Goal: Task Accomplishment & Management: Manage account settings

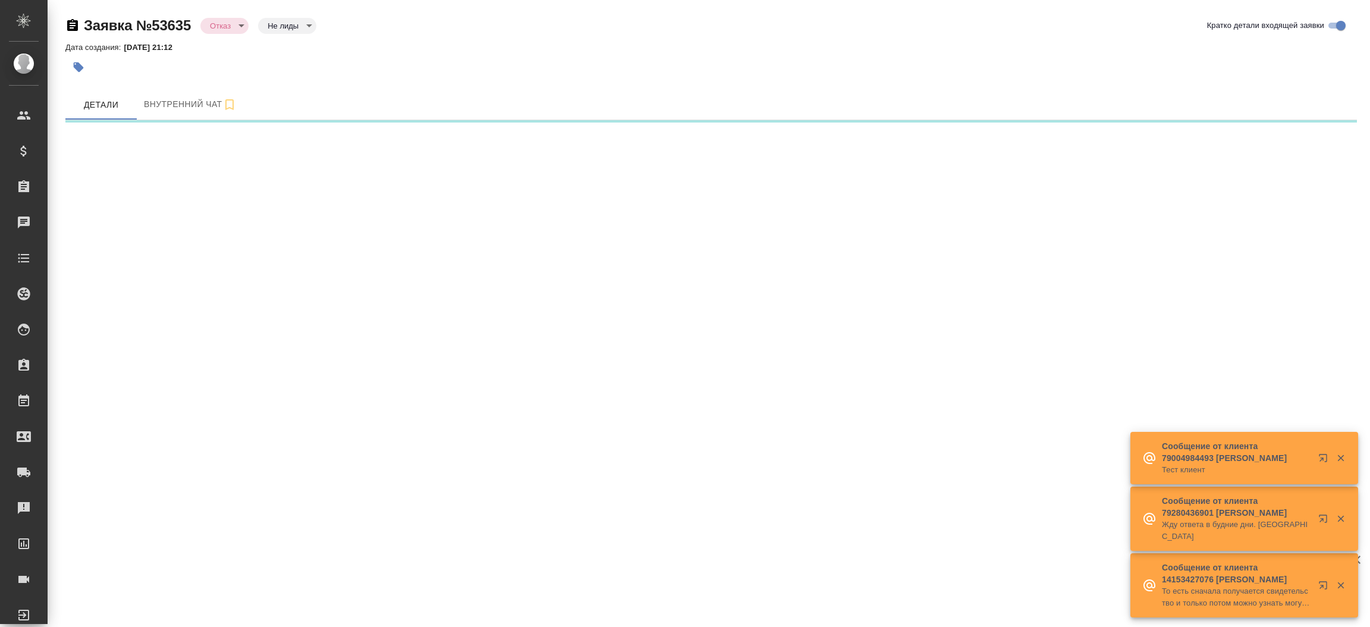
select select "RU"
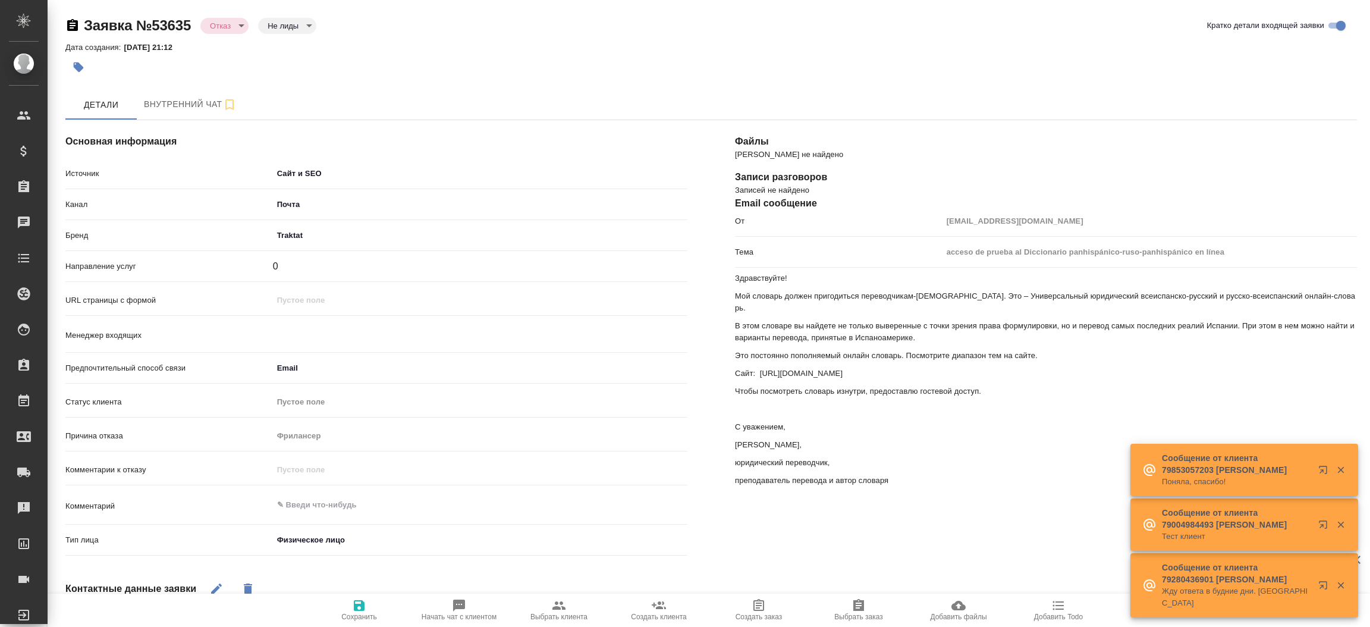
type textarea "x"
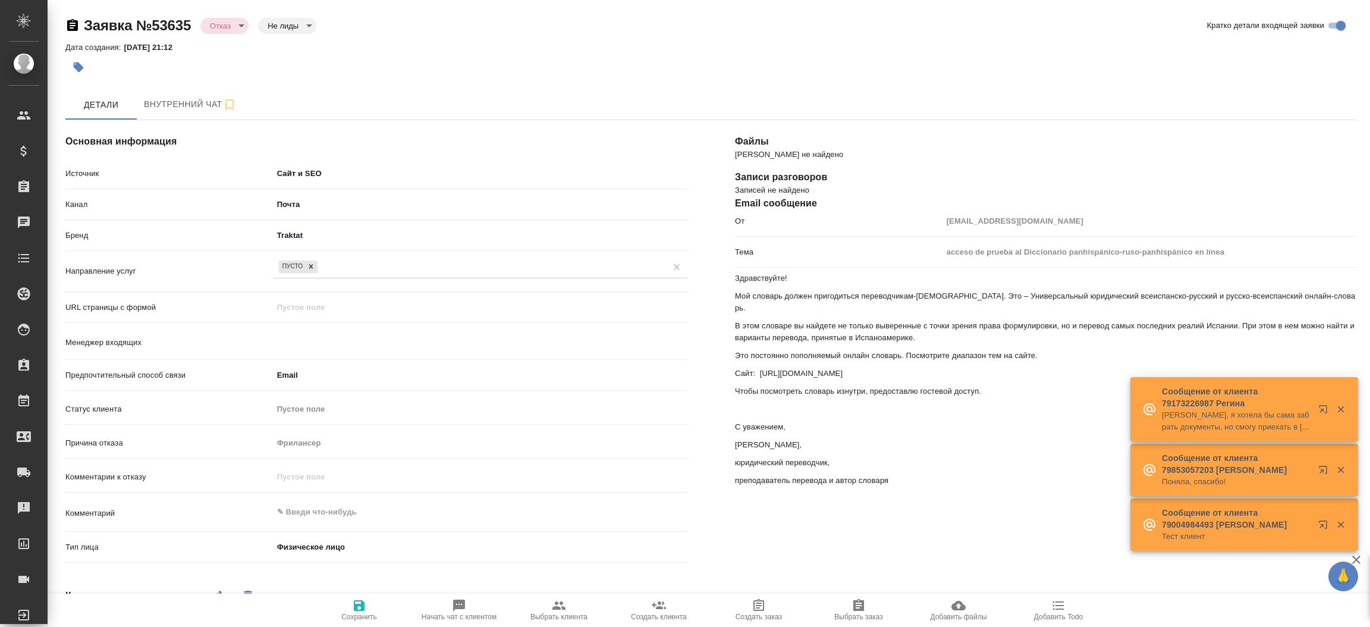
type input "[PERSON_NAME]"
type textarea "x"
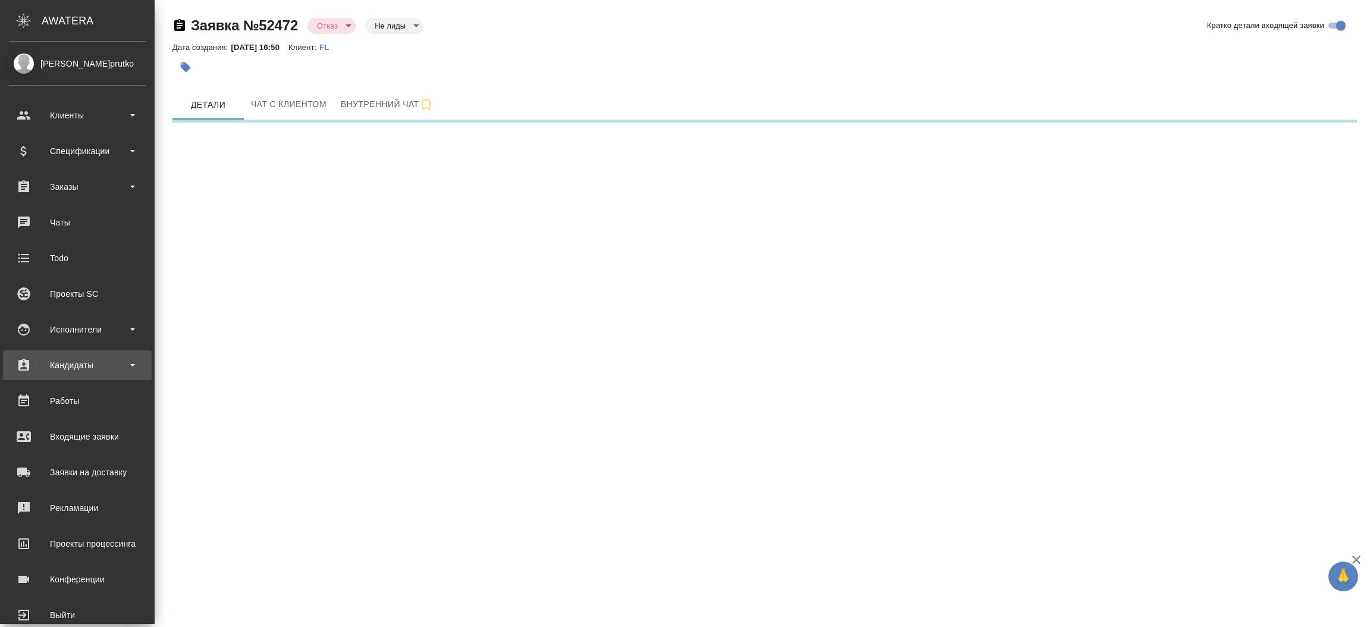
select select "RU"
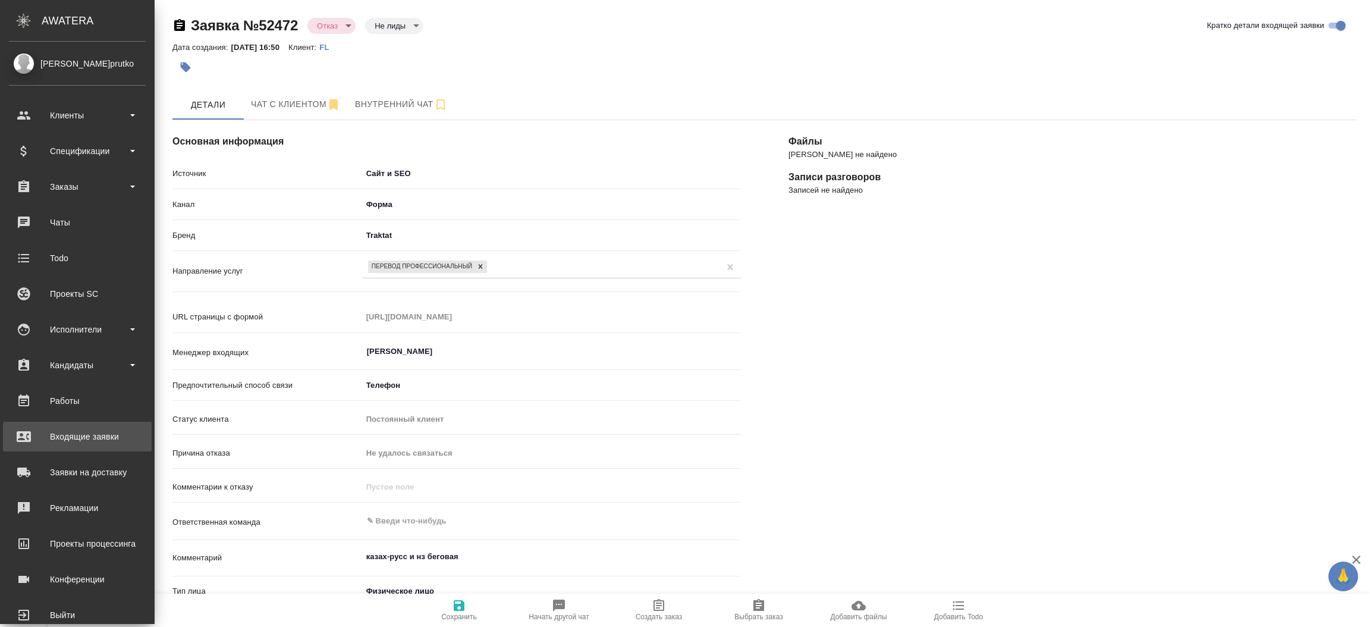
click at [81, 435] on div "Входящие заявки" at bounding box center [77, 436] width 137 height 18
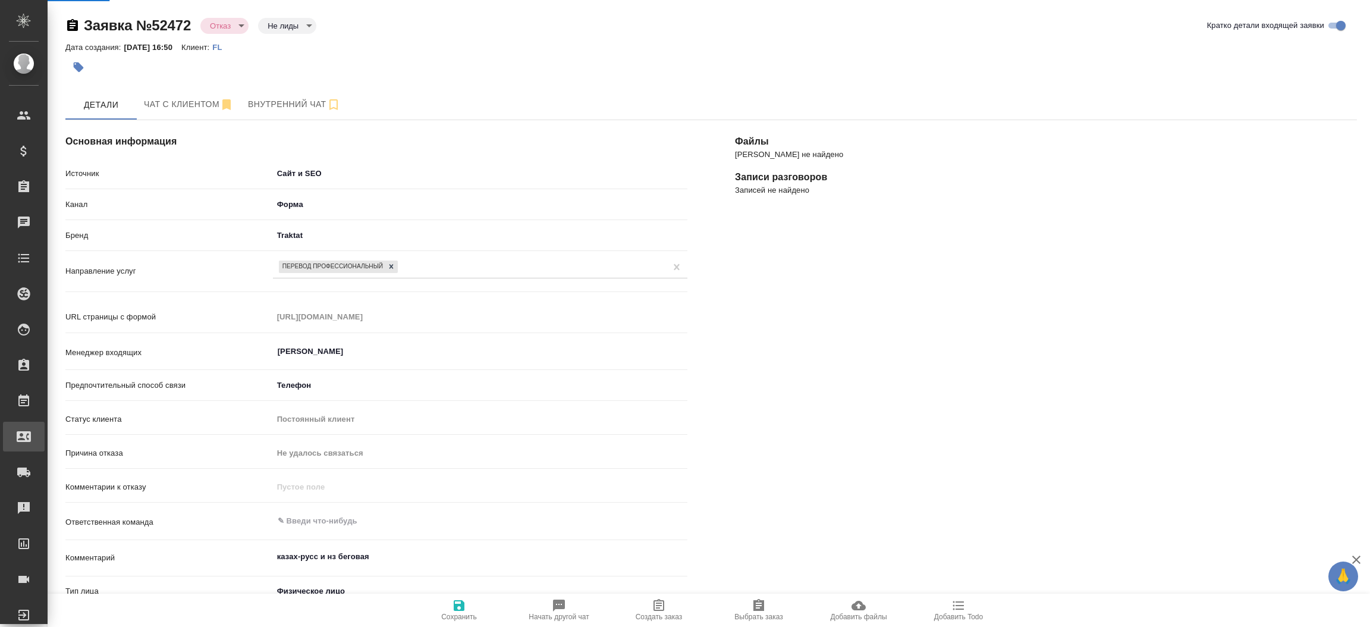
type textarea "x"
click at [81, 435] on div ".cls-1 fill:#fff; AWATERA Прутько Ирина i.prutko Клиенты Спецификации Заказы Ча…" at bounding box center [685, 313] width 1370 height 627
select select "RU"
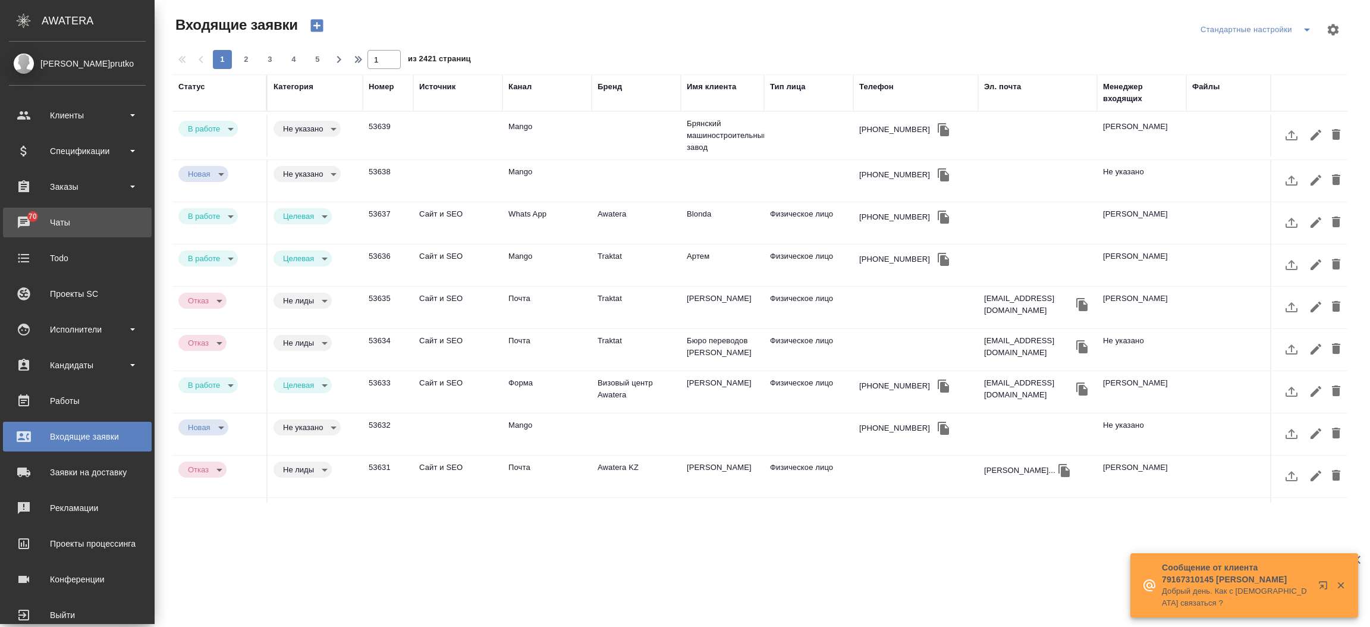
click at [20, 222] on div "Чаты" at bounding box center [77, 222] width 137 height 18
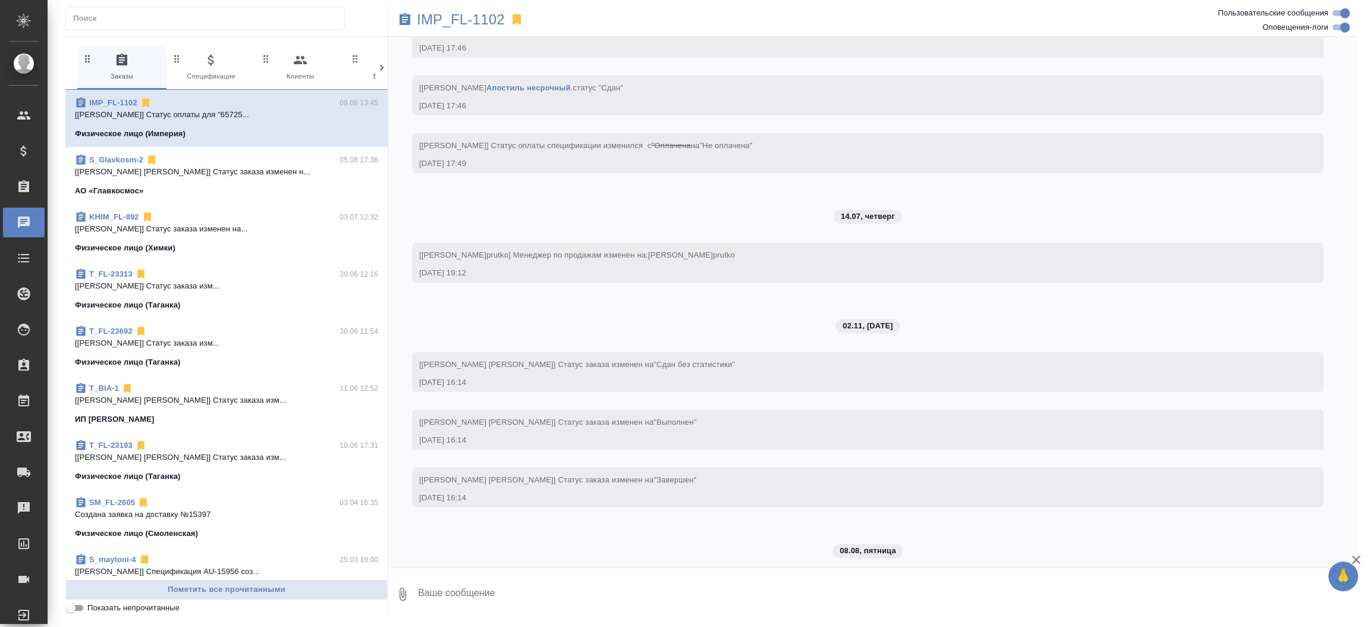
scroll to position [714, 0]
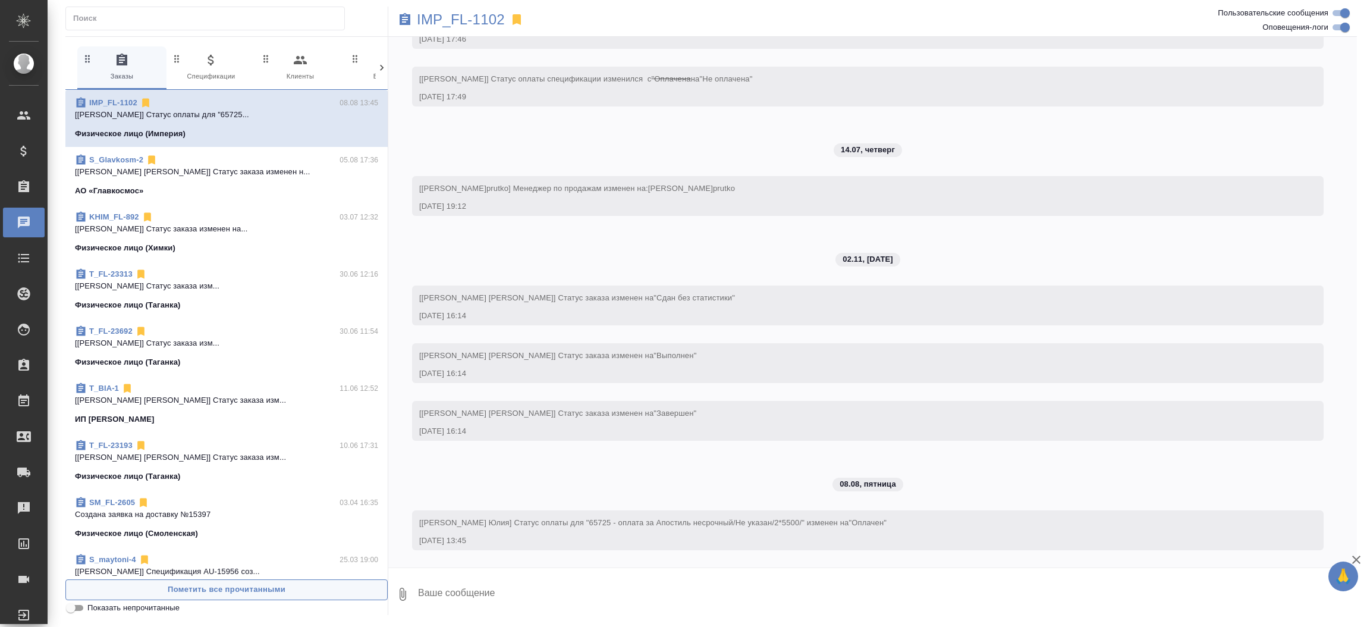
click at [209, 591] on span "Пометить все прочитанными" at bounding box center [226, 590] width 309 height 14
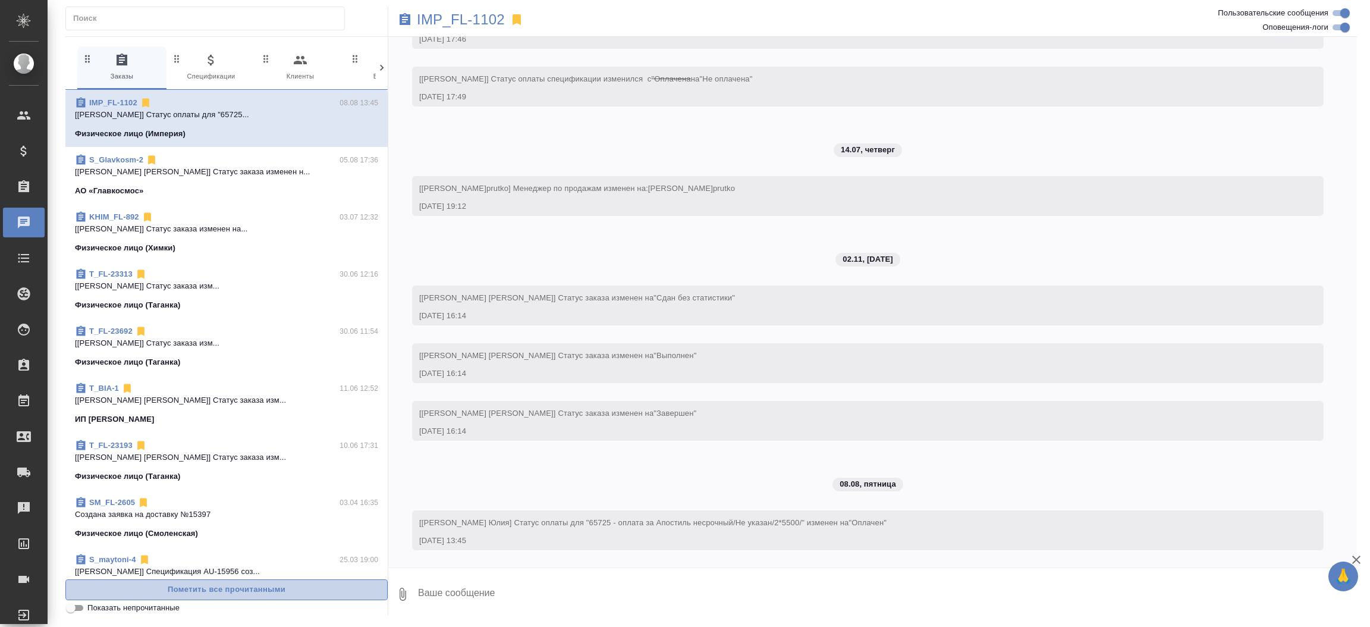
click at [209, 591] on span "Пометить все прочитанными" at bounding box center [226, 590] width 309 height 14
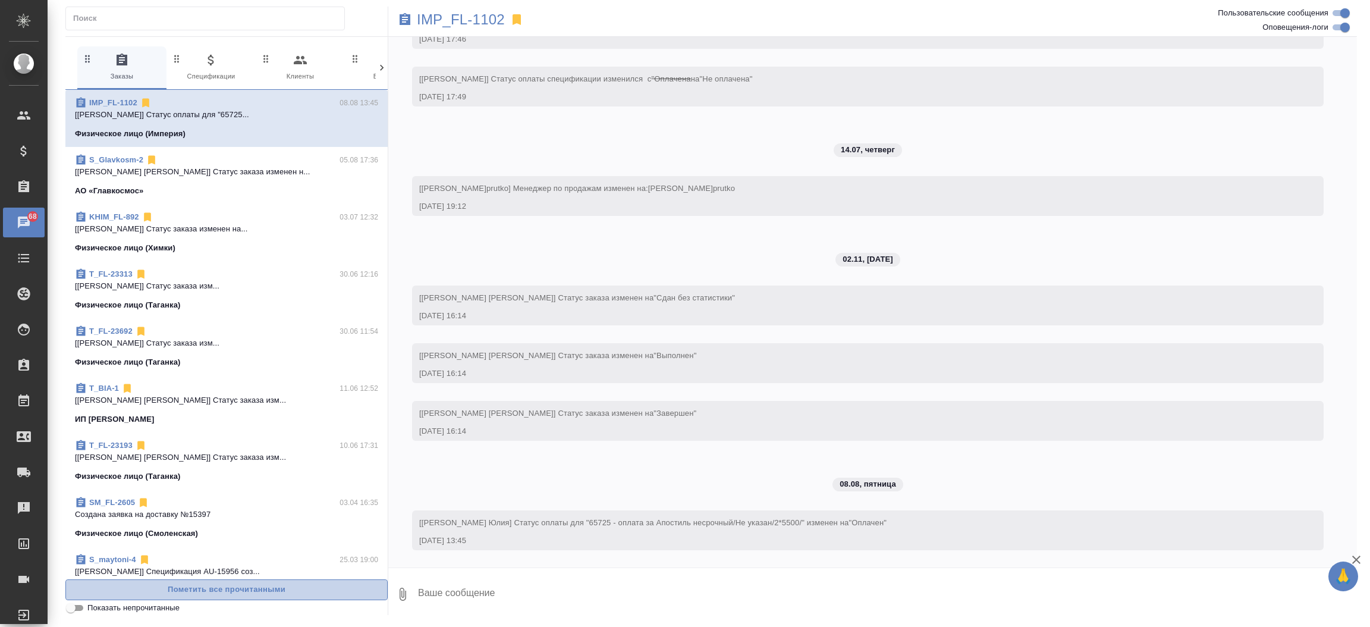
click at [209, 591] on span "Пометить все прочитанными" at bounding box center [226, 590] width 309 height 14
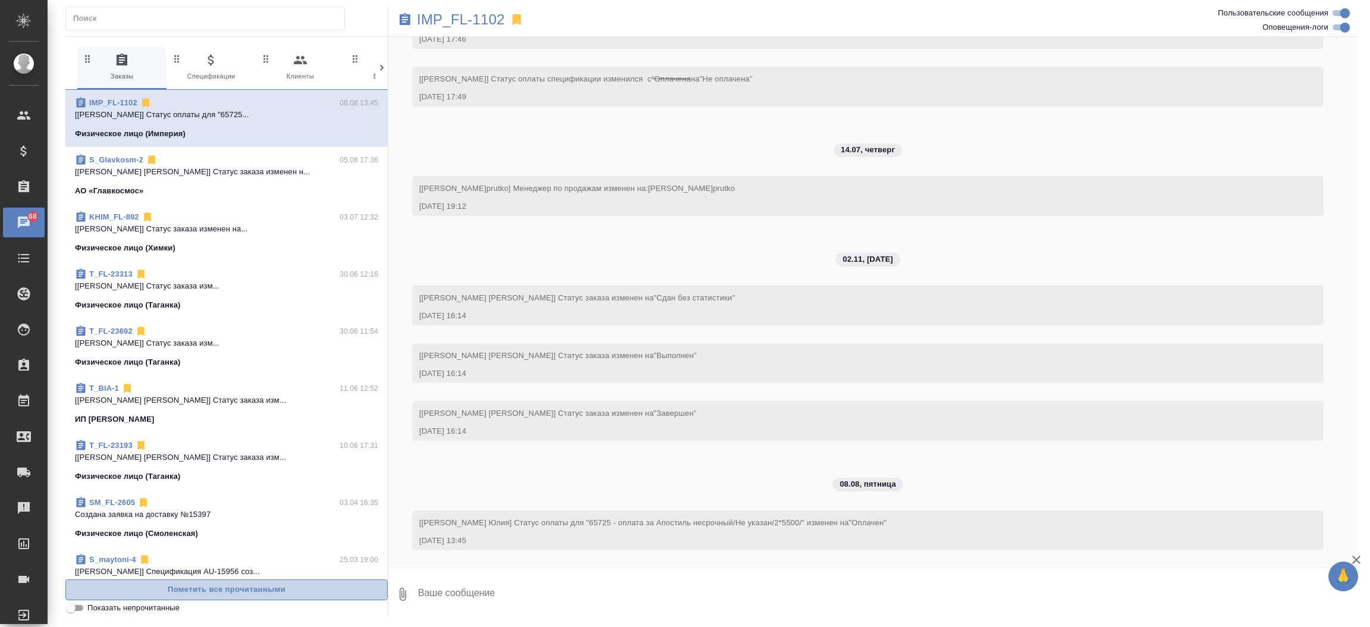
click at [209, 591] on span "Пометить все прочитанными" at bounding box center [226, 590] width 309 height 14
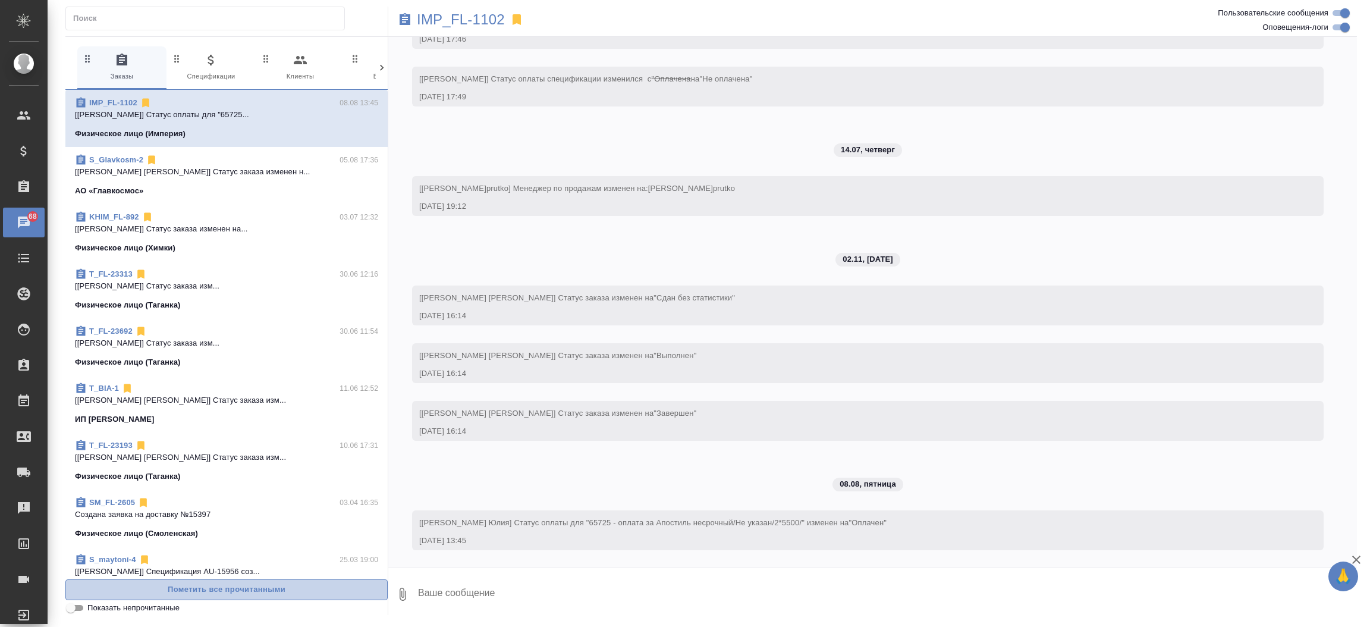
click at [209, 591] on span "Пометить все прочитанными" at bounding box center [226, 590] width 309 height 14
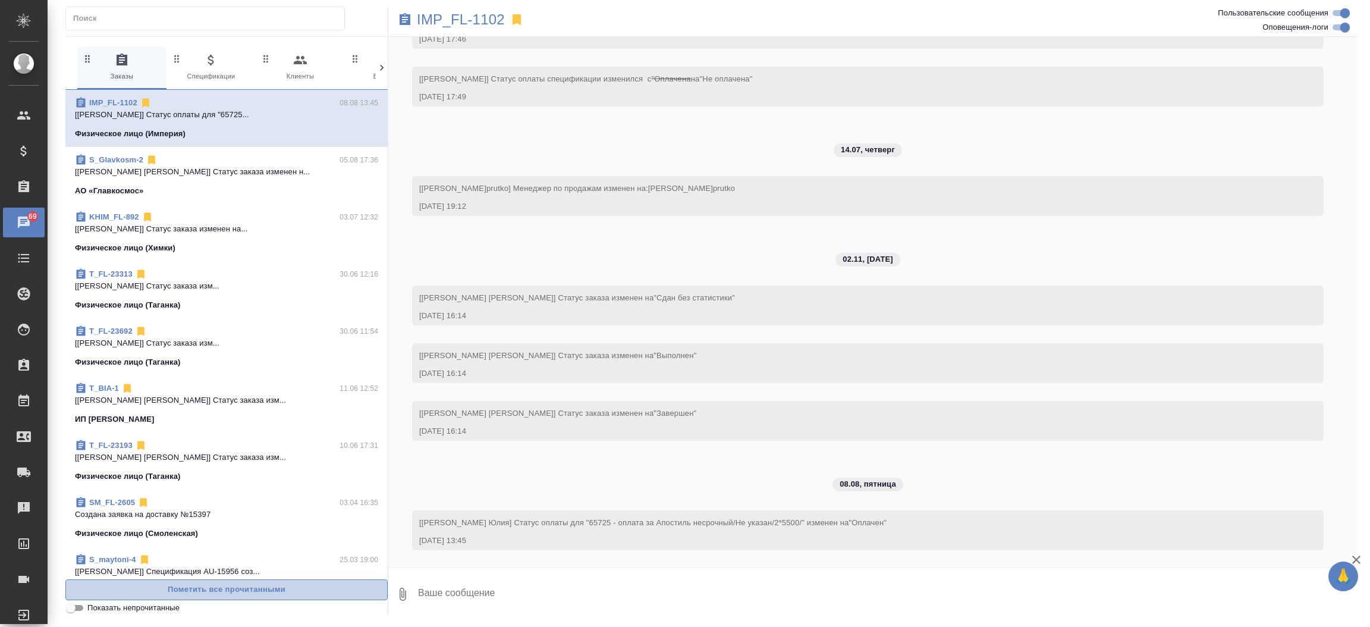
click at [209, 591] on span "Пометить все прочитанными" at bounding box center [226, 590] width 309 height 14
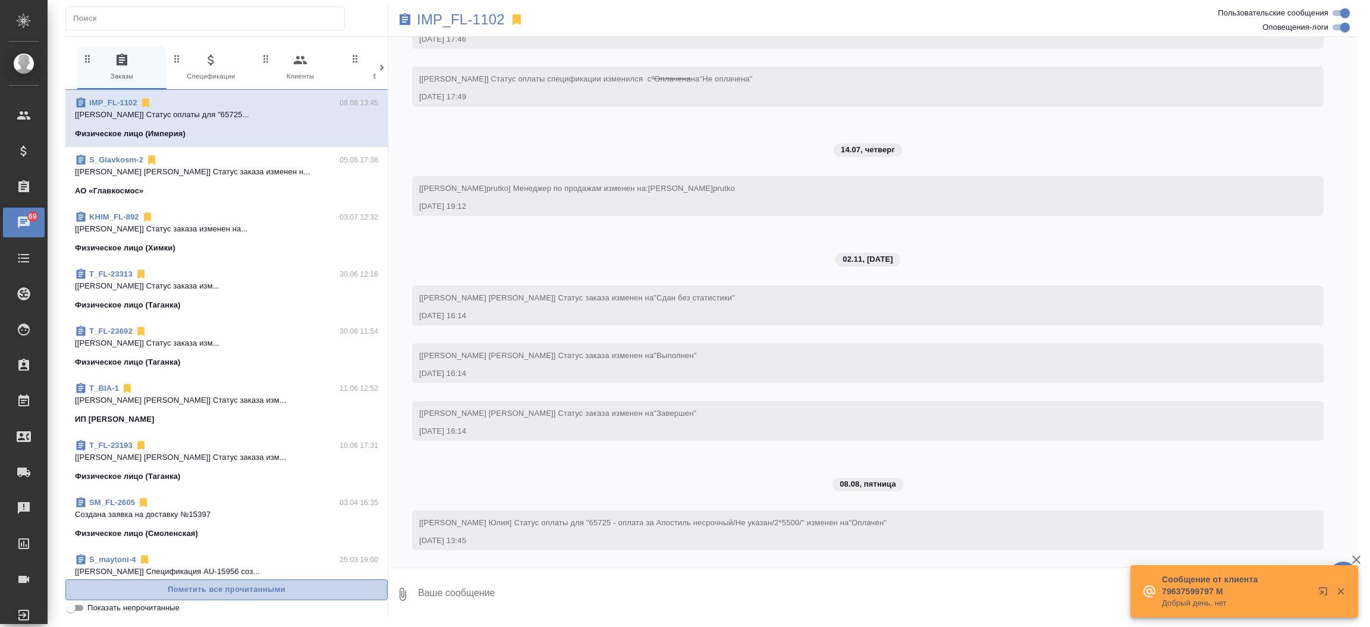
click at [209, 591] on span "Пометить все прочитанными" at bounding box center [226, 590] width 309 height 14
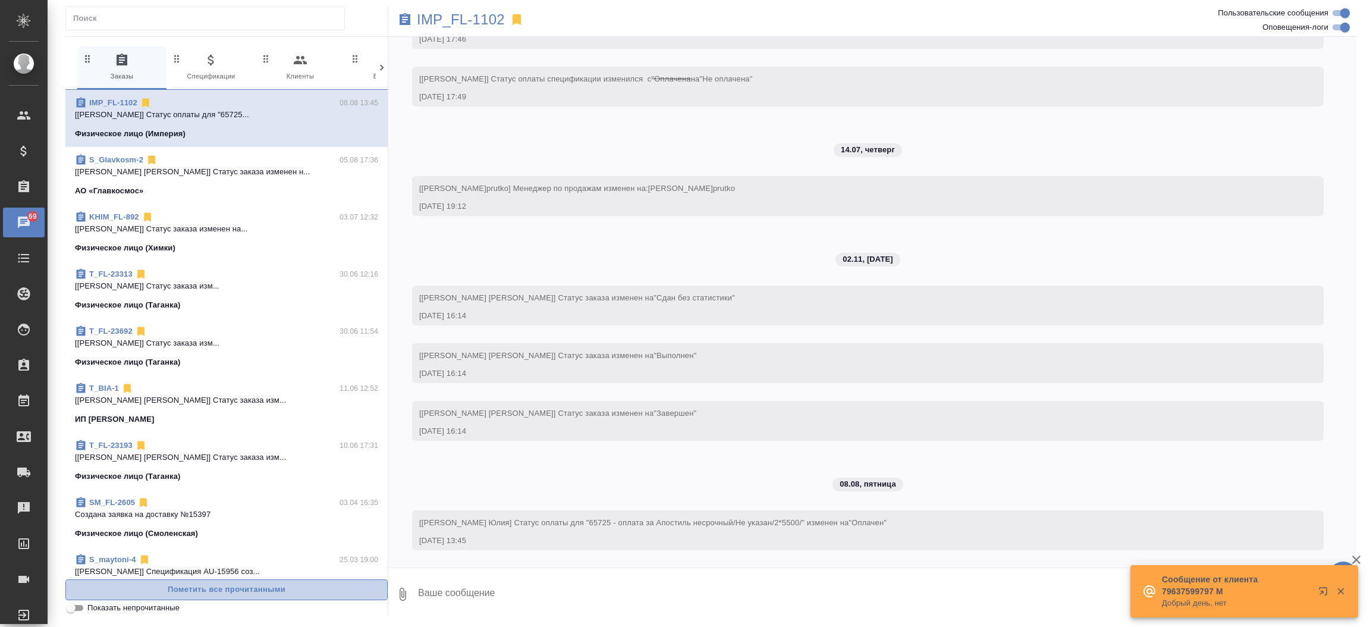
click at [209, 591] on span "Пометить все прочитанными" at bounding box center [226, 590] width 309 height 14
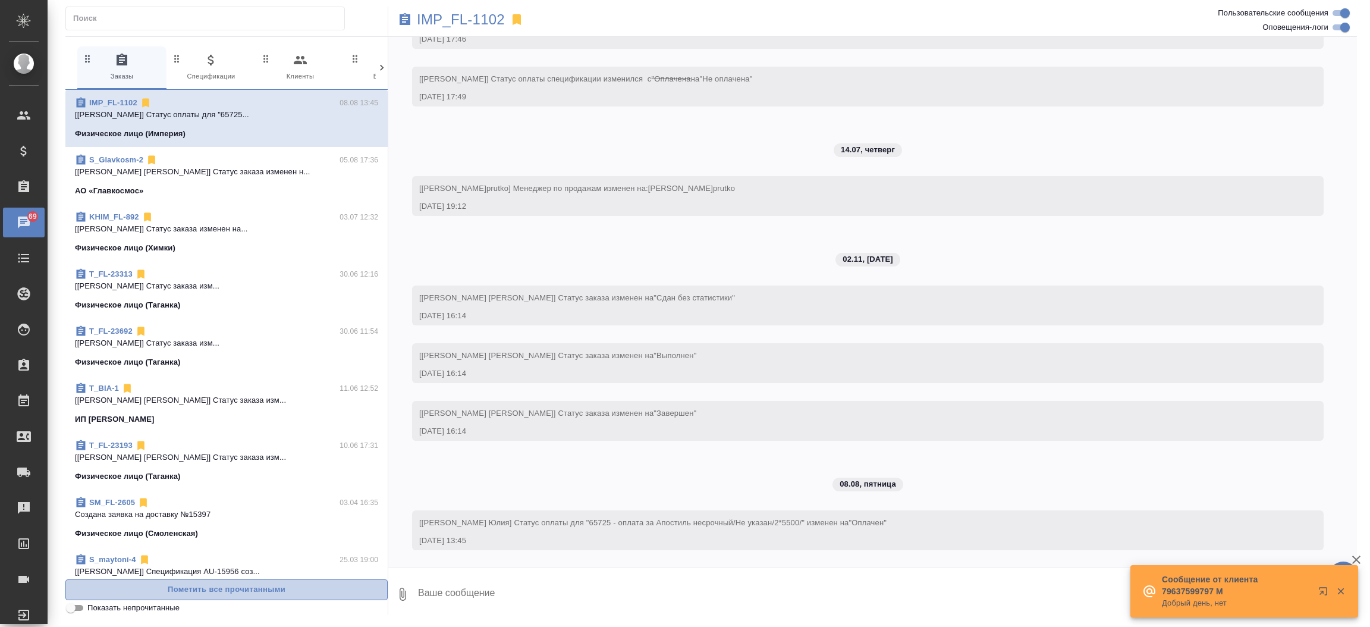
click at [209, 591] on span "Пометить все прочитанными" at bounding box center [226, 590] width 309 height 14
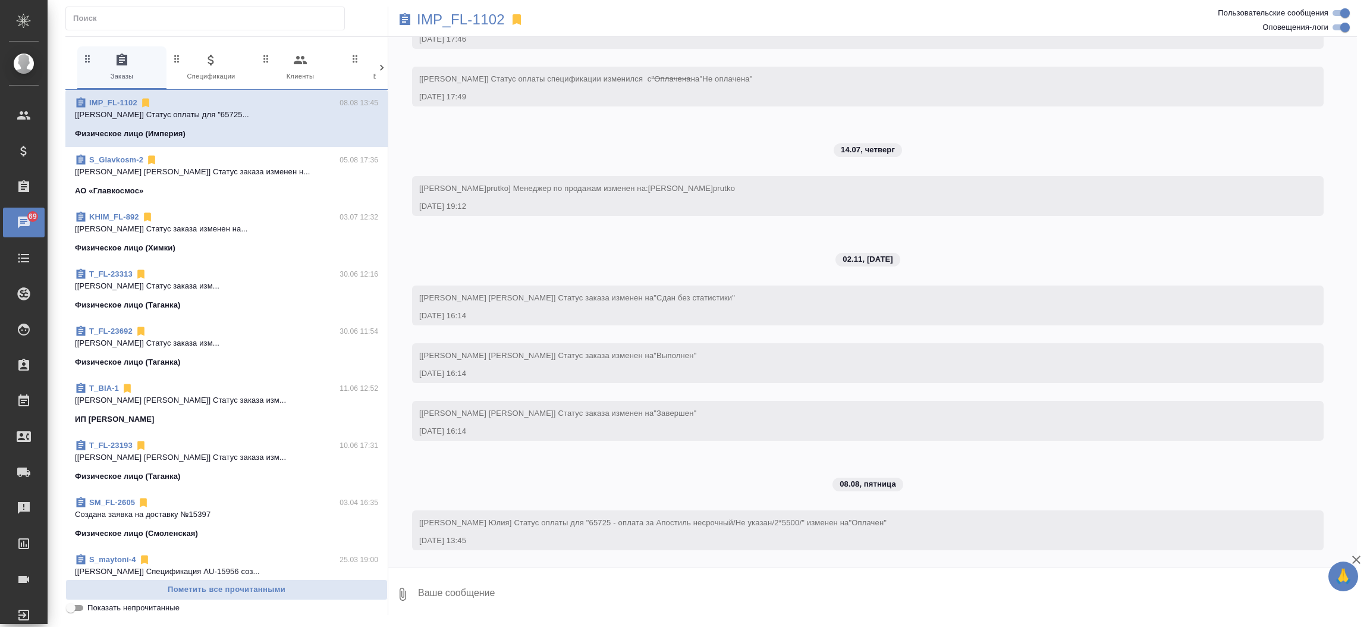
click at [386, 64] on icon at bounding box center [382, 68] width 12 height 12
click at [183, 60] on icon "button" at bounding box center [181, 60] width 14 height 14
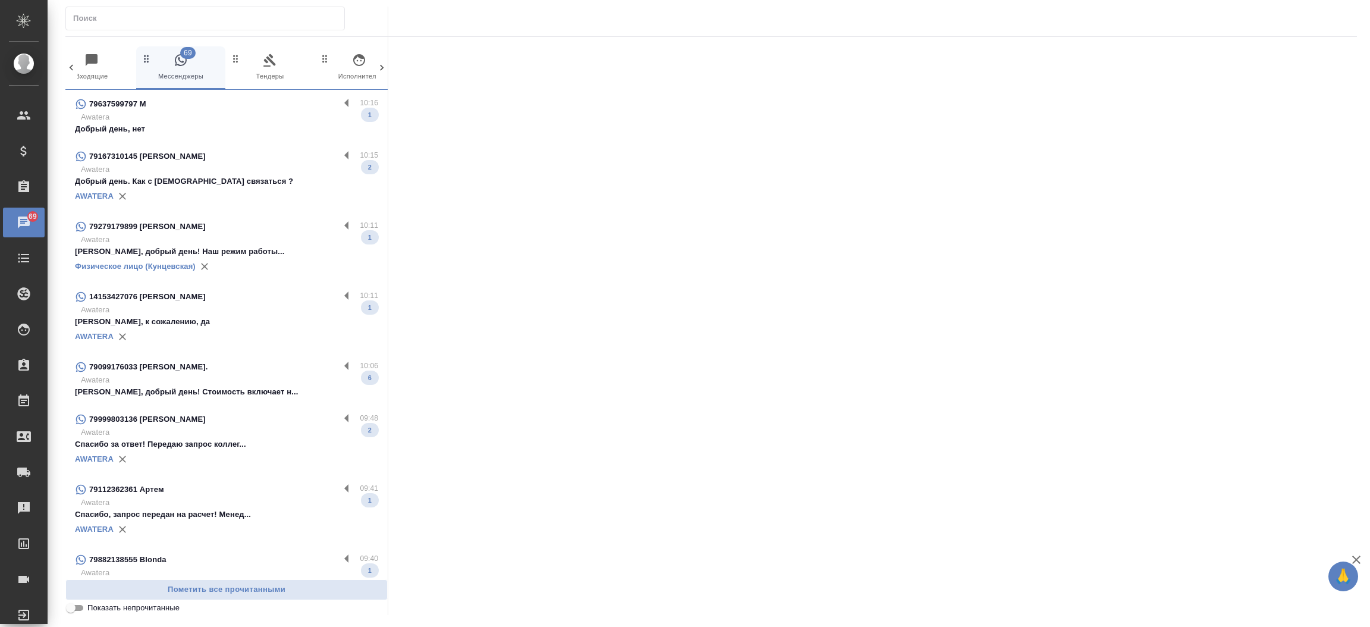
click at [193, 112] on p "Awatera" at bounding box center [229, 117] width 297 height 12
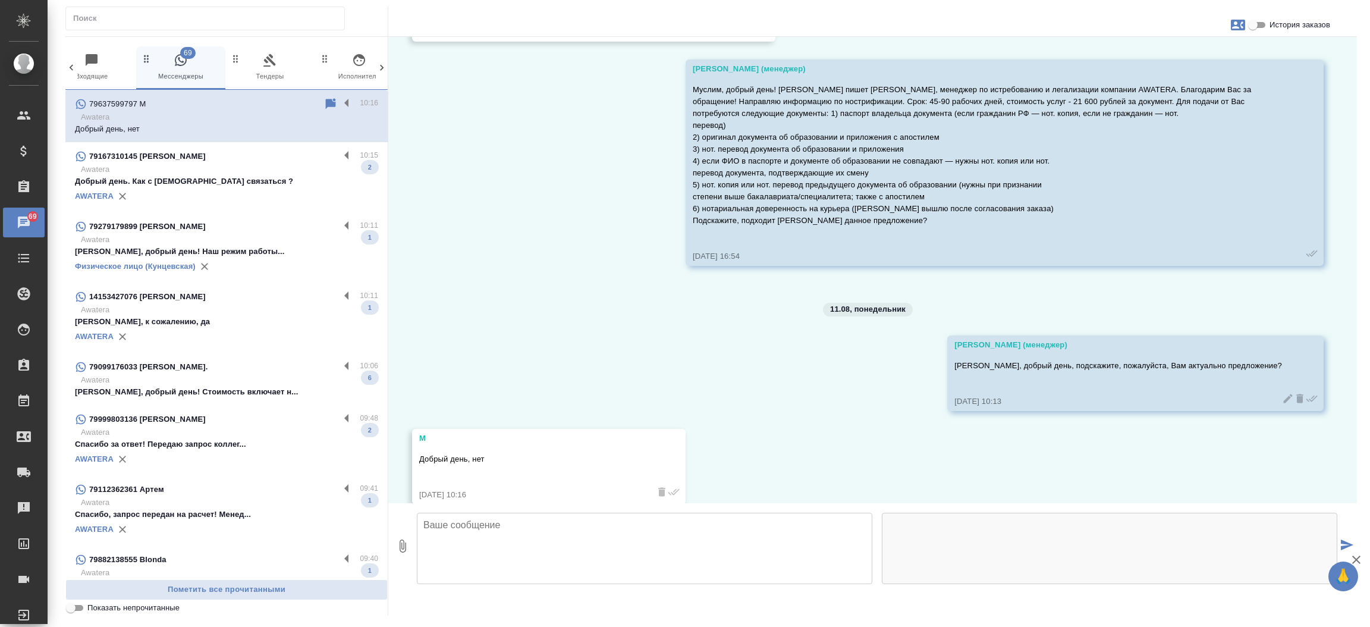
scroll to position [327, 0]
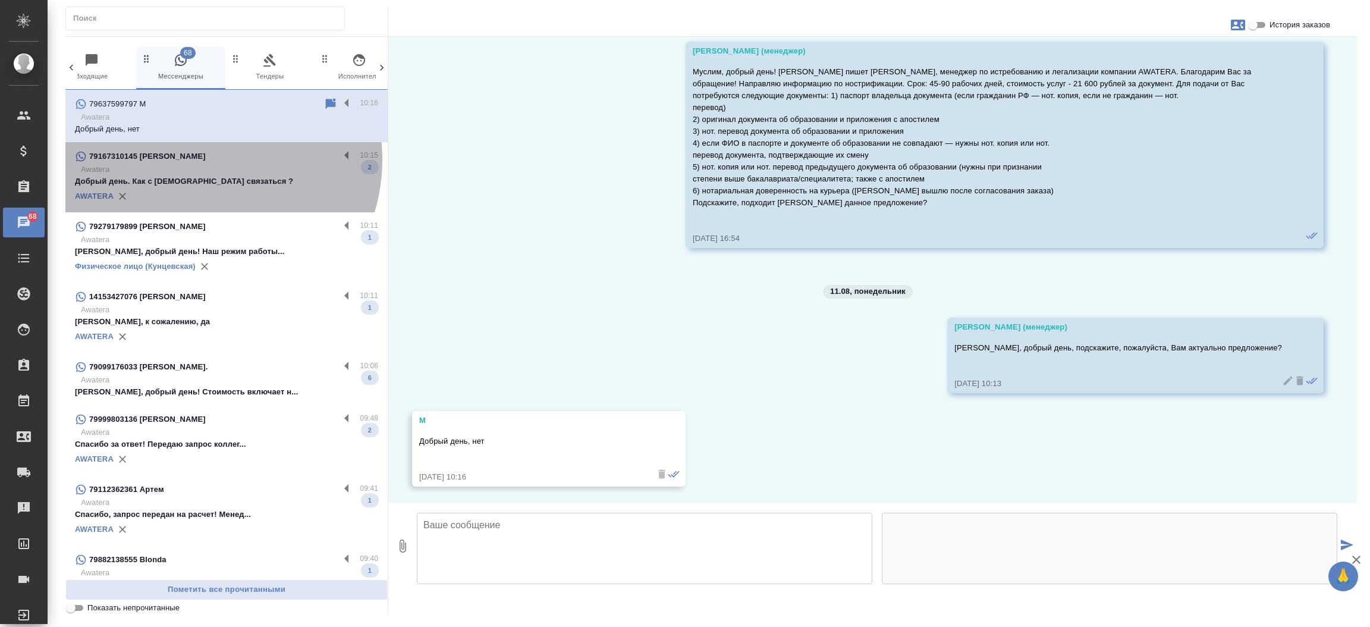
click at [197, 159] on div "79167310145 Сергей" at bounding box center [207, 156] width 265 height 14
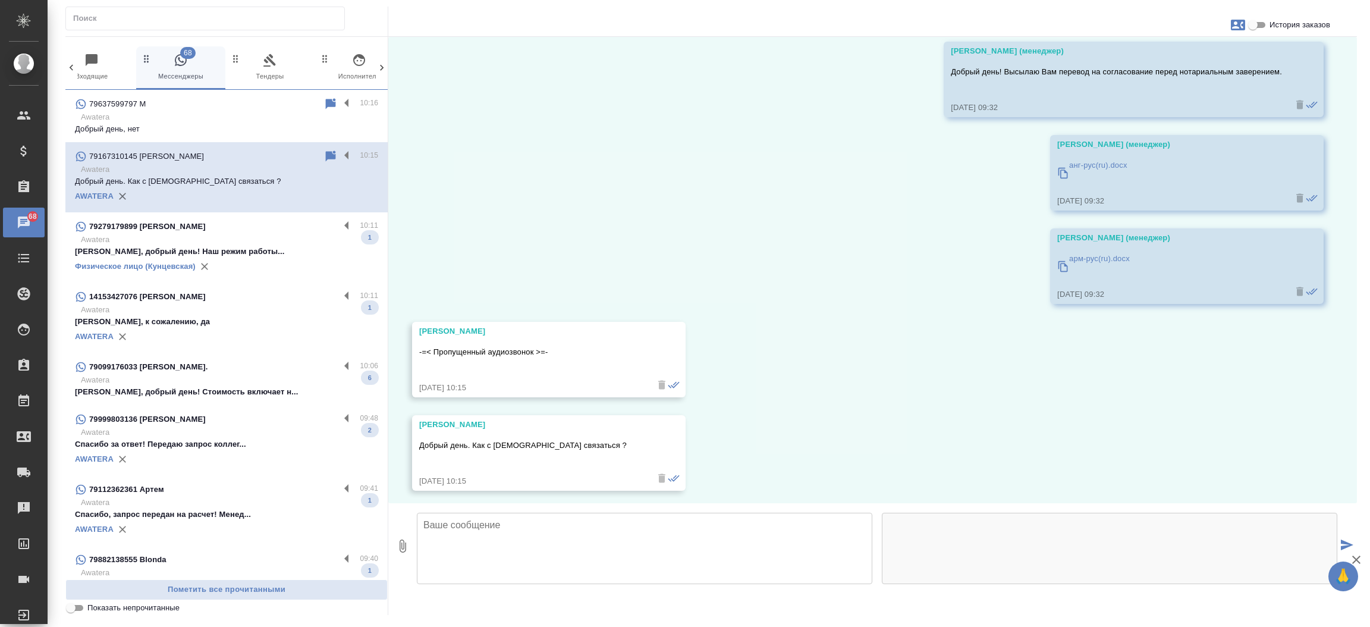
scroll to position [1074, 0]
click at [1257, 26] on input "История заказов" at bounding box center [1252, 25] width 43 height 14
checkbox input "true"
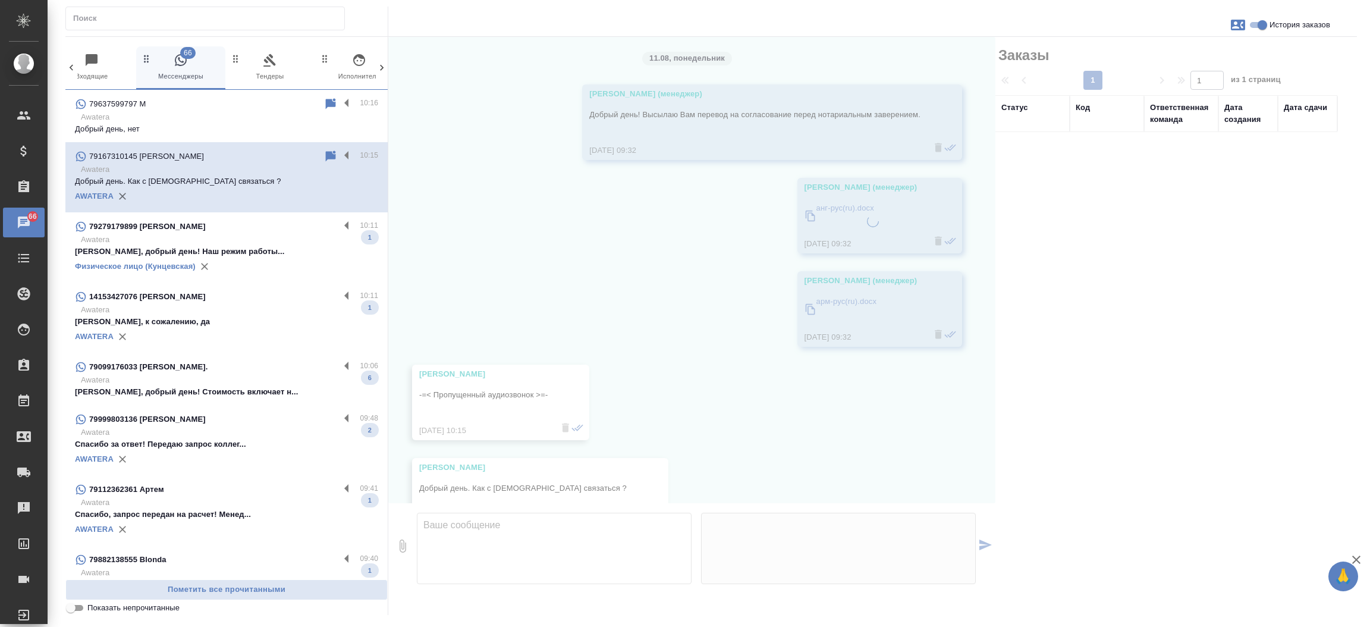
scroll to position [1121, 0]
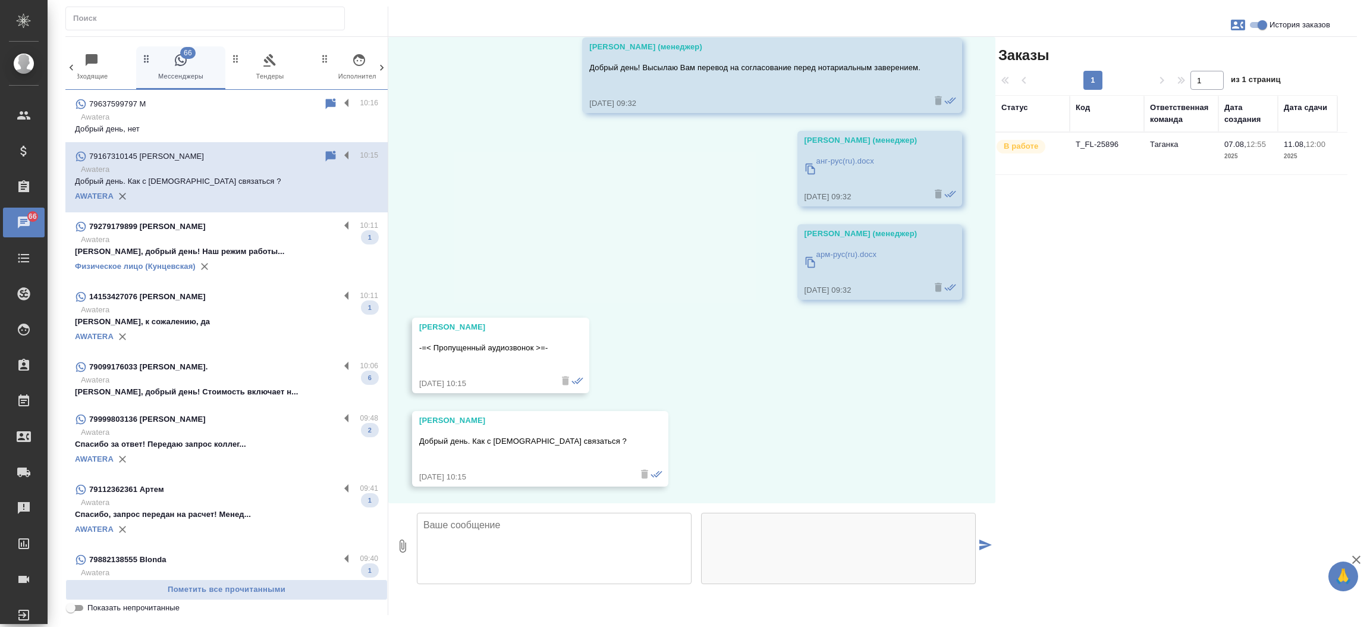
click at [1087, 149] on td "T_FL-25896" at bounding box center [1107, 154] width 74 height 42
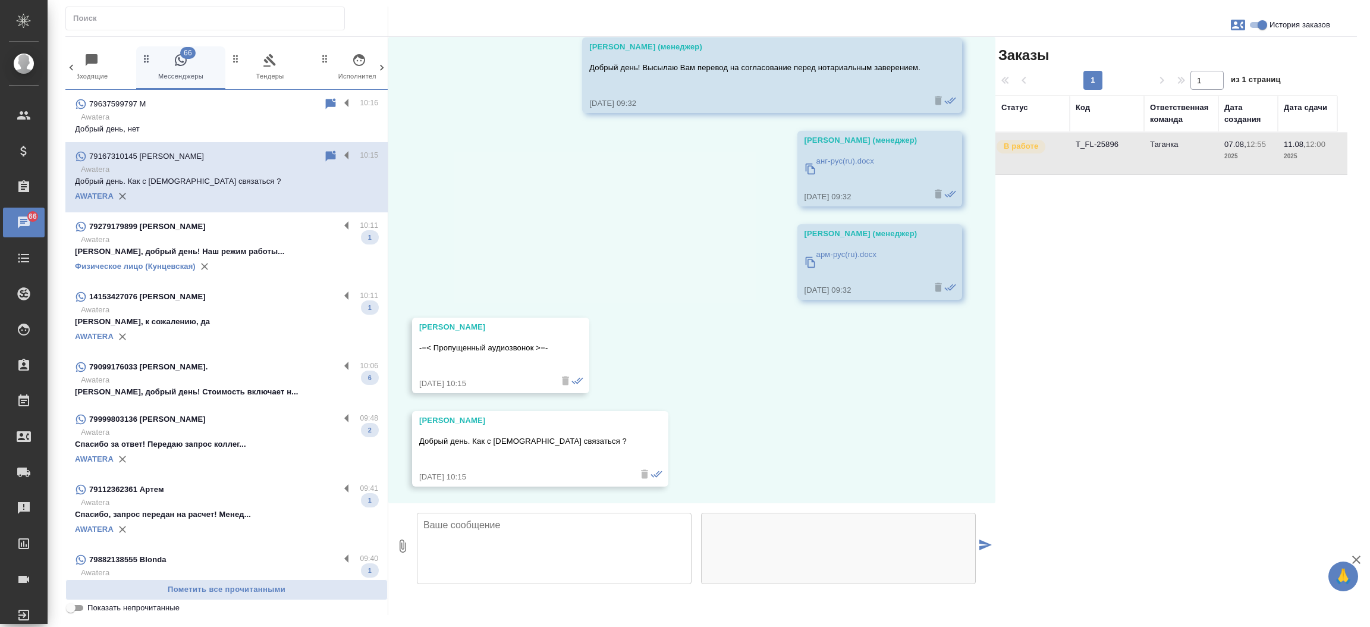
click at [1087, 149] on td "T_FL-25896" at bounding box center [1107, 154] width 74 height 42
click at [252, 235] on p "Awatera" at bounding box center [229, 240] width 297 height 12
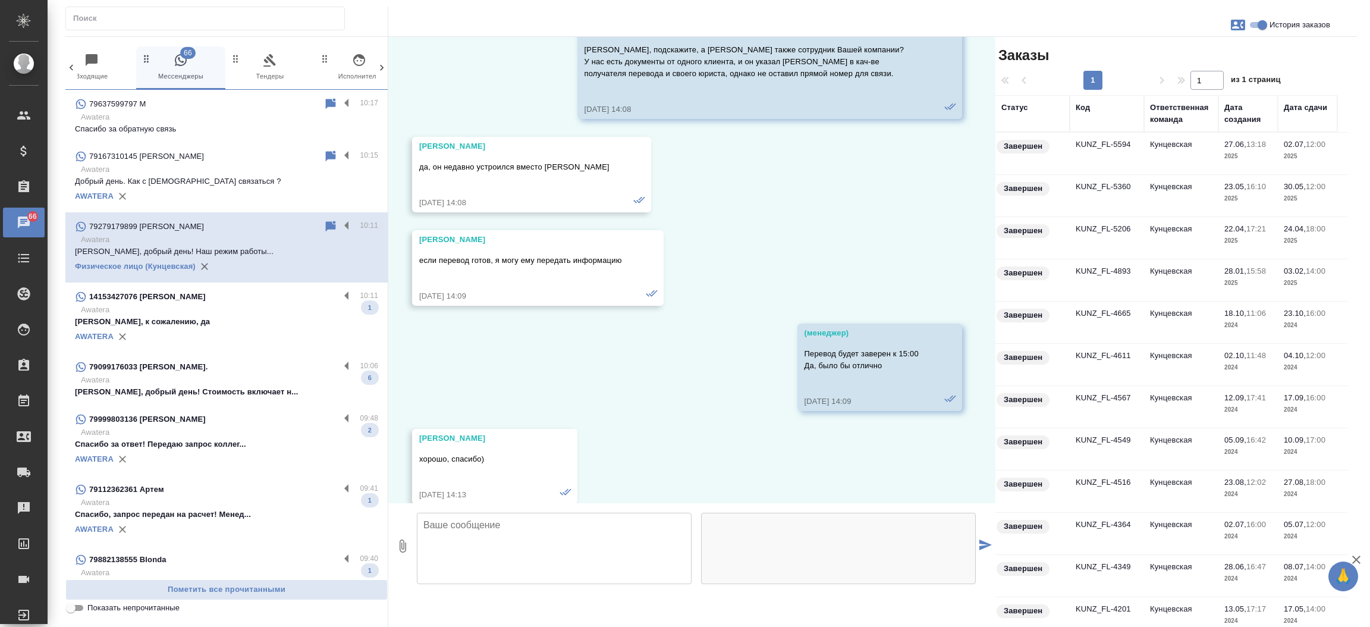
scroll to position [28003, 0]
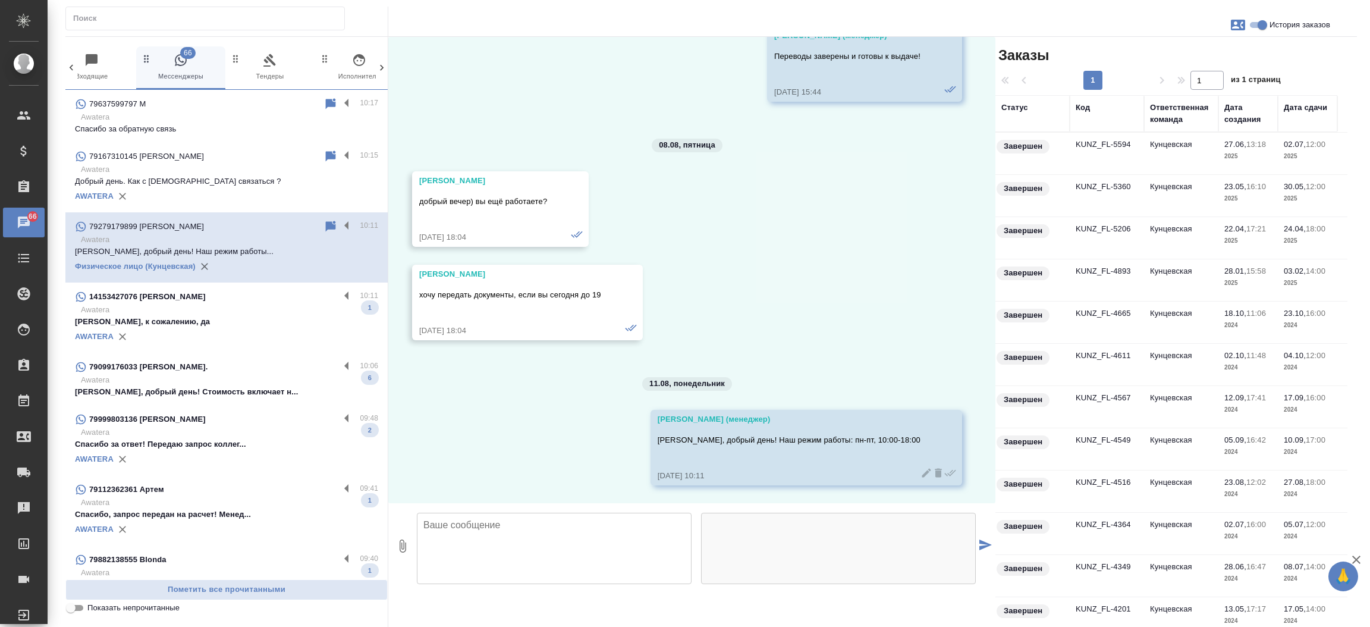
click at [234, 312] on p "Awatera" at bounding box center [229, 310] width 297 height 12
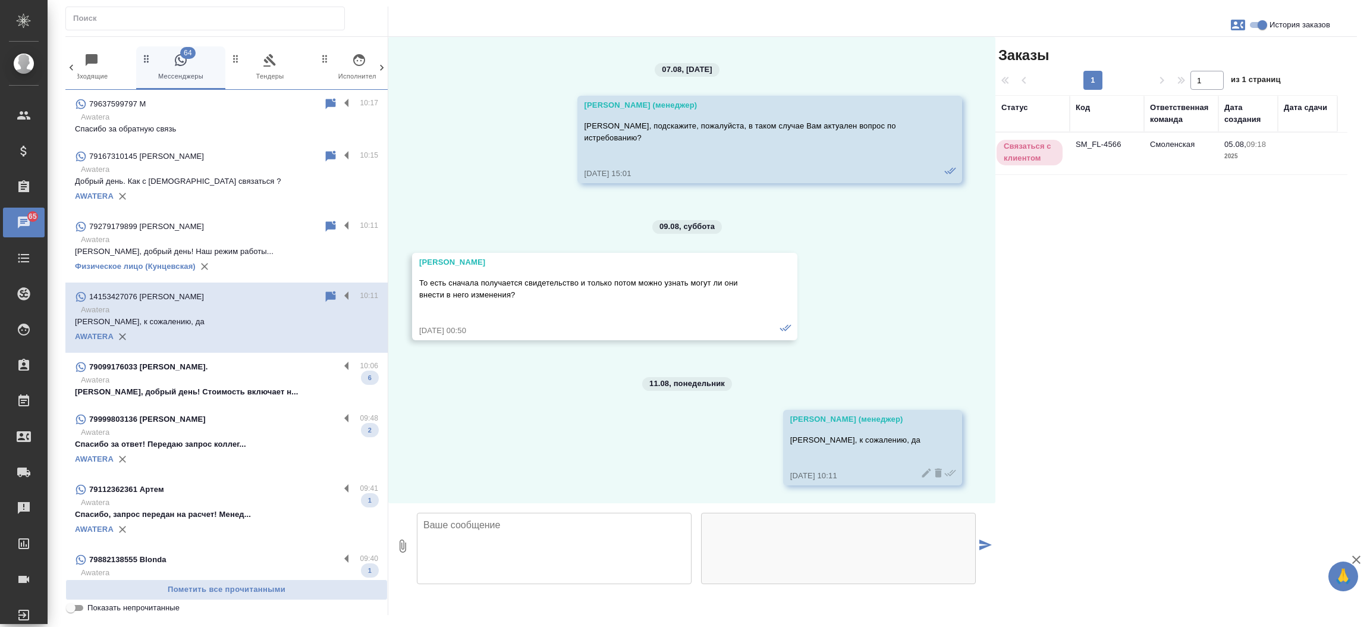
scroll to position [681, 0]
click at [225, 383] on p "Awatera" at bounding box center [229, 380] width 297 height 12
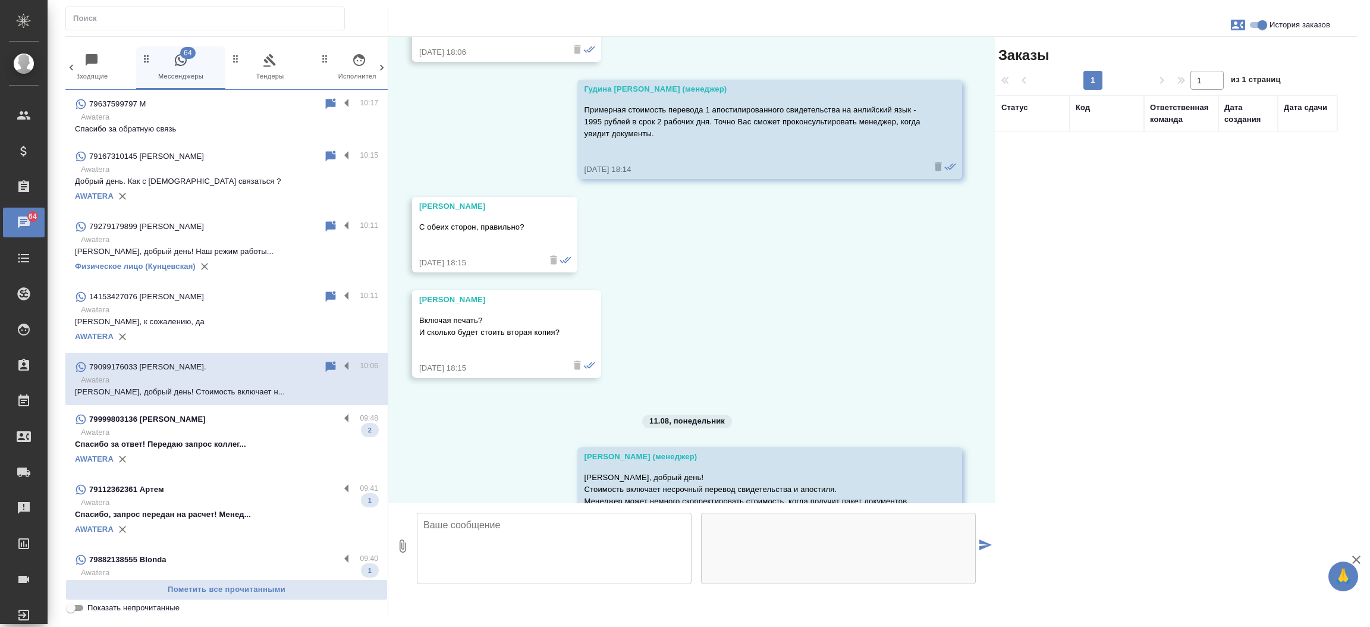
scroll to position [691, 0]
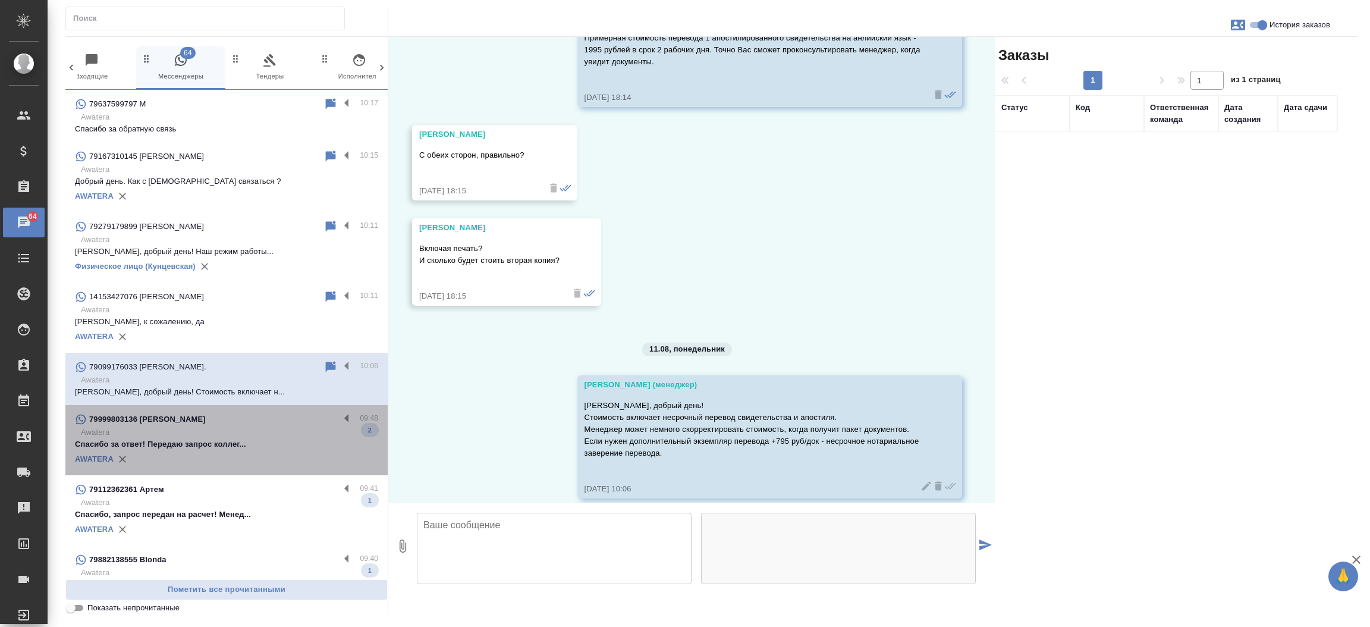
click at [227, 435] on p "Awatera" at bounding box center [229, 432] width 297 height 12
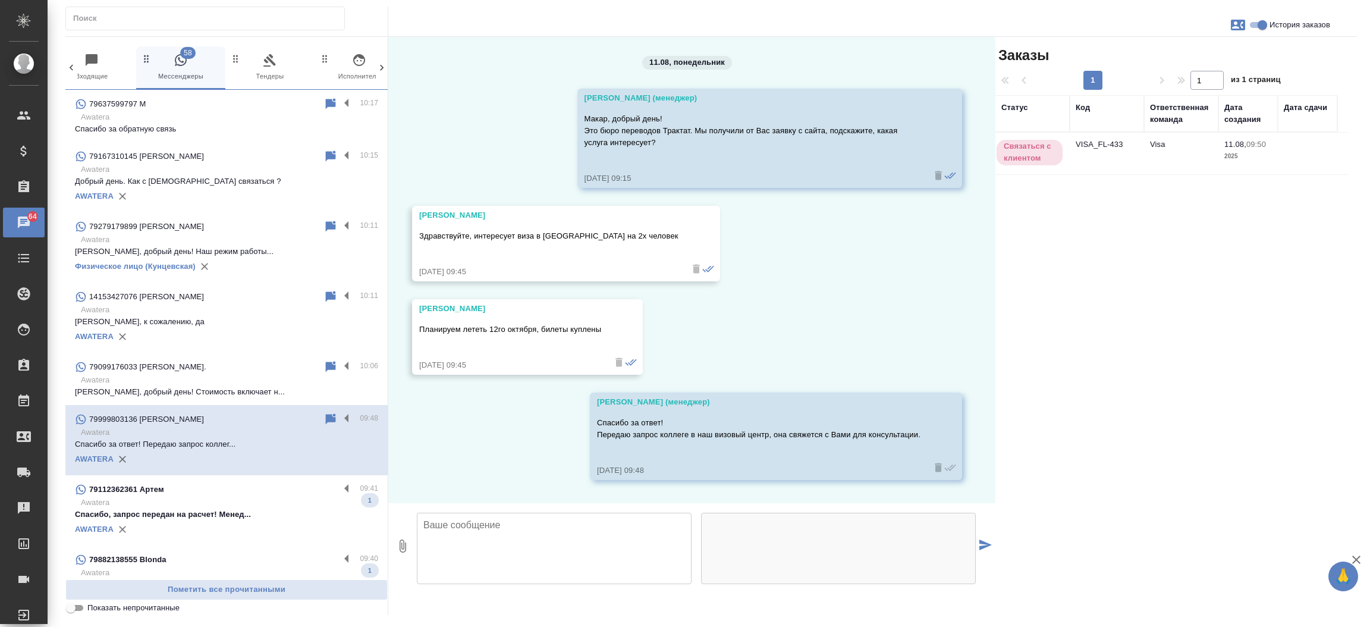
scroll to position [0, 0]
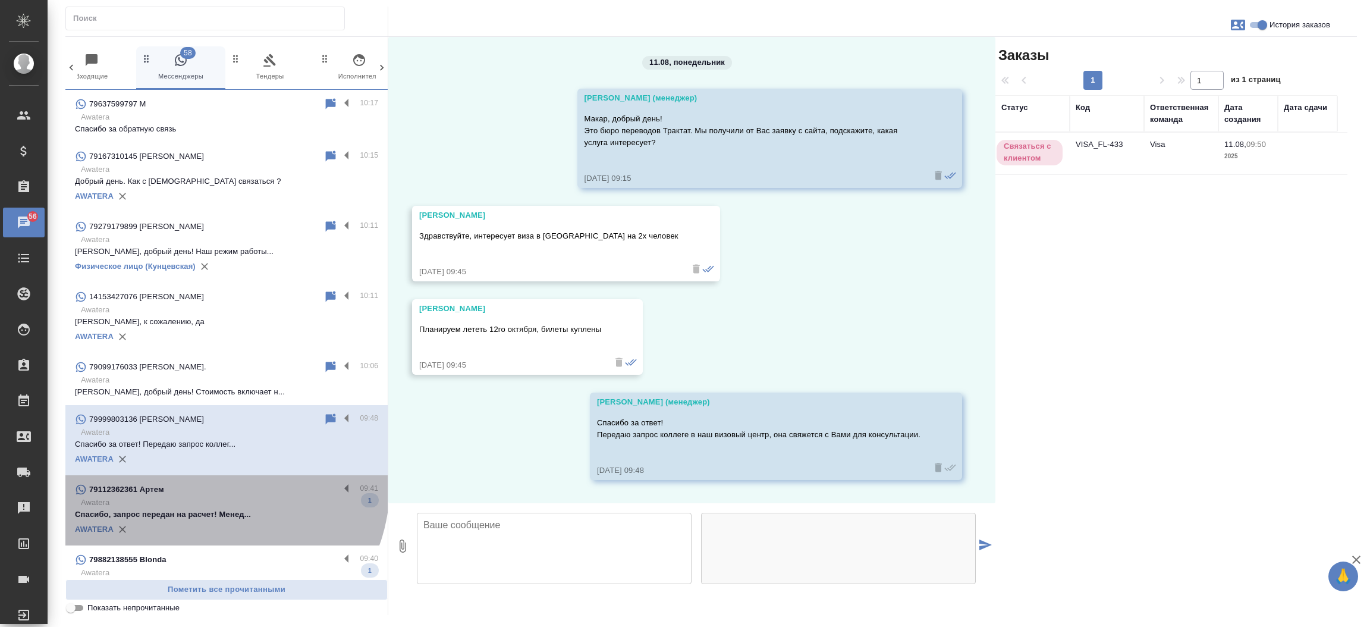
click at [222, 487] on div "79112362361 Артем" at bounding box center [207, 489] width 265 height 14
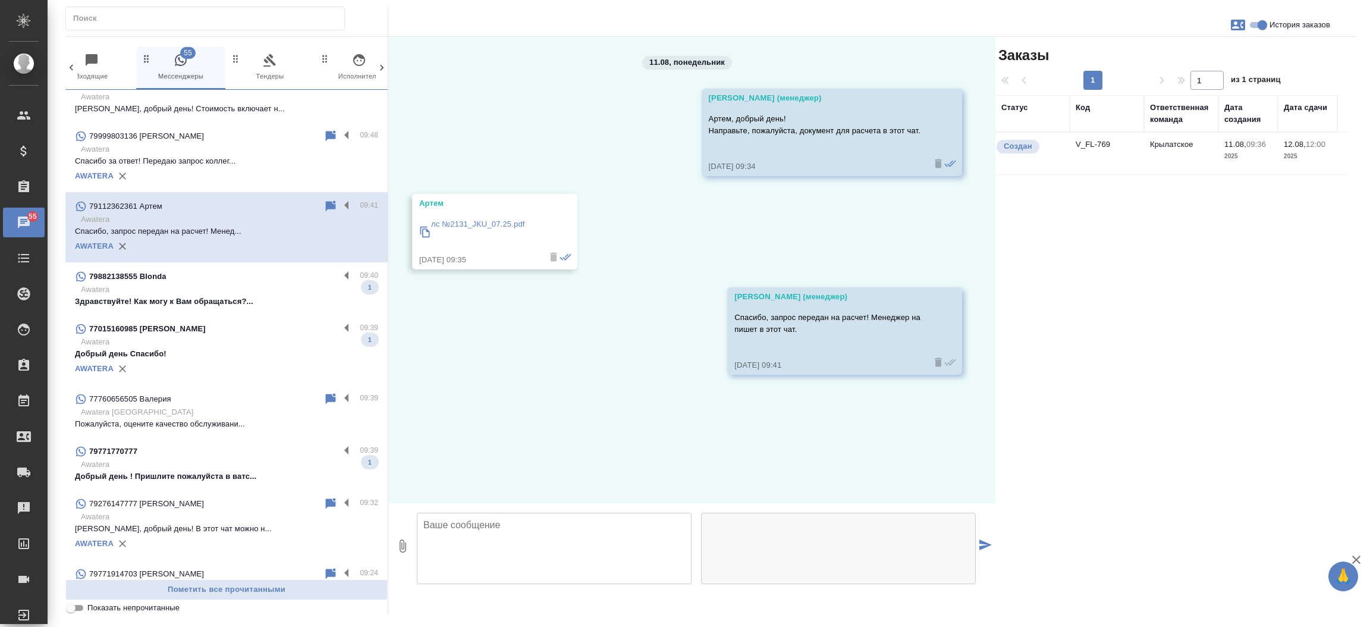
scroll to position [298, 0]
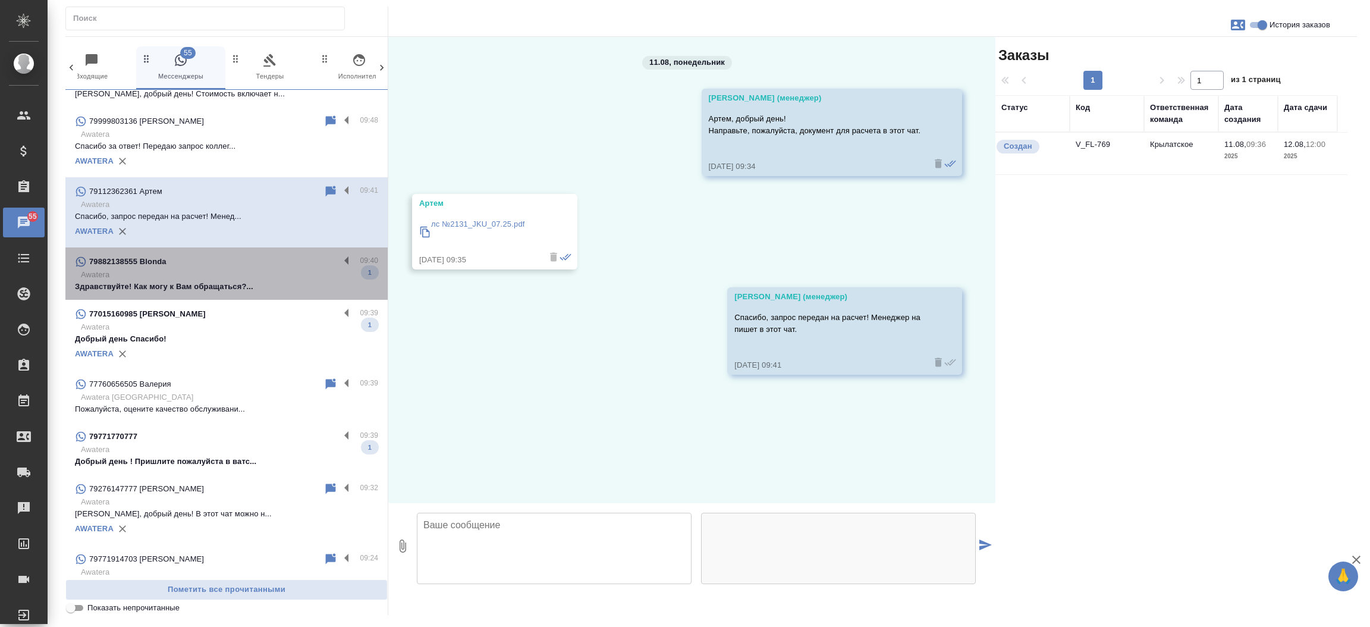
click at [262, 285] on p "Здравствуйте! Как могу к Вам обращаться?..." at bounding box center [226, 287] width 303 height 12
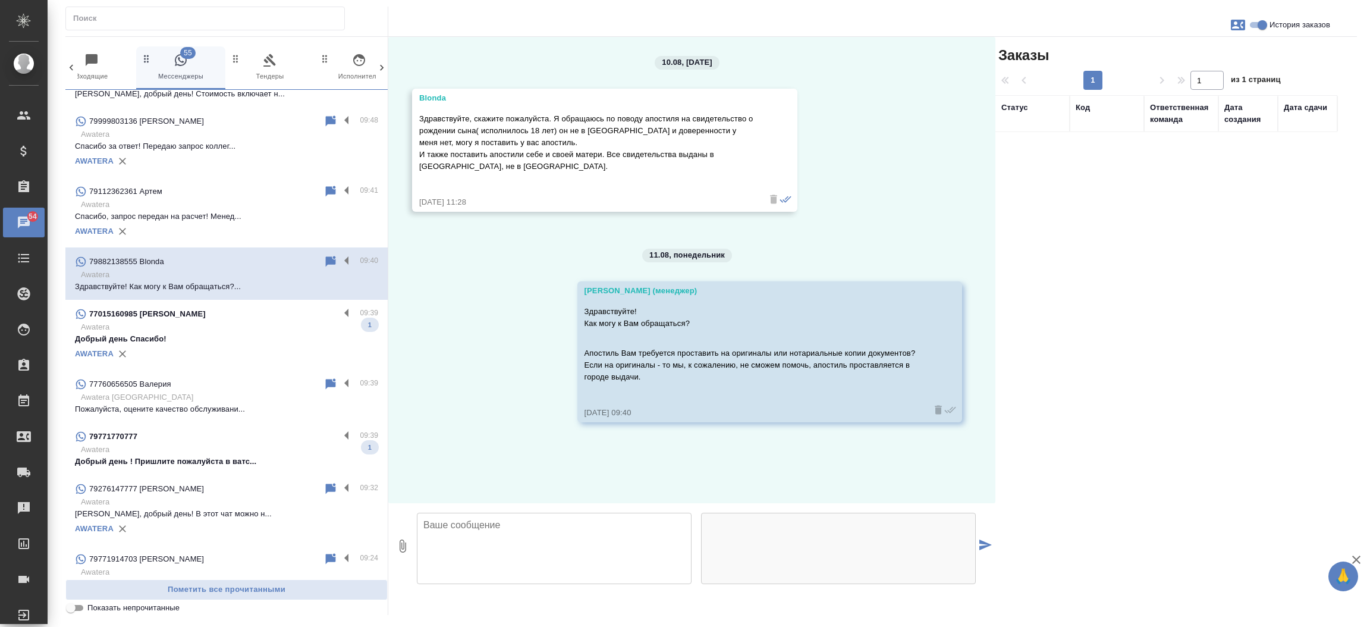
click at [256, 323] on p "Awatera" at bounding box center [229, 327] width 297 height 12
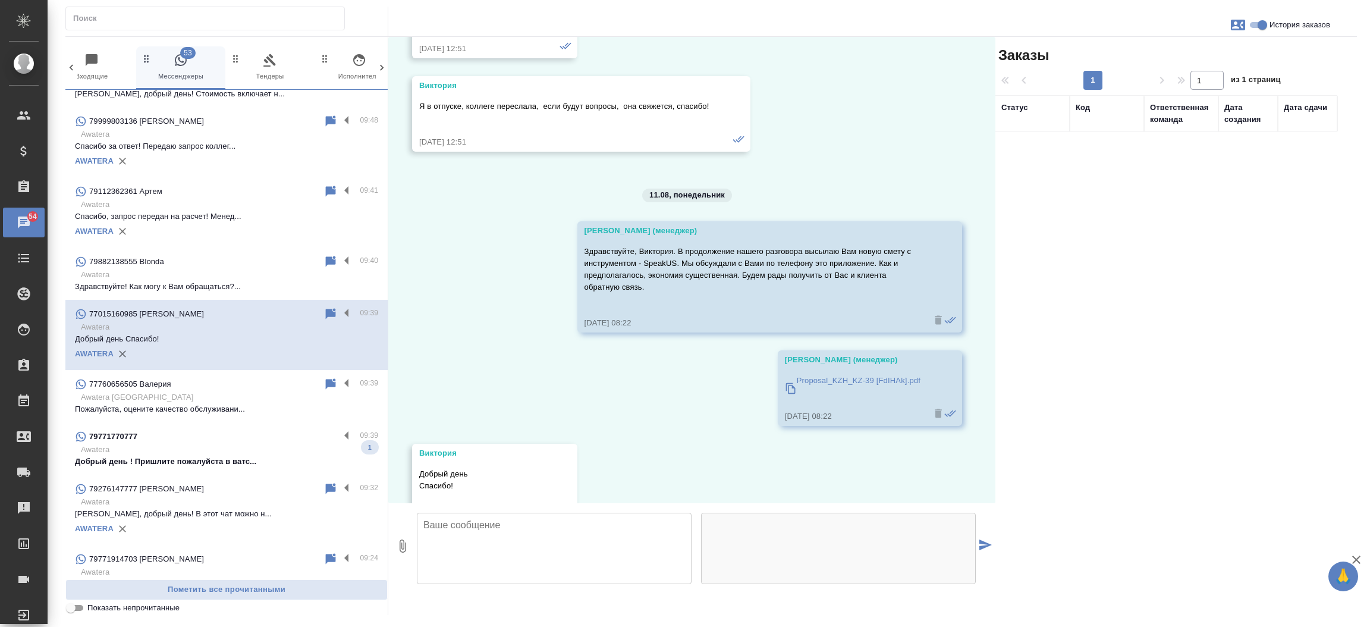
scroll to position [2538, 0]
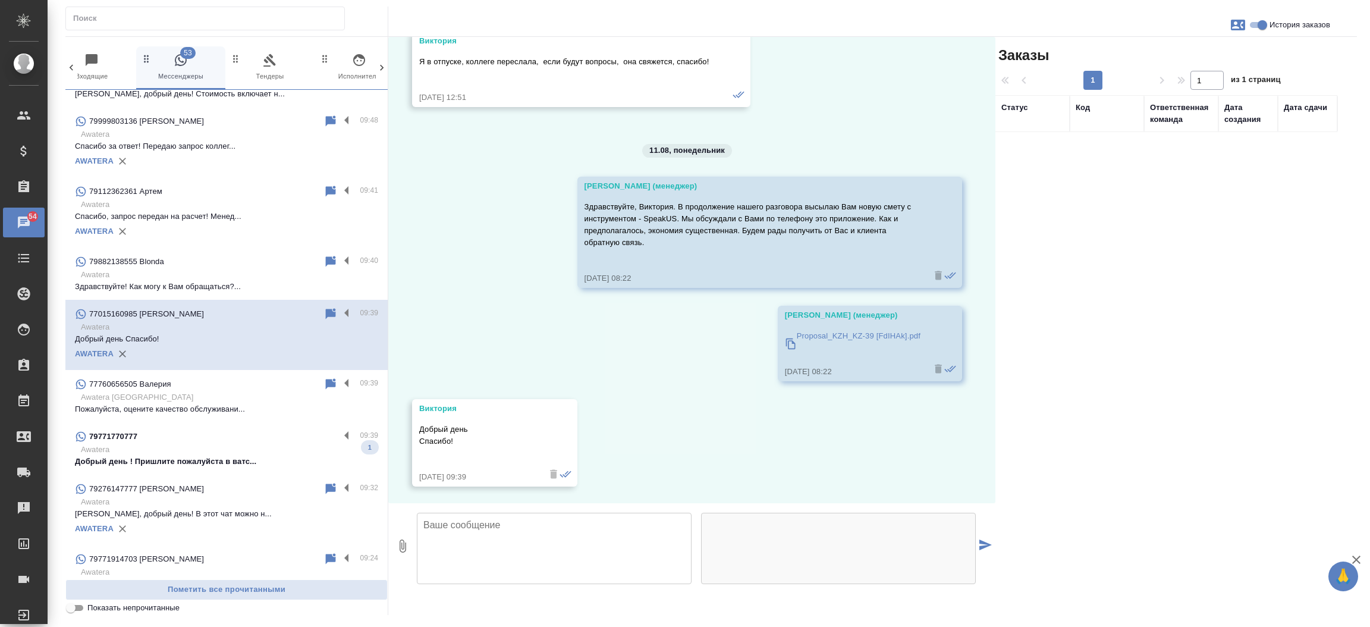
click at [229, 460] on p "Добрый день ! Пришлите пожалуйста в ватс..." at bounding box center [226, 461] width 303 height 12
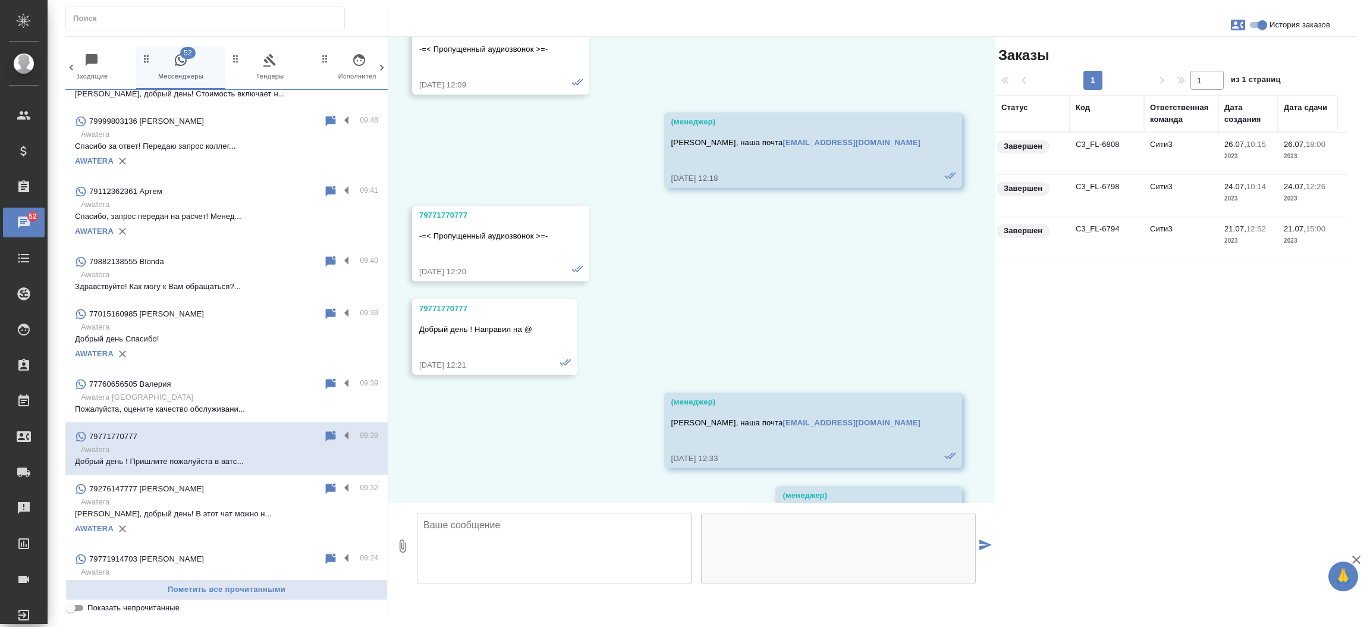
scroll to position [1828, 0]
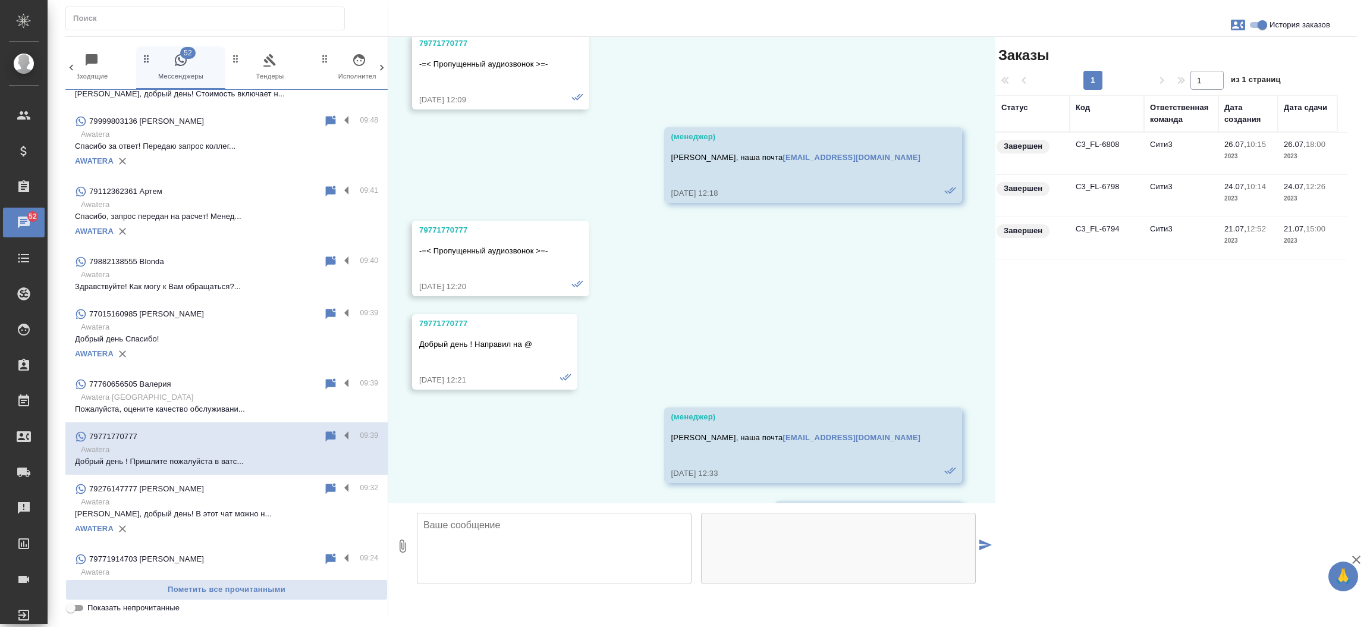
click at [1102, 139] on td "C3_FL-6808" at bounding box center [1107, 154] width 74 height 42
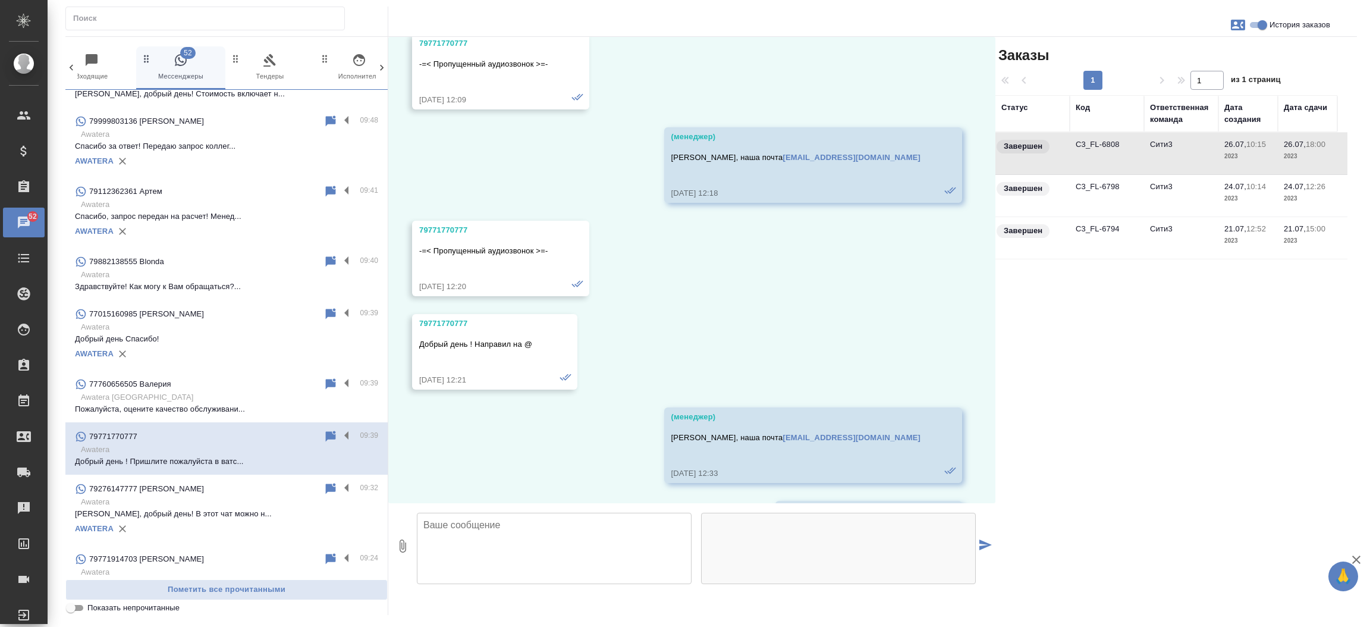
click at [1102, 139] on td "C3_FL-6808" at bounding box center [1107, 154] width 74 height 42
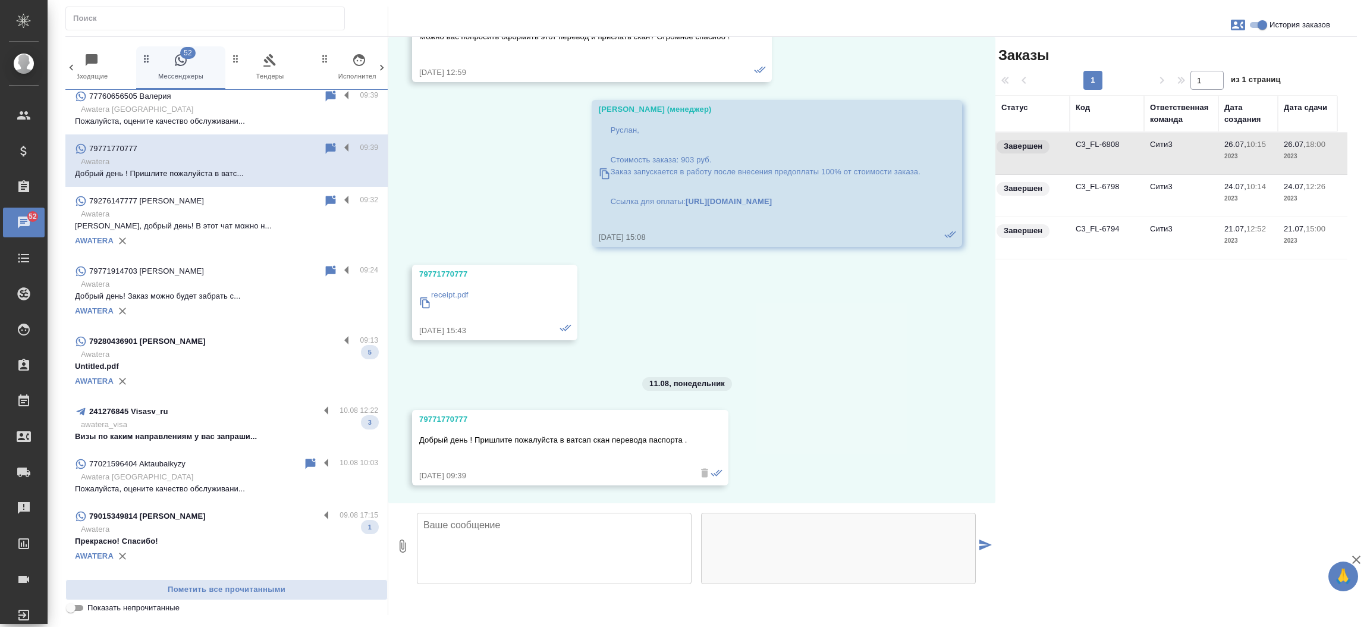
scroll to position [595, 0]
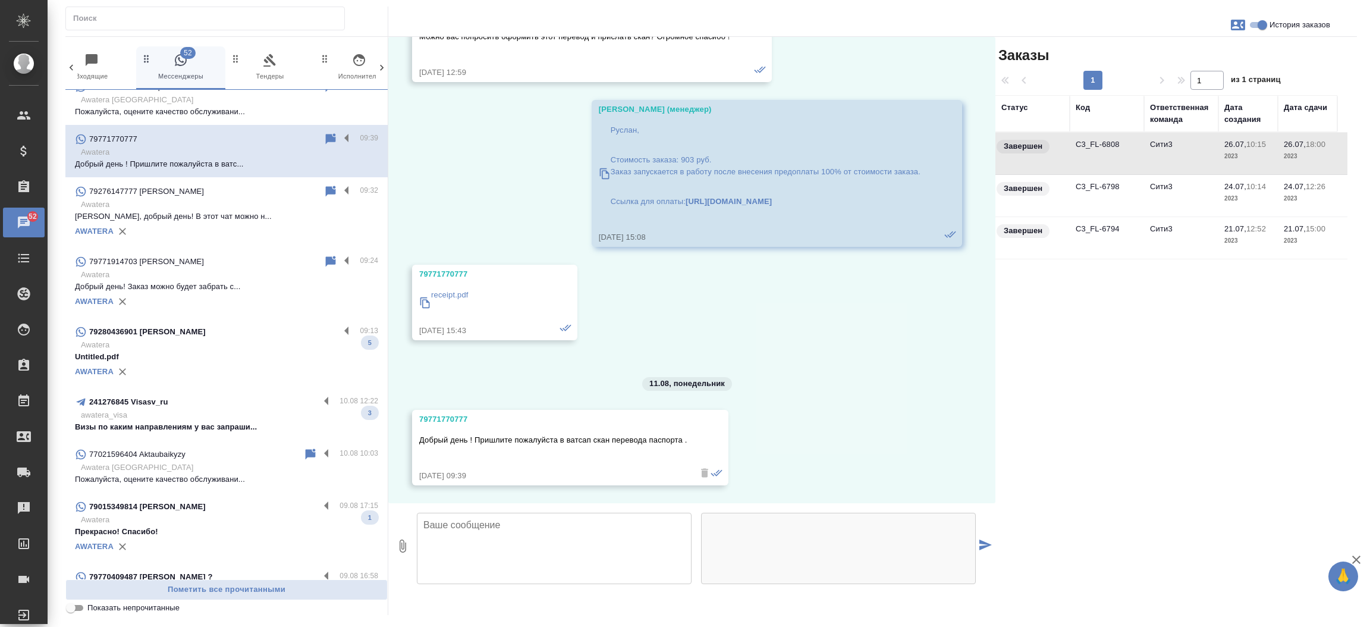
click at [266, 325] on div "79280436901 Рогова Василиса Вадимовна" at bounding box center [207, 332] width 265 height 14
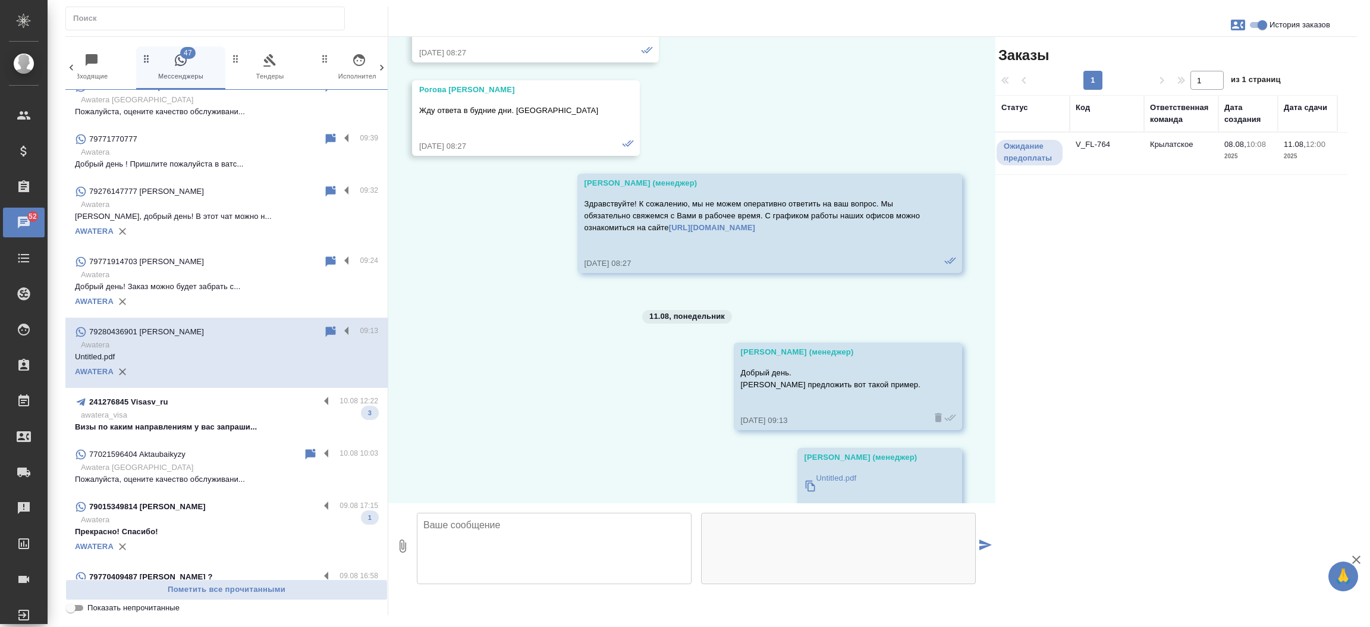
scroll to position [1460, 0]
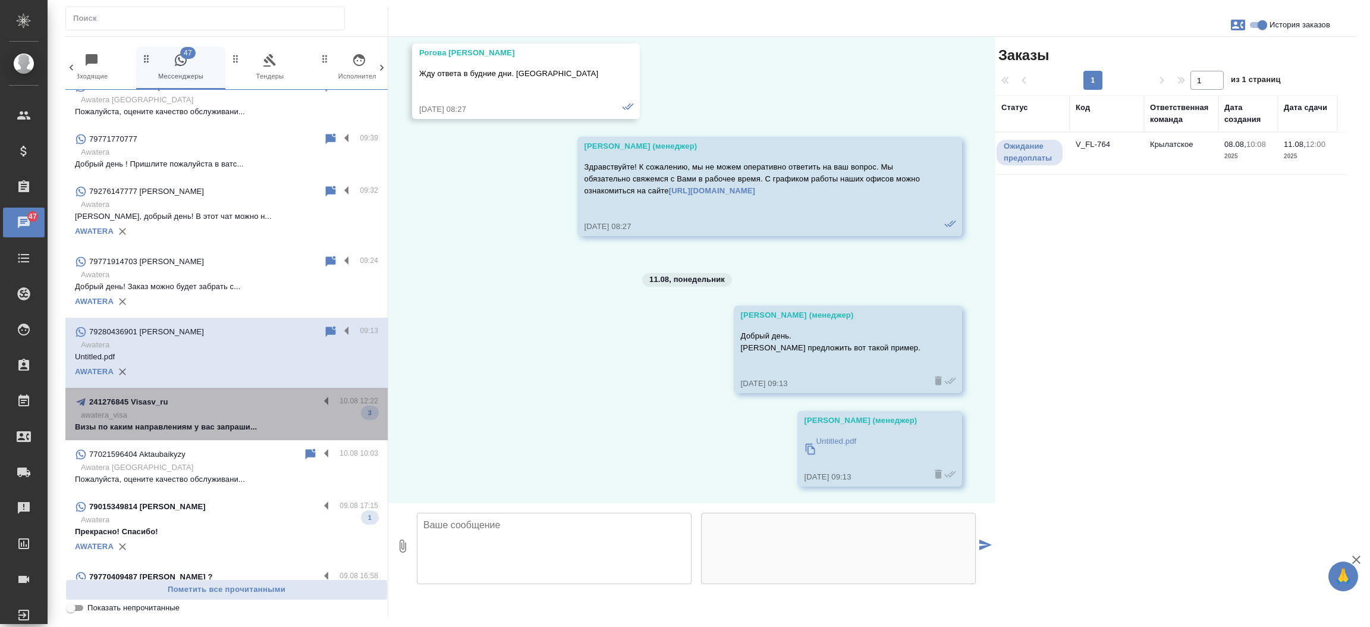
click at [241, 392] on div "241276845 Visasv_ru 10.08 12:22 awatera_visa Визы по каким направлениям у вас з…" at bounding box center [226, 414] width 322 height 52
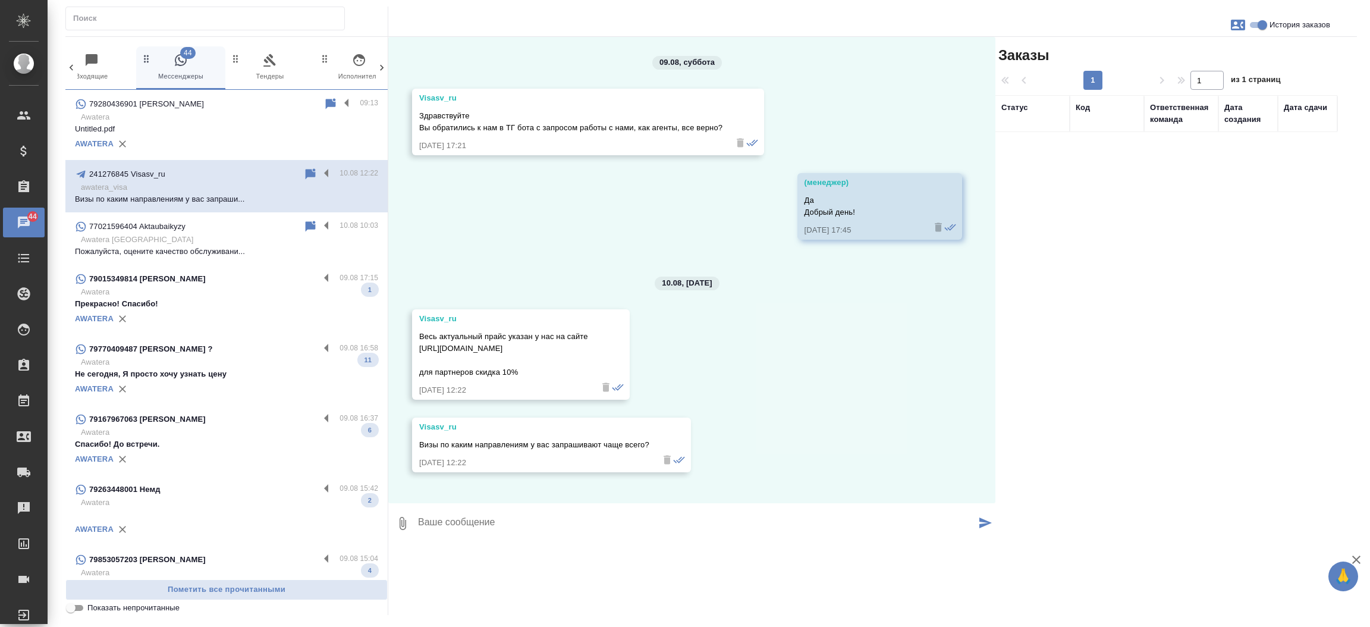
scroll to position [879, 0]
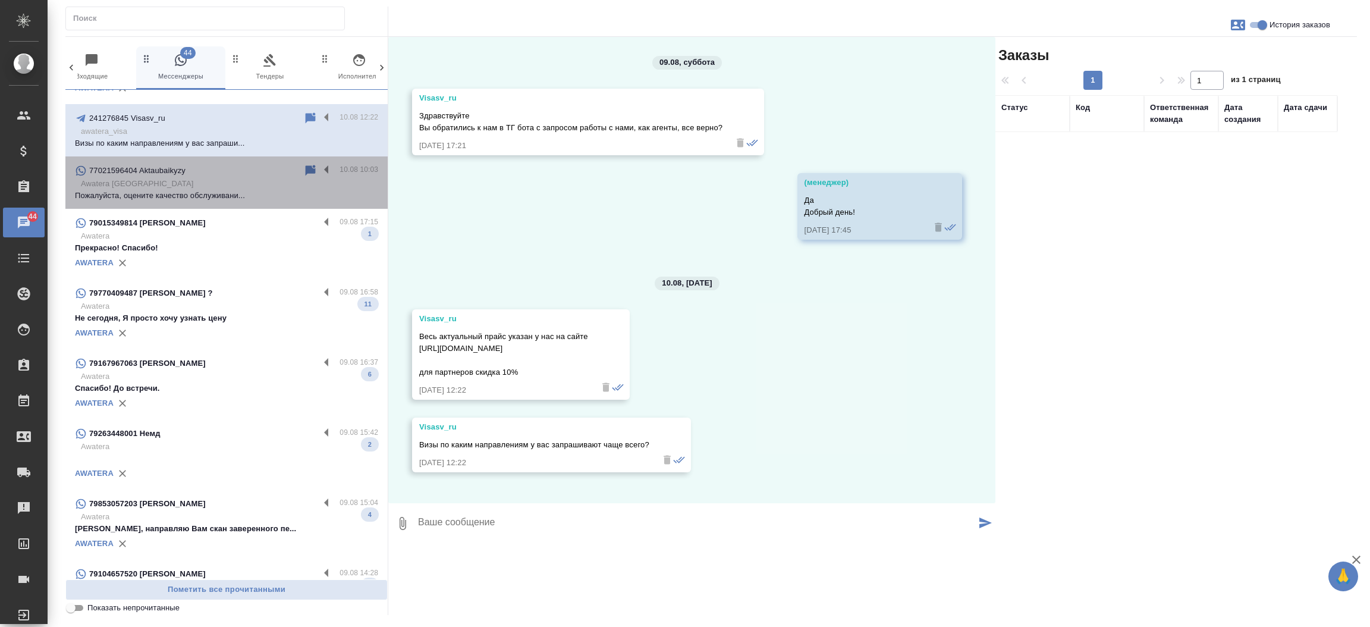
click at [229, 202] on div "77021596404 Aktaubaikyzy 10.08 10:03 Awatera Kazakhstan Пожалуйста, оцените кач…" at bounding box center [226, 182] width 322 height 52
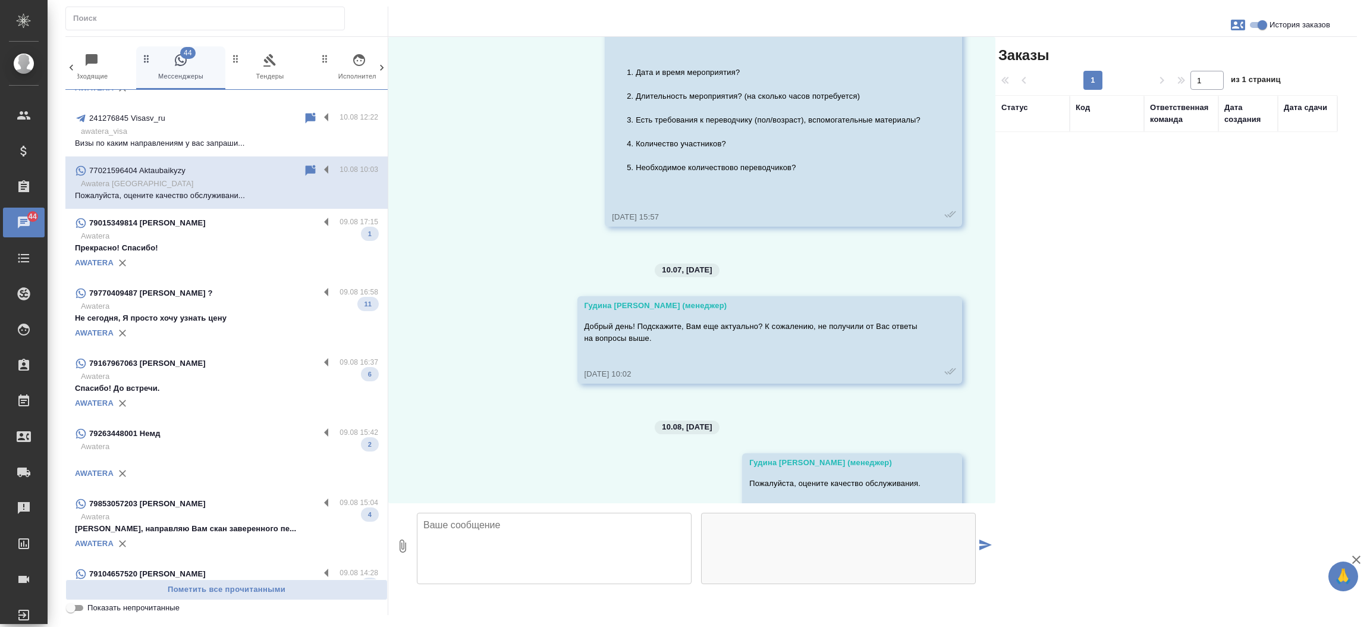
click at [224, 224] on div "79015349814 Кавитт Уго" at bounding box center [197, 223] width 244 height 14
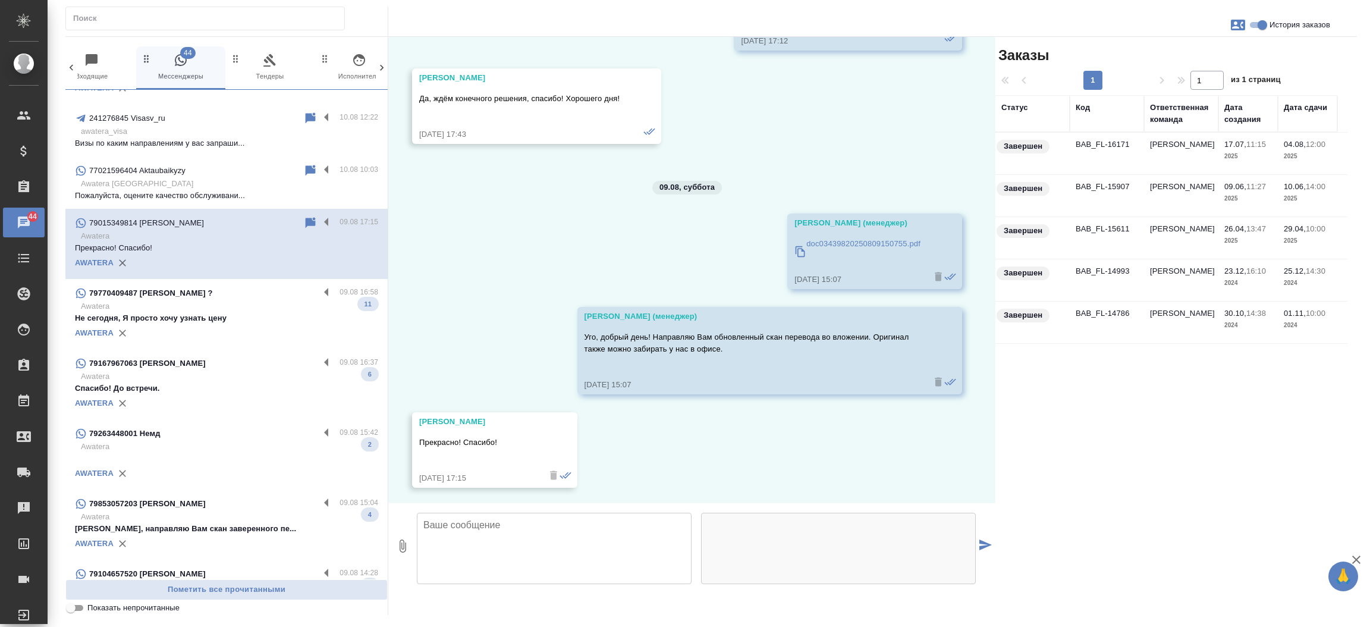
scroll to position [2130, 0]
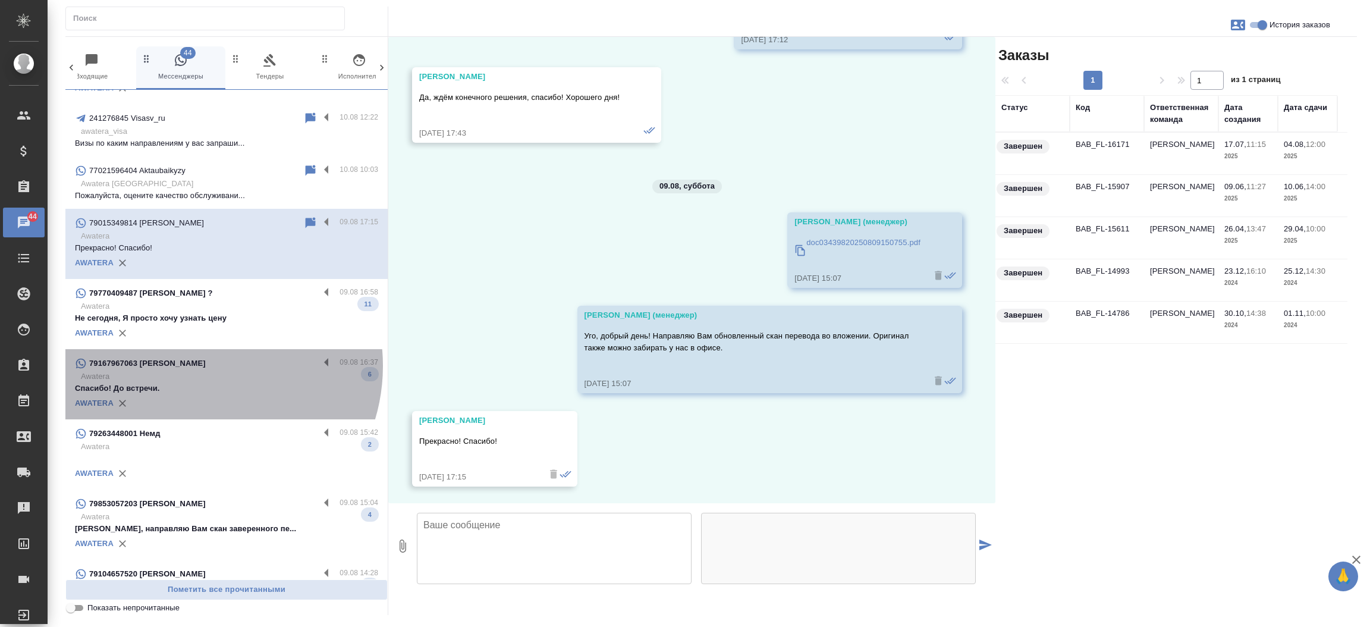
click at [197, 365] on div "79167967063 Ирина" at bounding box center [197, 363] width 244 height 14
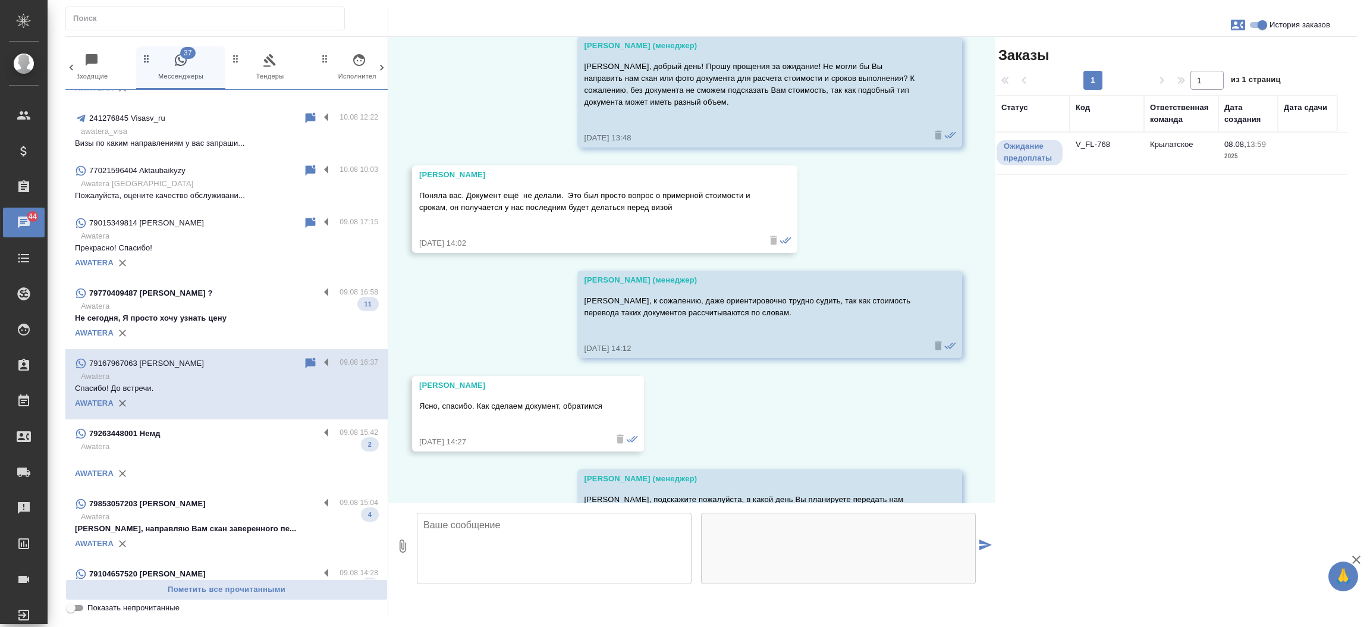
scroll to position [3039, 0]
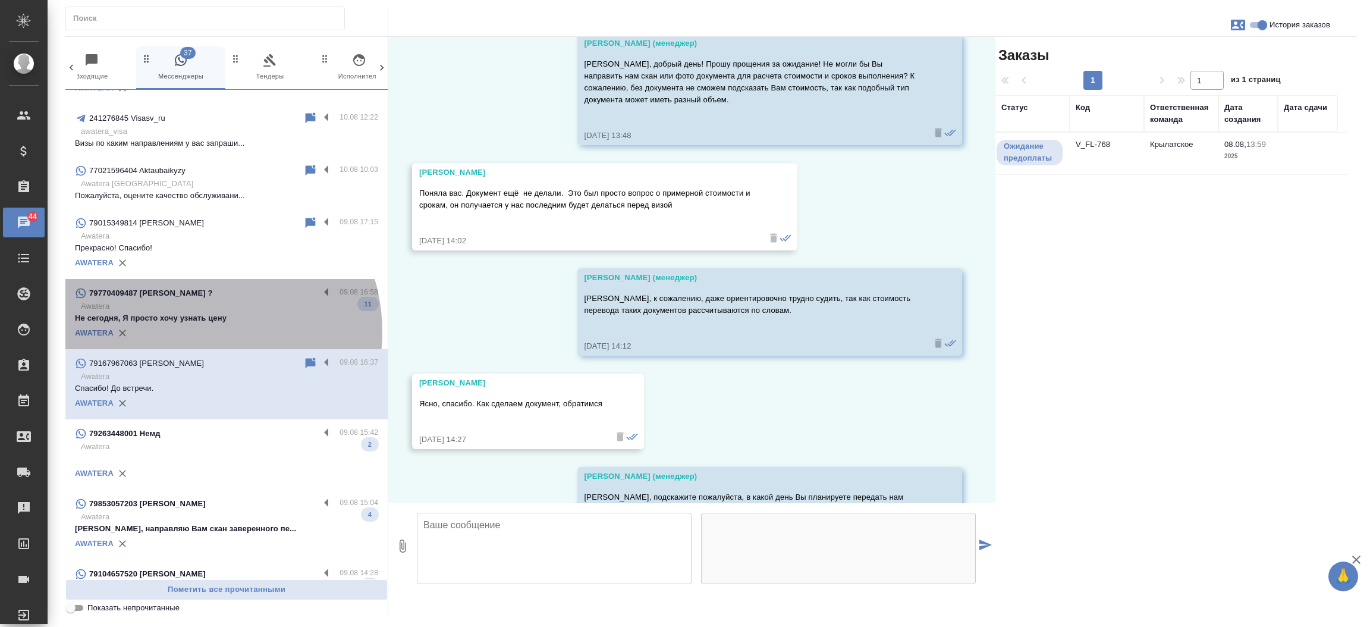
click at [196, 331] on div "AWATERA" at bounding box center [226, 333] width 303 height 18
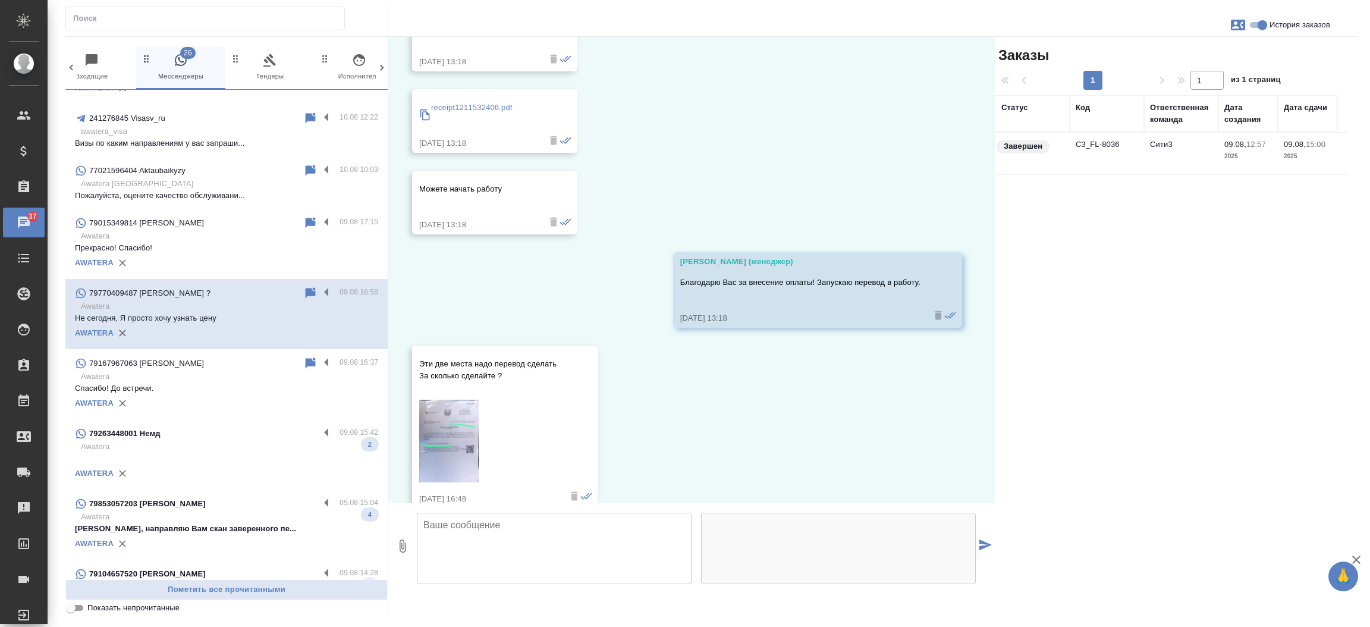
scroll to position [1482, 0]
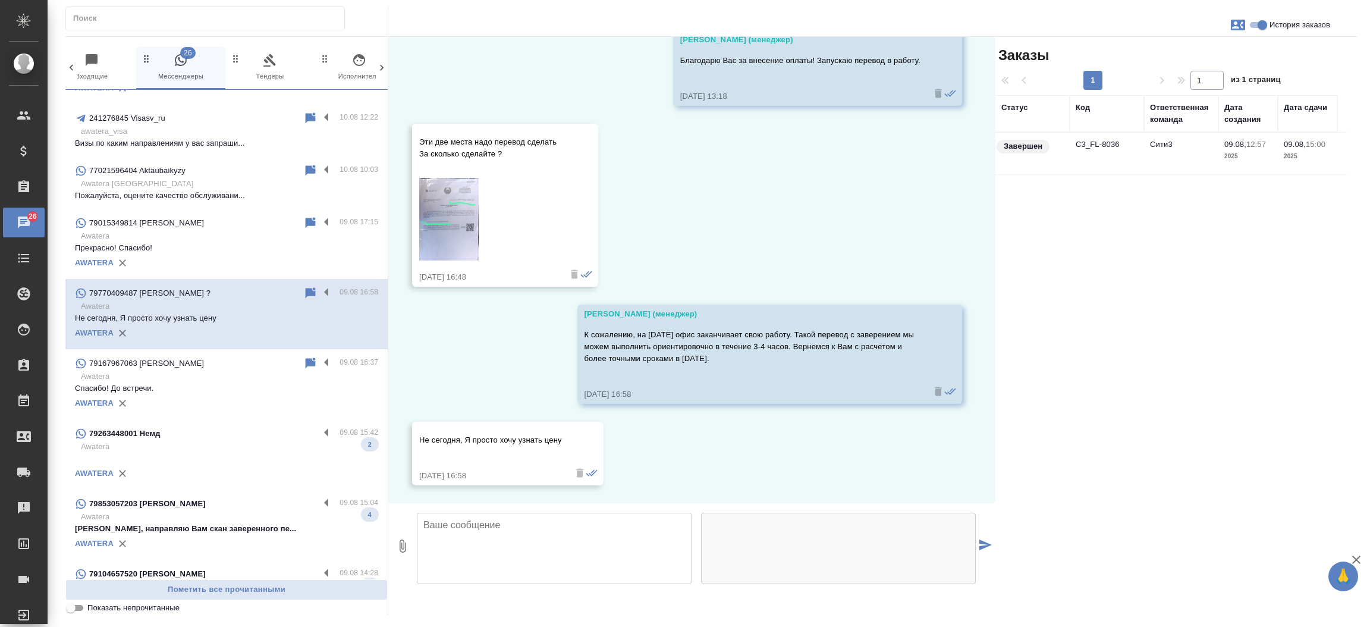
click at [1097, 141] on td "C3_FL-8036" at bounding box center [1107, 154] width 74 height 42
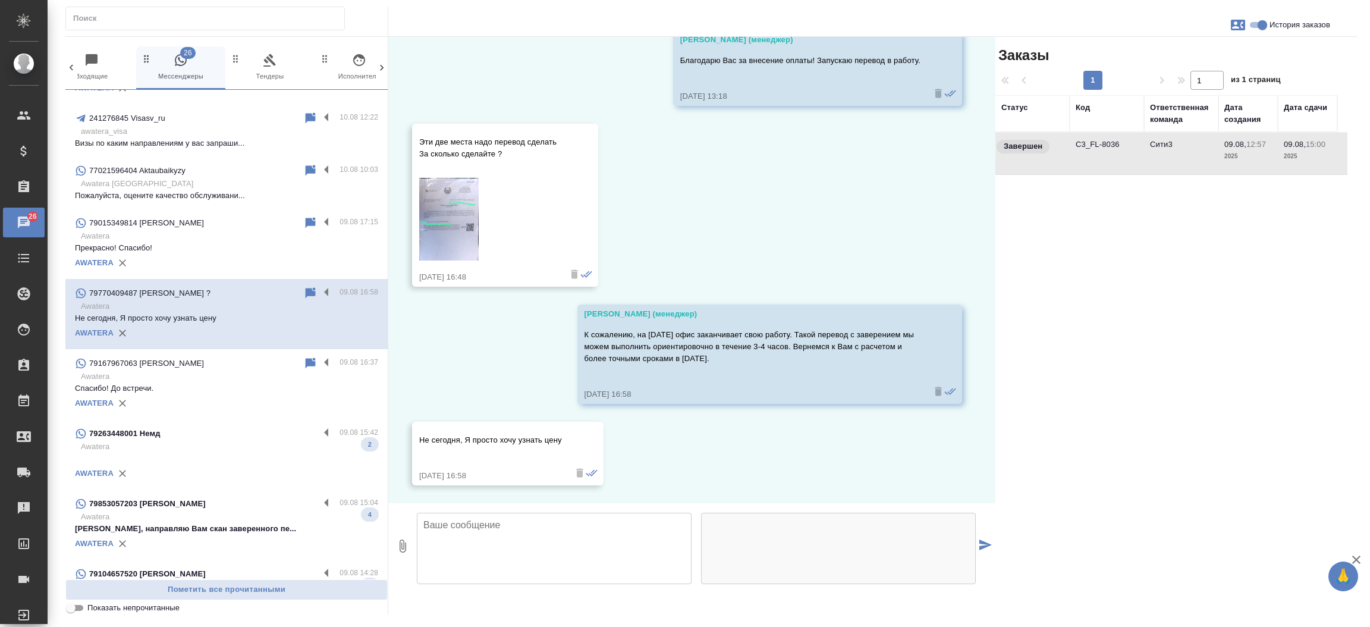
click at [1097, 141] on td "C3_FL-8036" at bounding box center [1107, 154] width 74 height 42
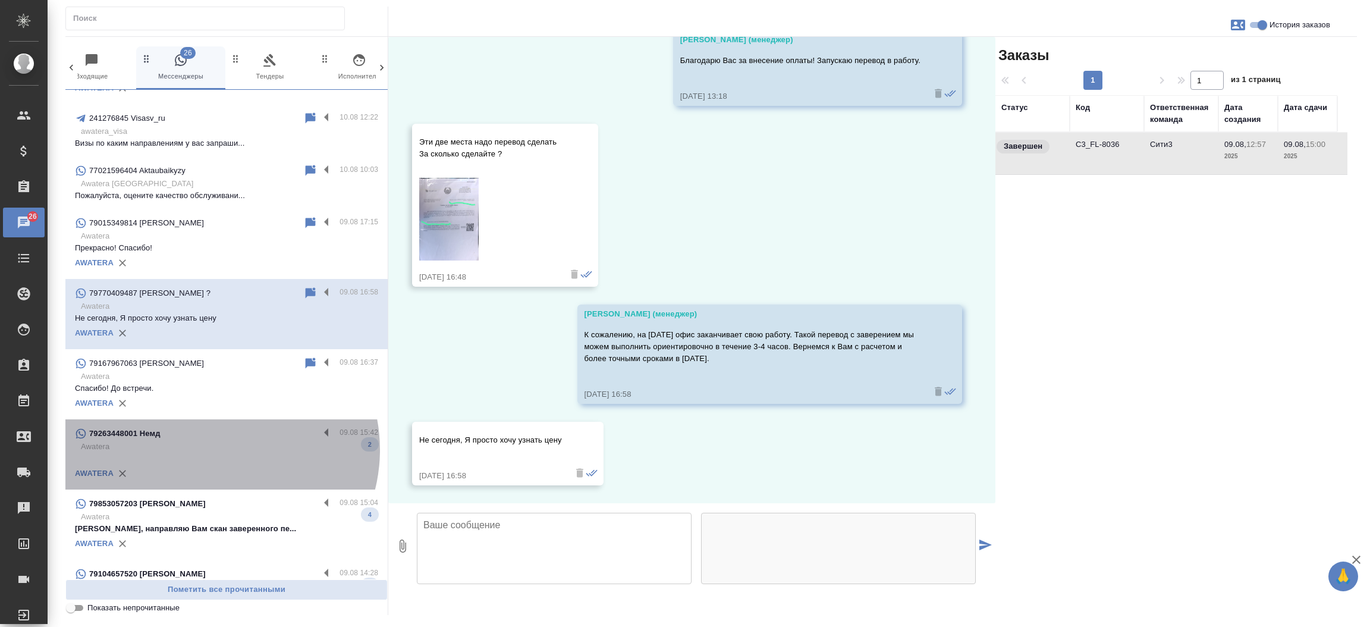
click at [217, 449] on p "Awatera" at bounding box center [229, 447] width 297 height 12
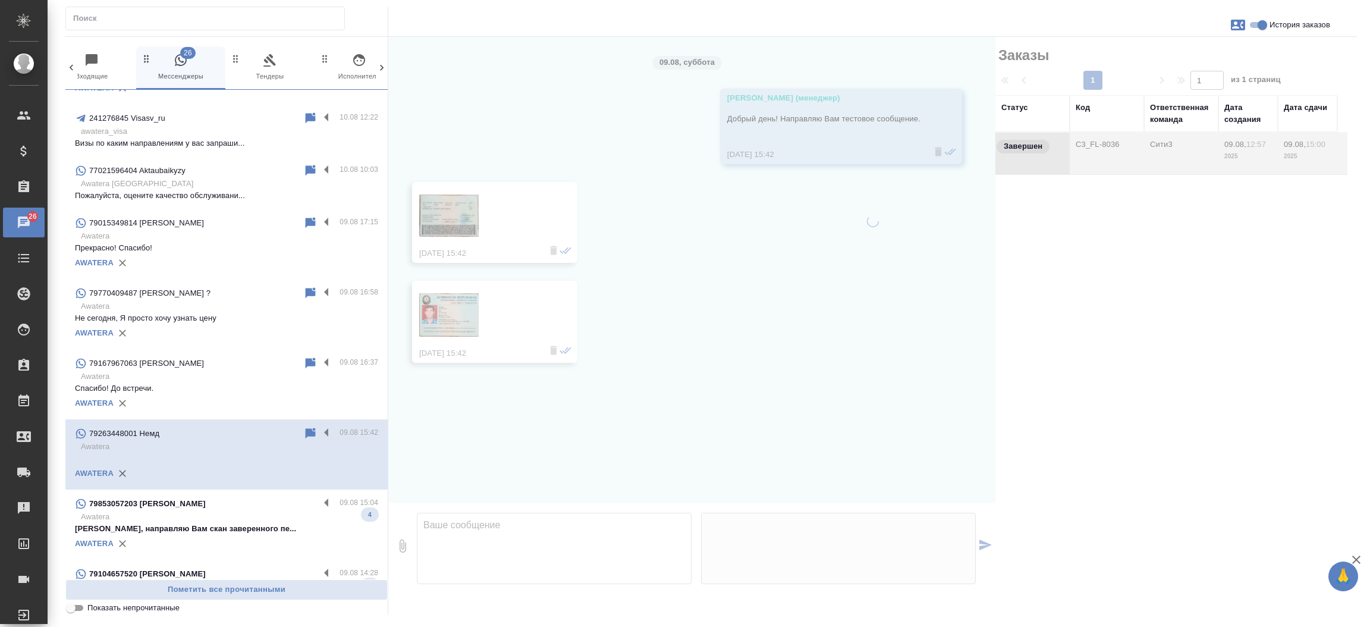
scroll to position [0, 0]
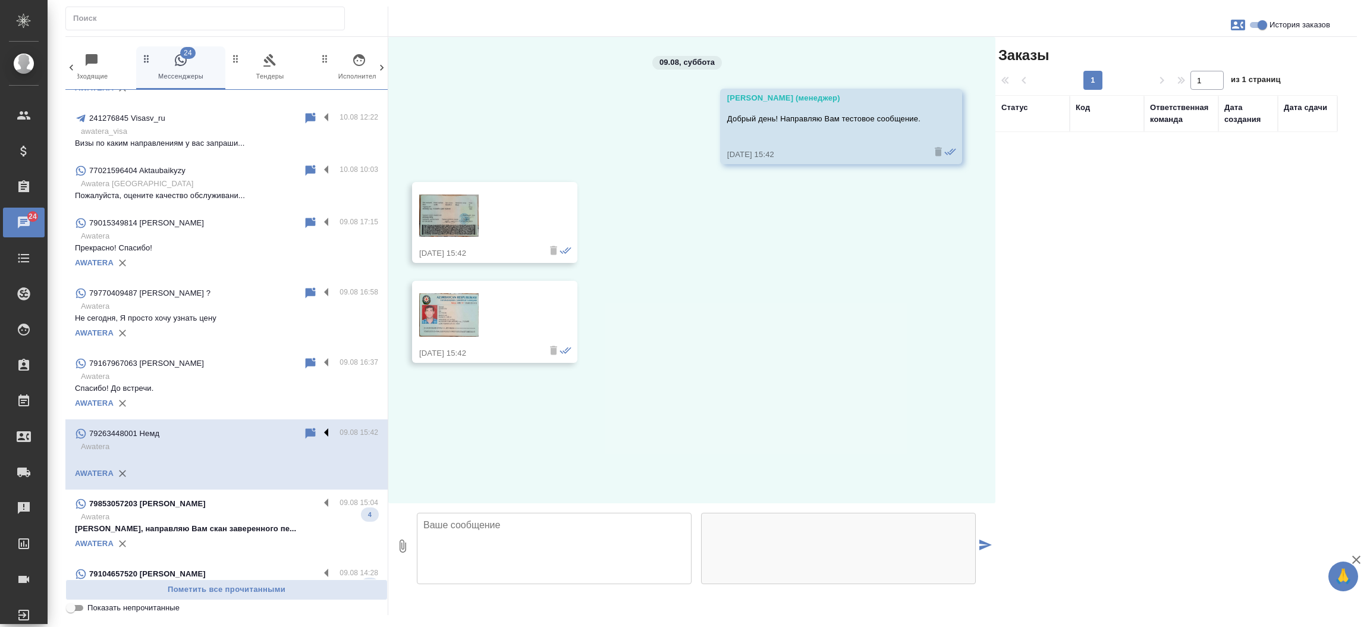
click at [319, 427] on label at bounding box center [329, 433] width 20 height 14
click at [0, 0] on input "checkbox" at bounding box center [0, 0] width 0 height 0
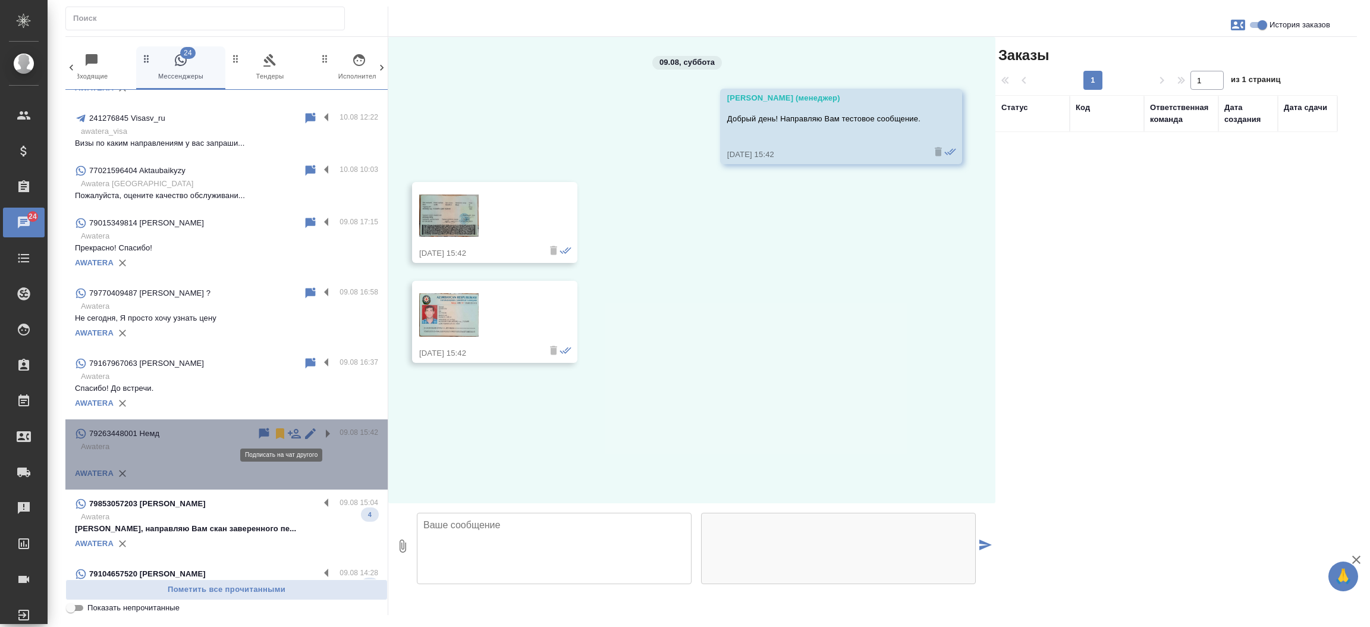
click at [287, 429] on icon at bounding box center [294, 433] width 14 height 14
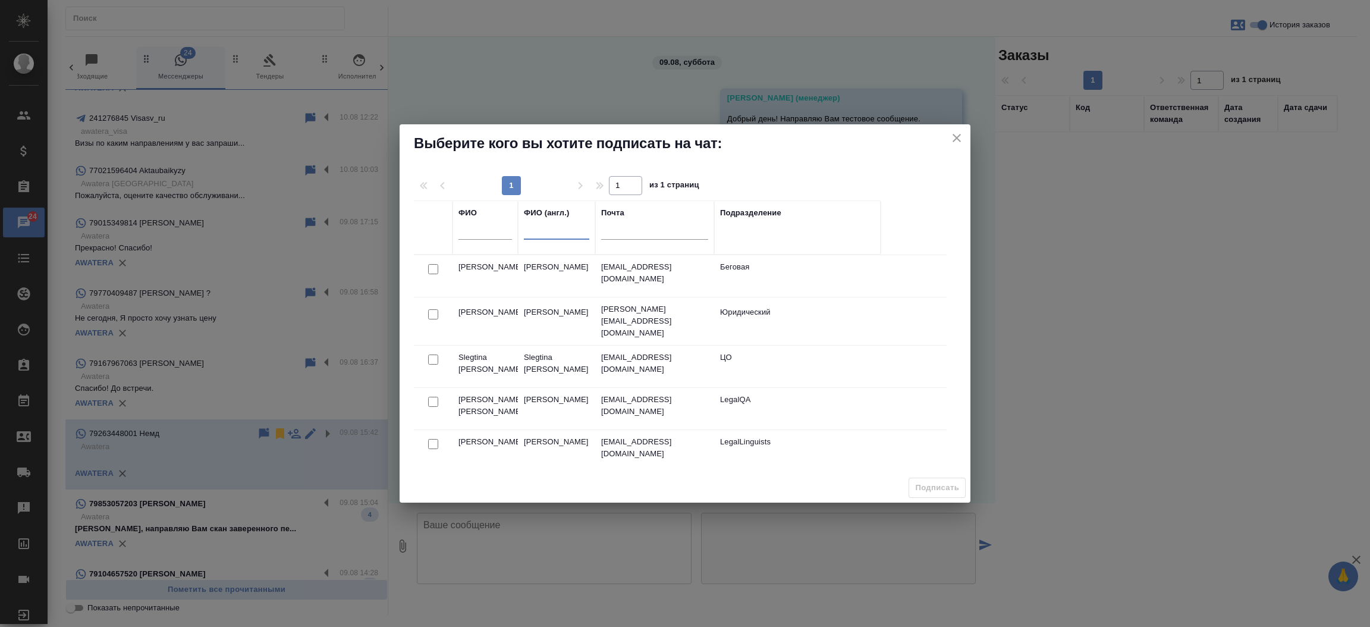
click at [552, 237] on input "text" at bounding box center [556, 232] width 65 height 15
type input "и"
click at [549, 228] on input "ilina" at bounding box center [556, 232] width 65 height 15
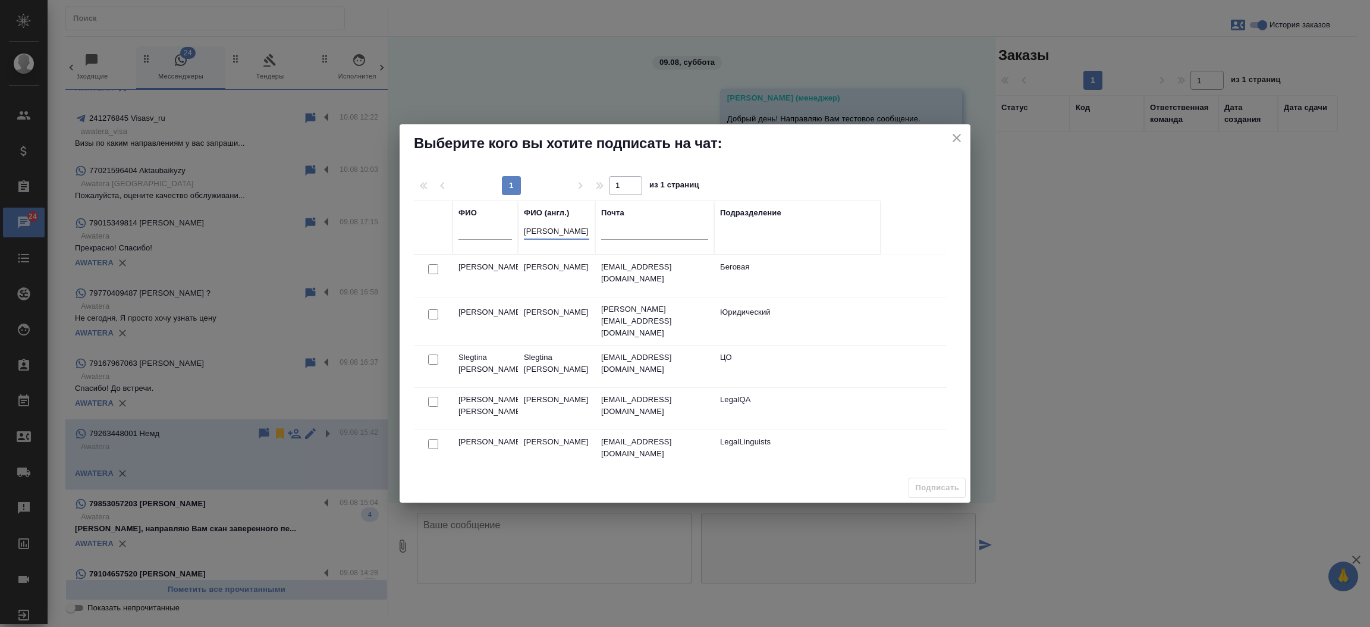
type input "ekaterina"
click at [570, 231] on input "ekaterina" at bounding box center [556, 232] width 65 height 15
click at [492, 233] on input "text" at bounding box center [485, 232] width 54 height 15
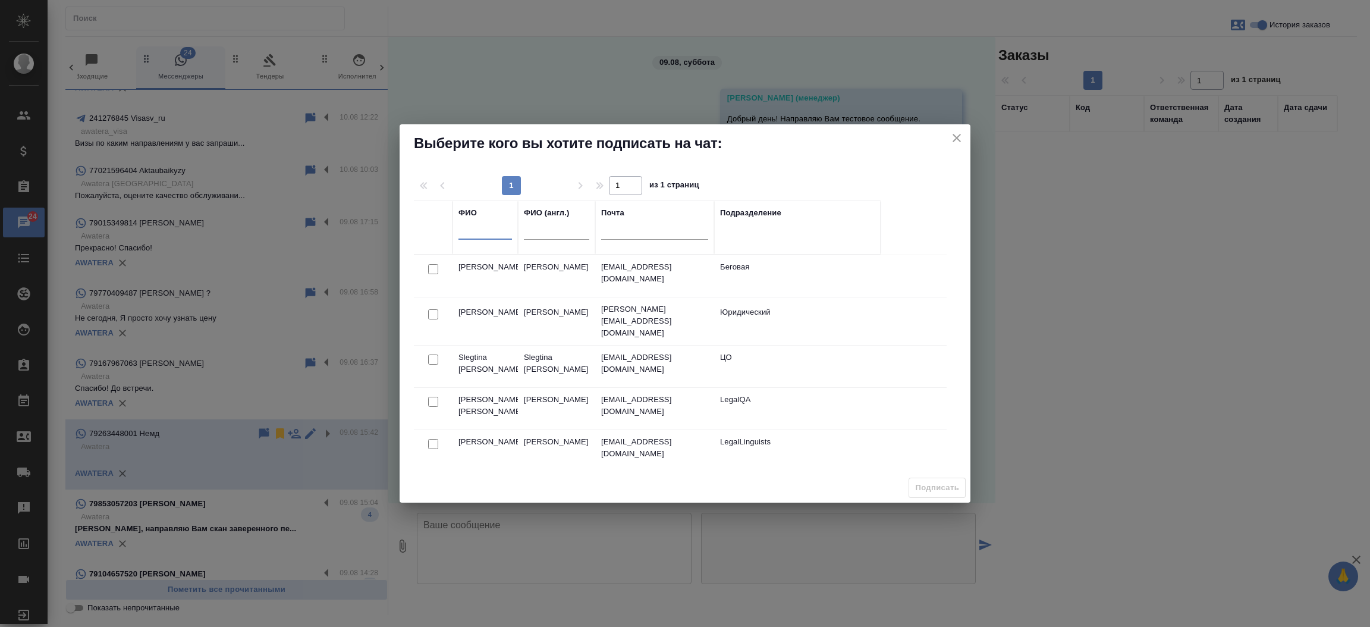
type input "b"
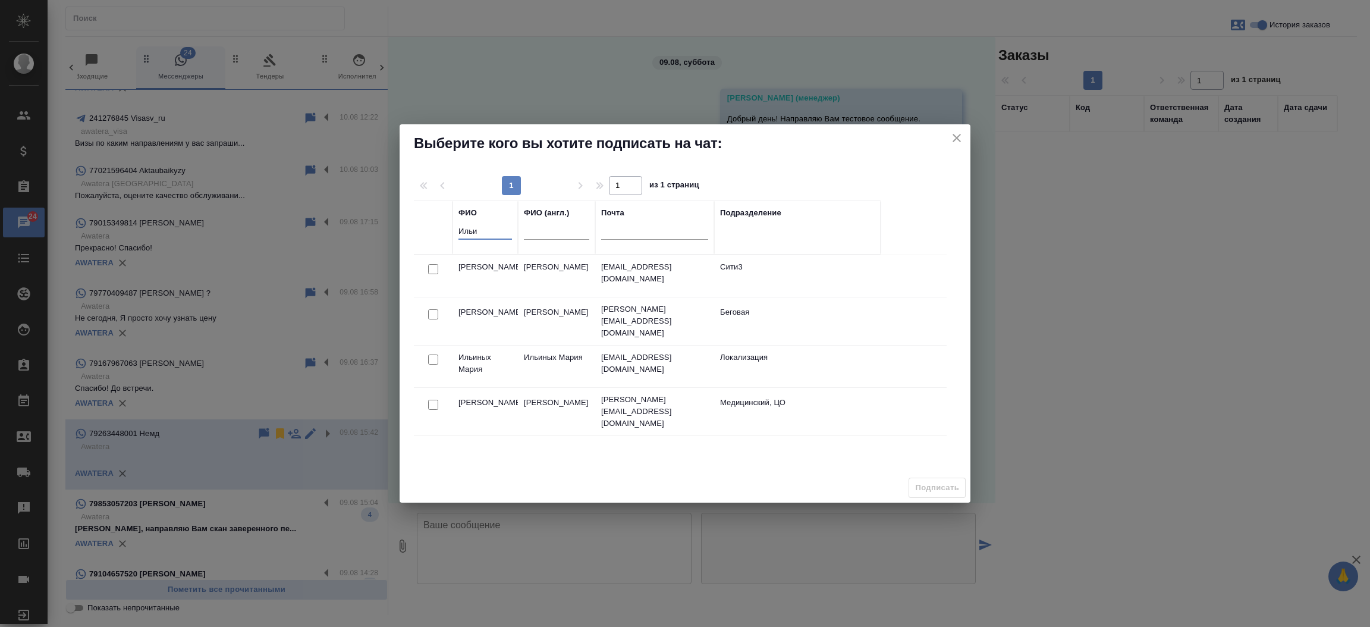
type input "Ильи"
click at [432, 269] on input "checkbox" at bounding box center [433, 269] width 10 height 10
checkbox input "true"
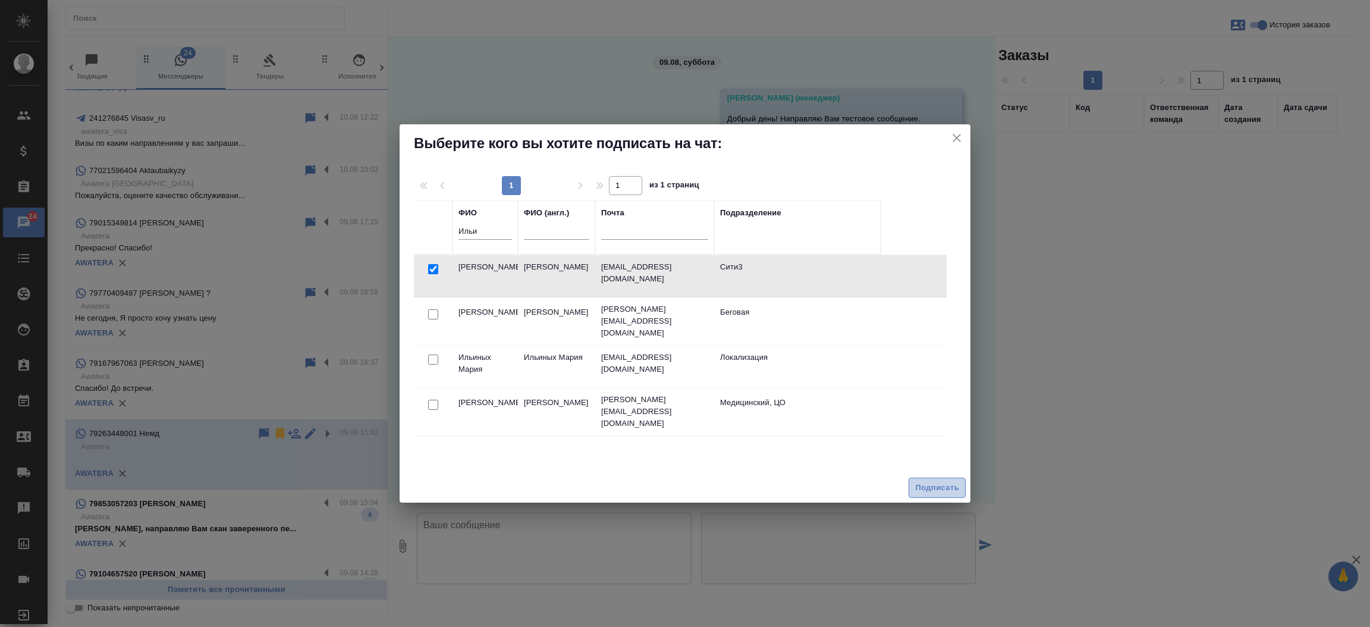
click at [924, 489] on span "Подписать" at bounding box center [937, 488] width 44 height 14
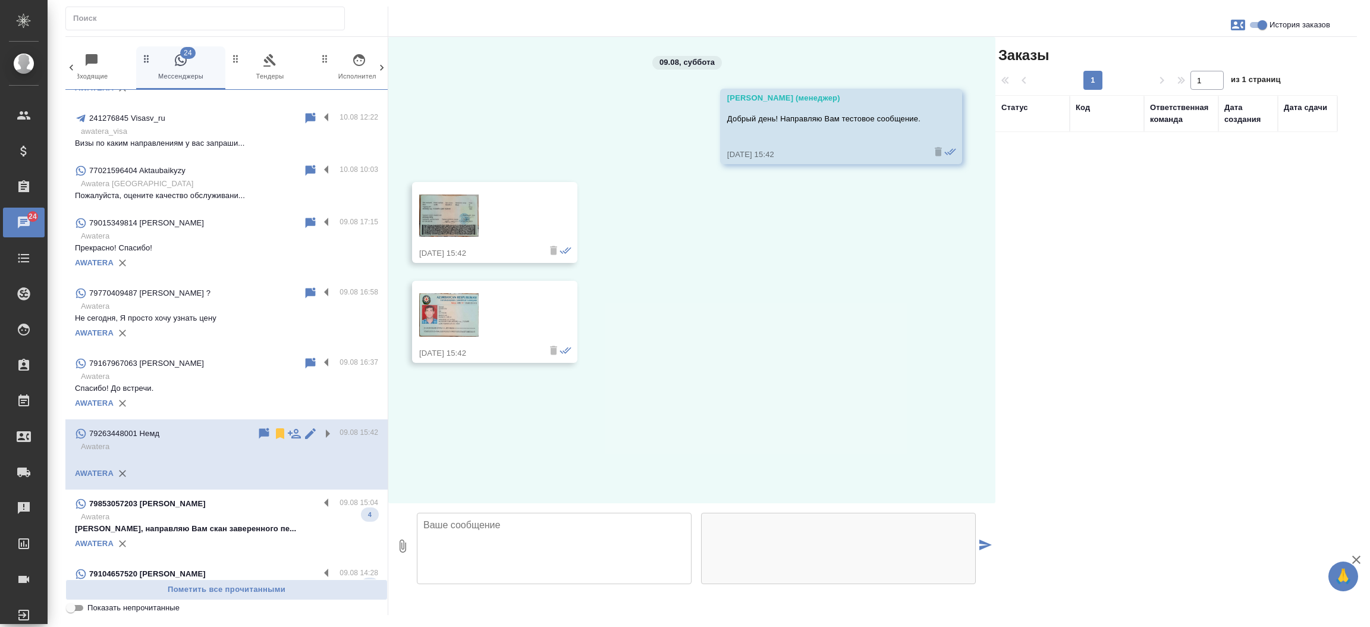
click at [163, 514] on p "Awatera" at bounding box center [229, 517] width 297 height 12
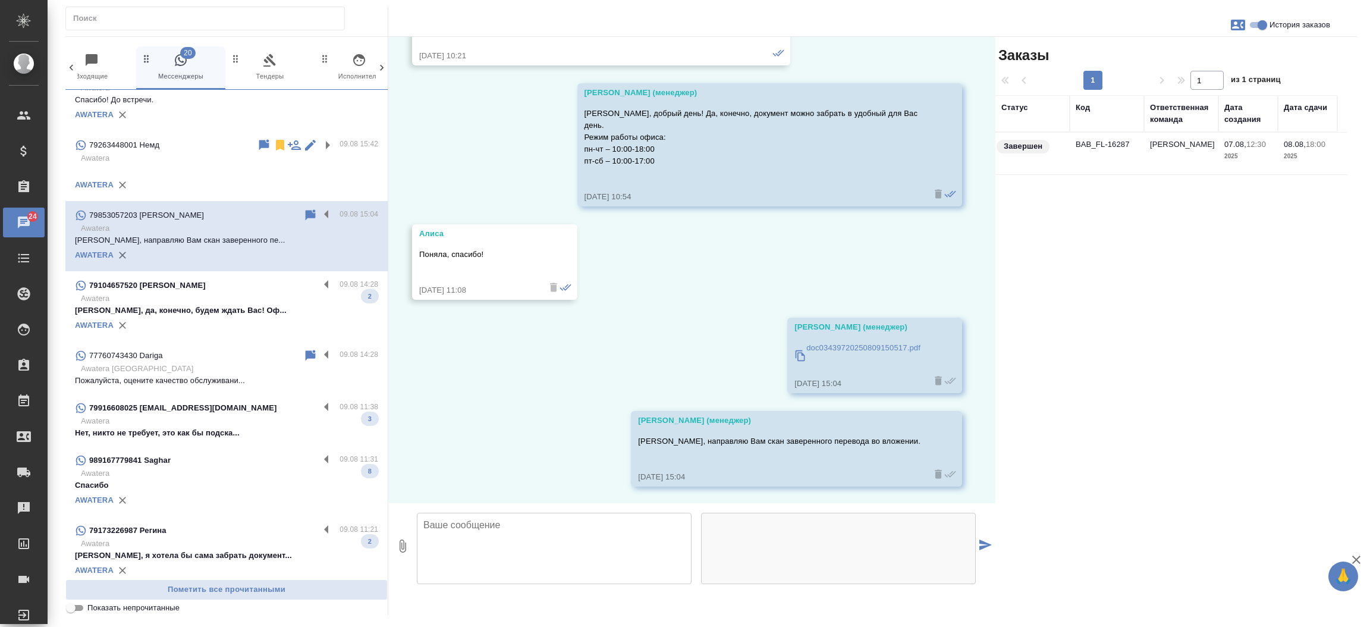
scroll to position [1172, 0]
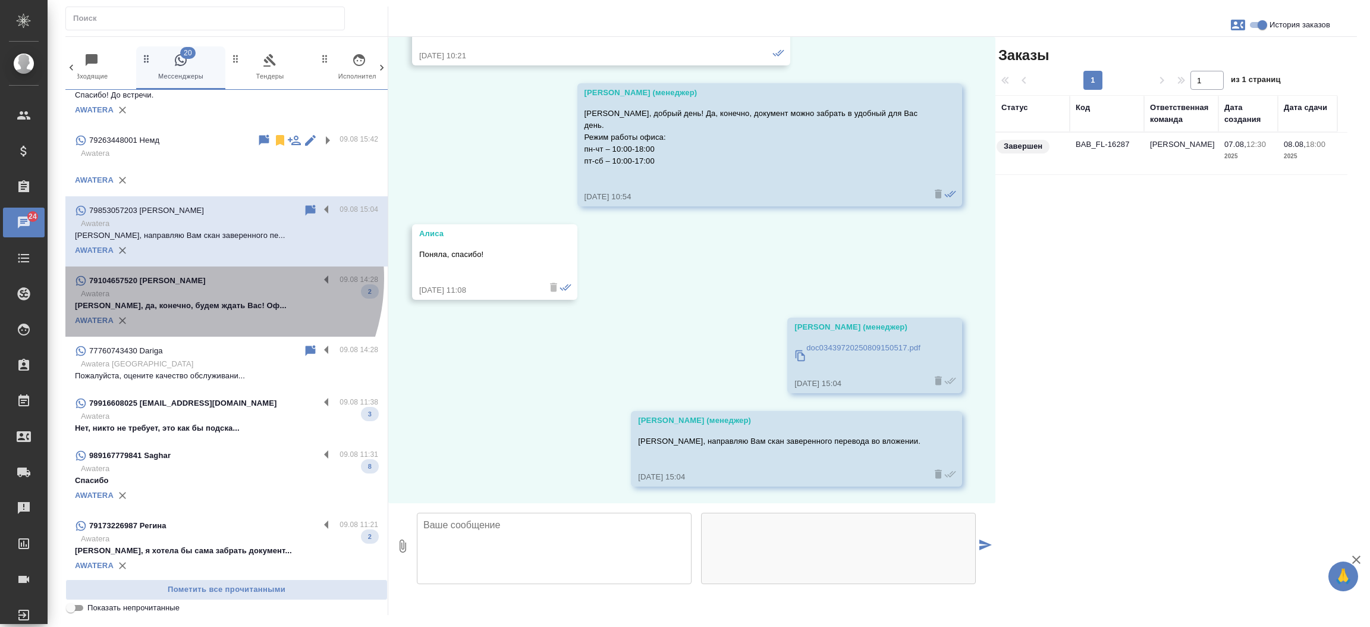
click at [192, 278] on div "79104657520 Сергей" at bounding box center [197, 280] width 244 height 14
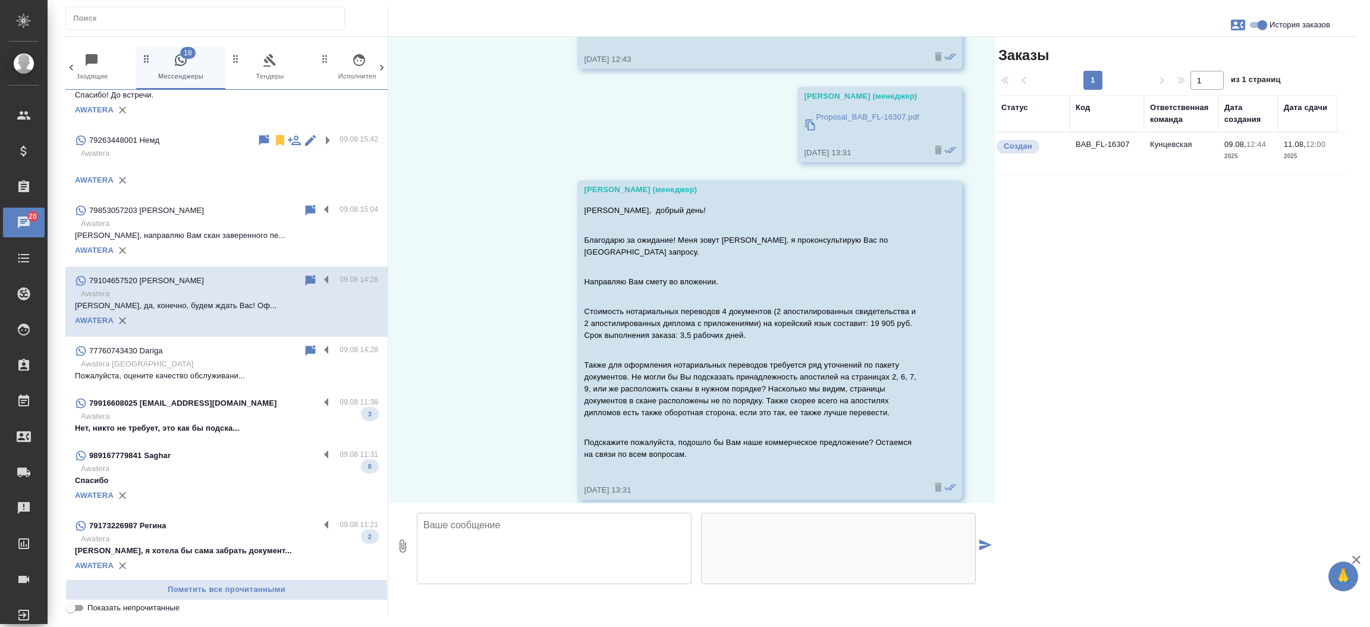
scroll to position [1370, 0]
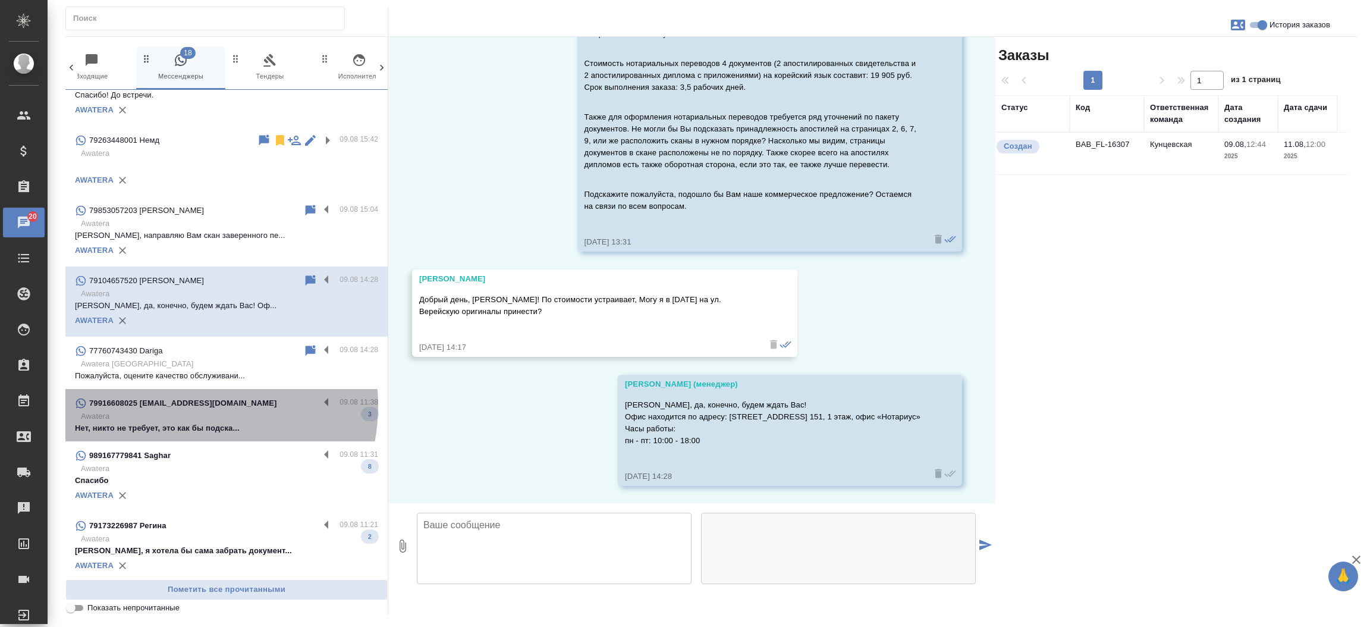
click at [185, 405] on p "79916608025 olgans@gmail.com" at bounding box center [183, 403] width 188 height 12
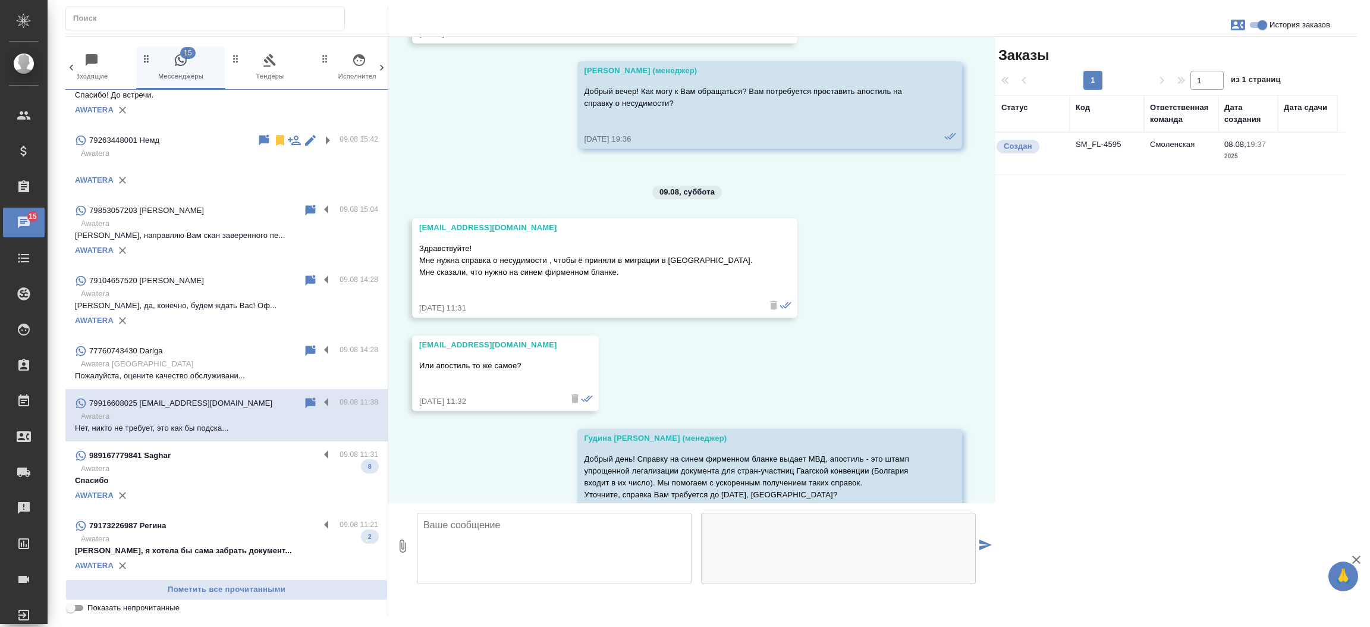
scroll to position [304, 0]
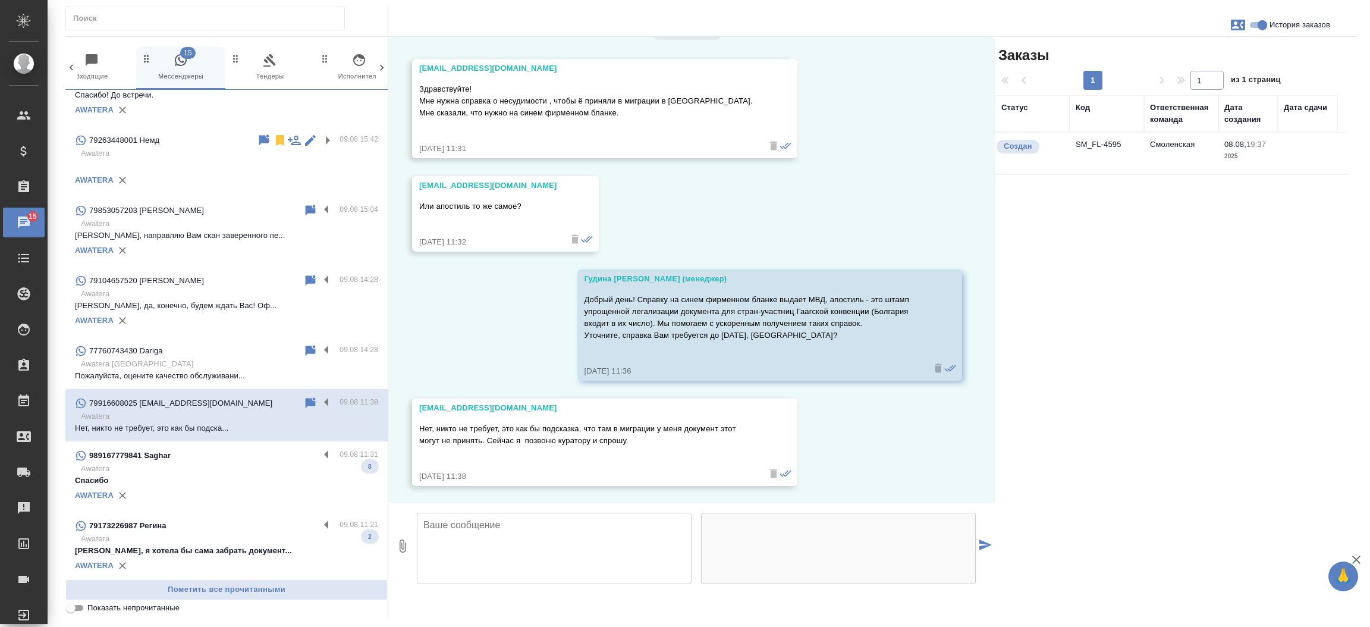
click at [1112, 149] on td "SM_FL-4595" at bounding box center [1107, 154] width 74 height 42
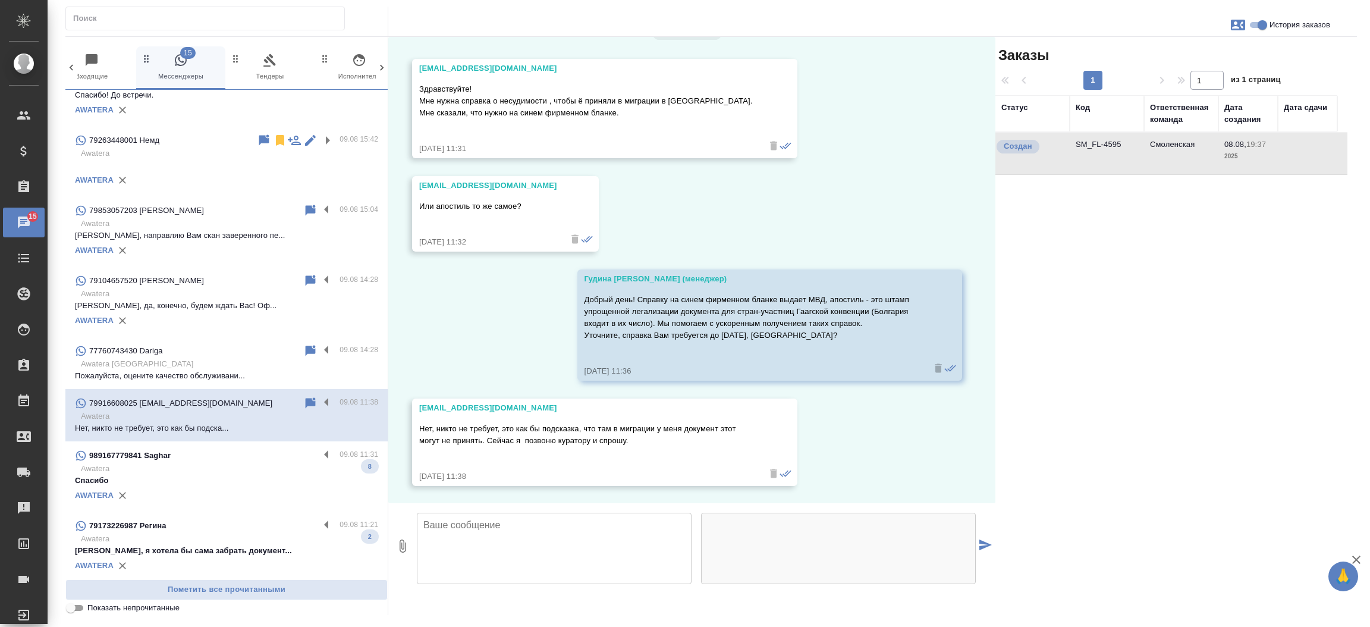
click at [1112, 149] on td "SM_FL-4595" at bounding box center [1107, 154] width 74 height 42
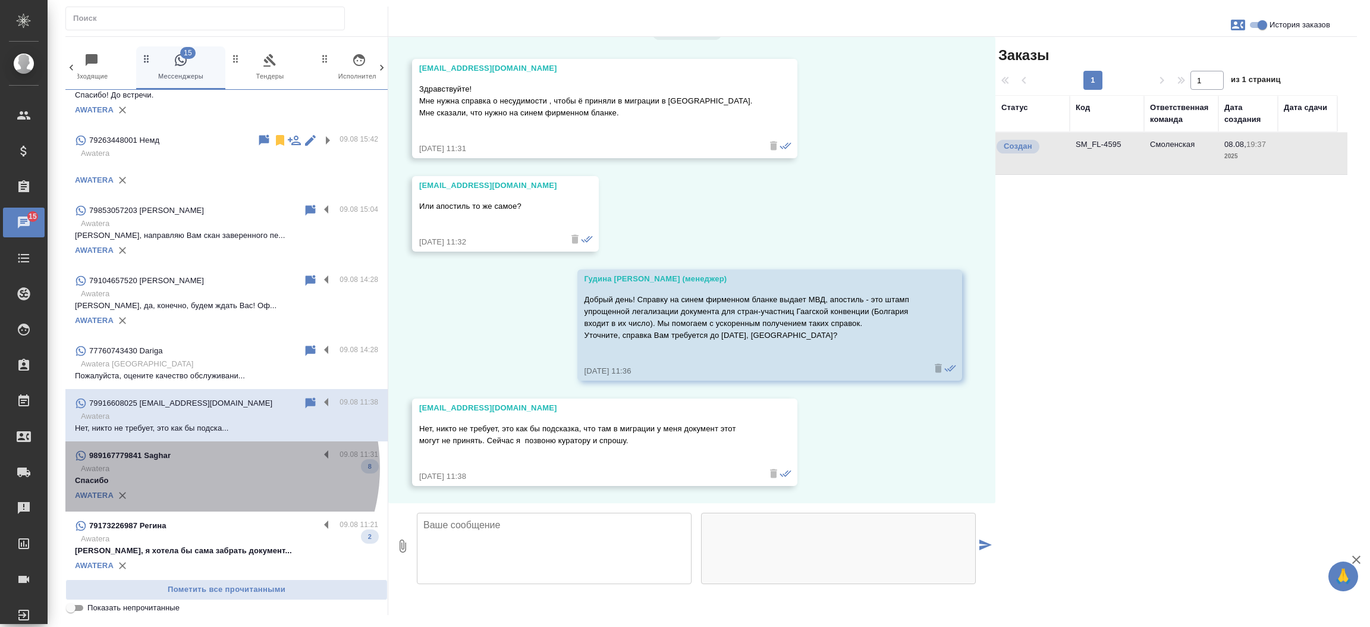
click at [206, 467] on p "Awatera" at bounding box center [229, 469] width 297 height 12
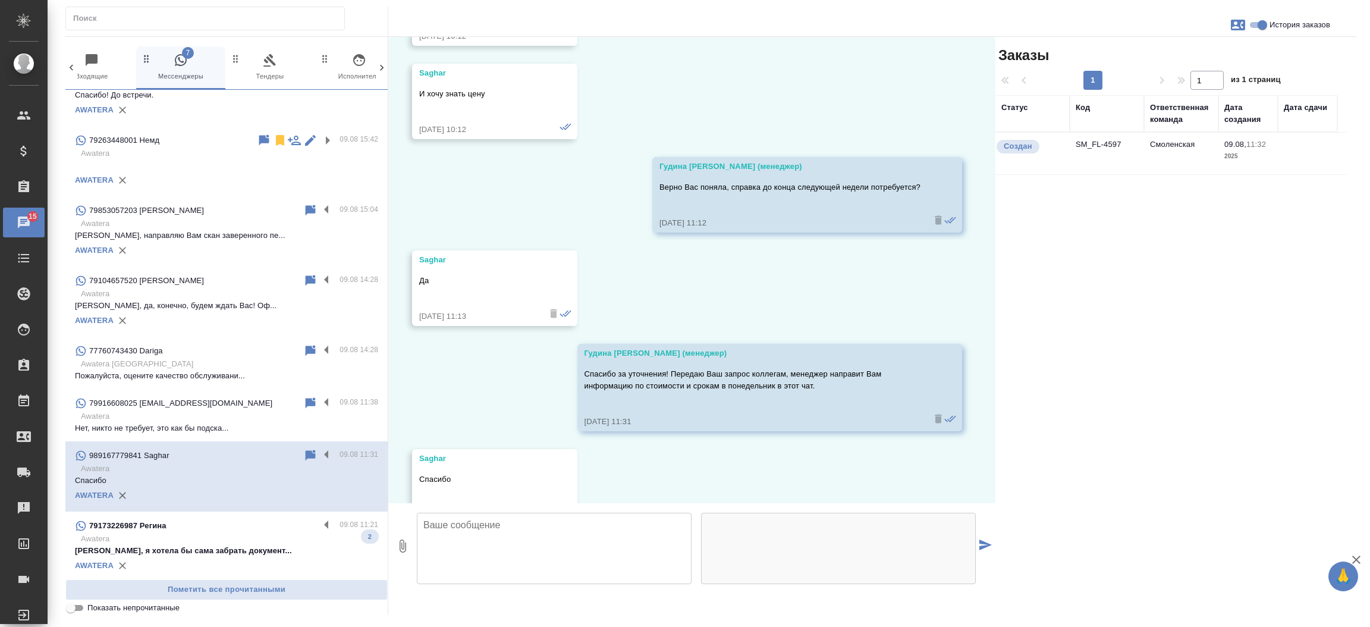
scroll to position [963, 0]
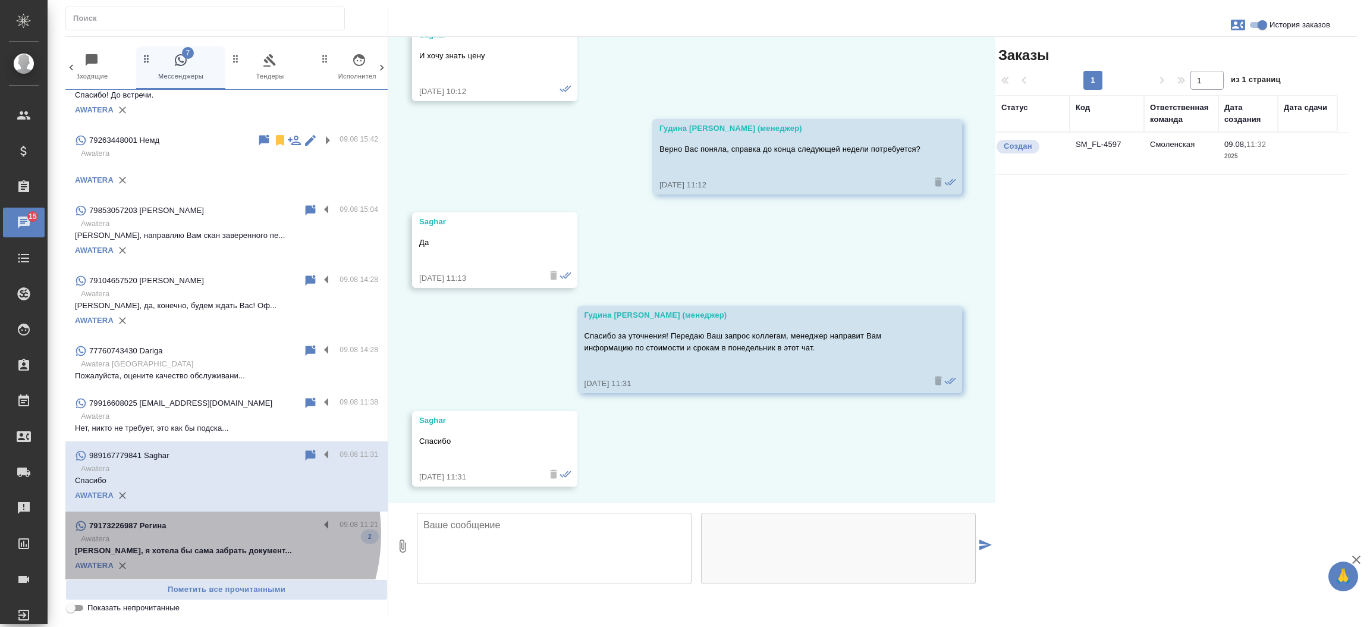
click at [201, 533] on p "Awatera" at bounding box center [229, 539] width 297 height 12
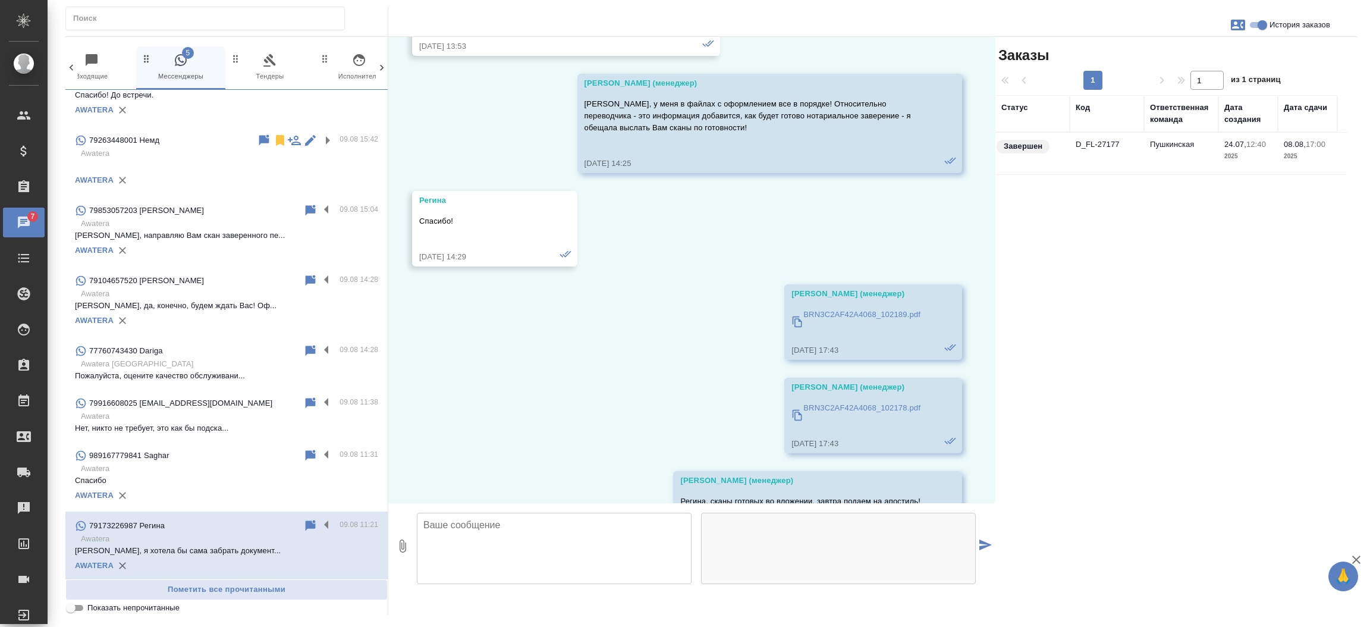
scroll to position [4721, 0]
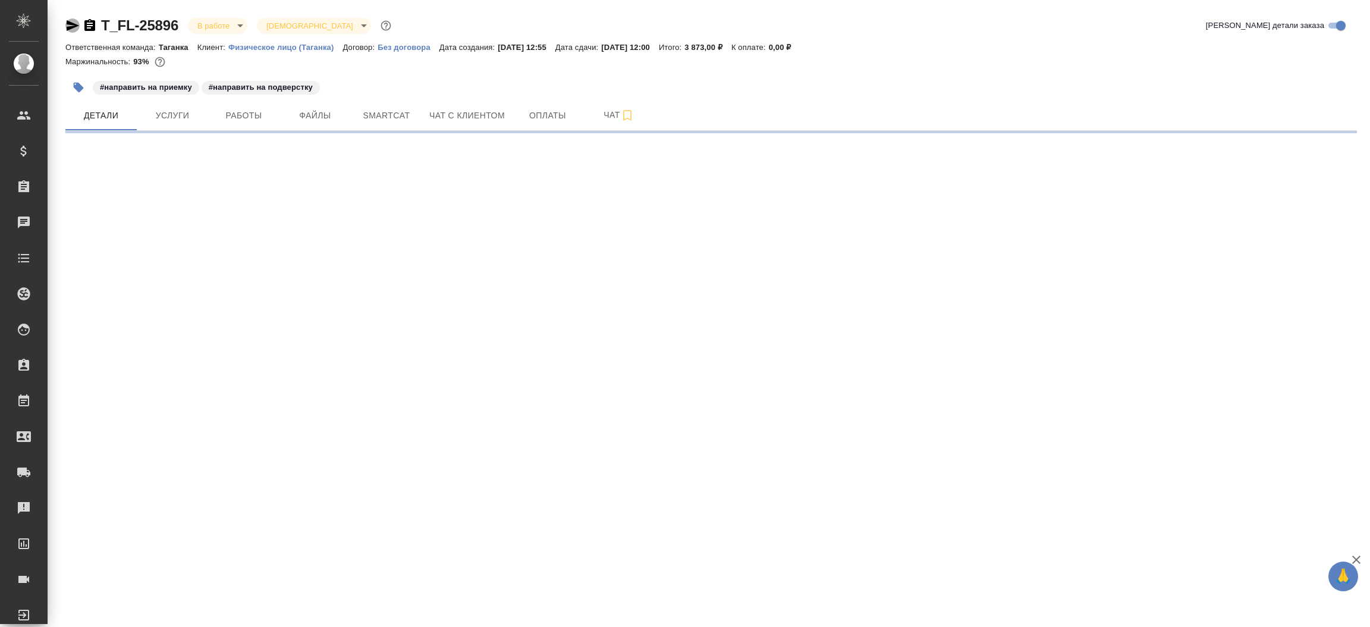
click at [70, 25] on icon "button" at bounding box center [72, 25] width 14 height 14
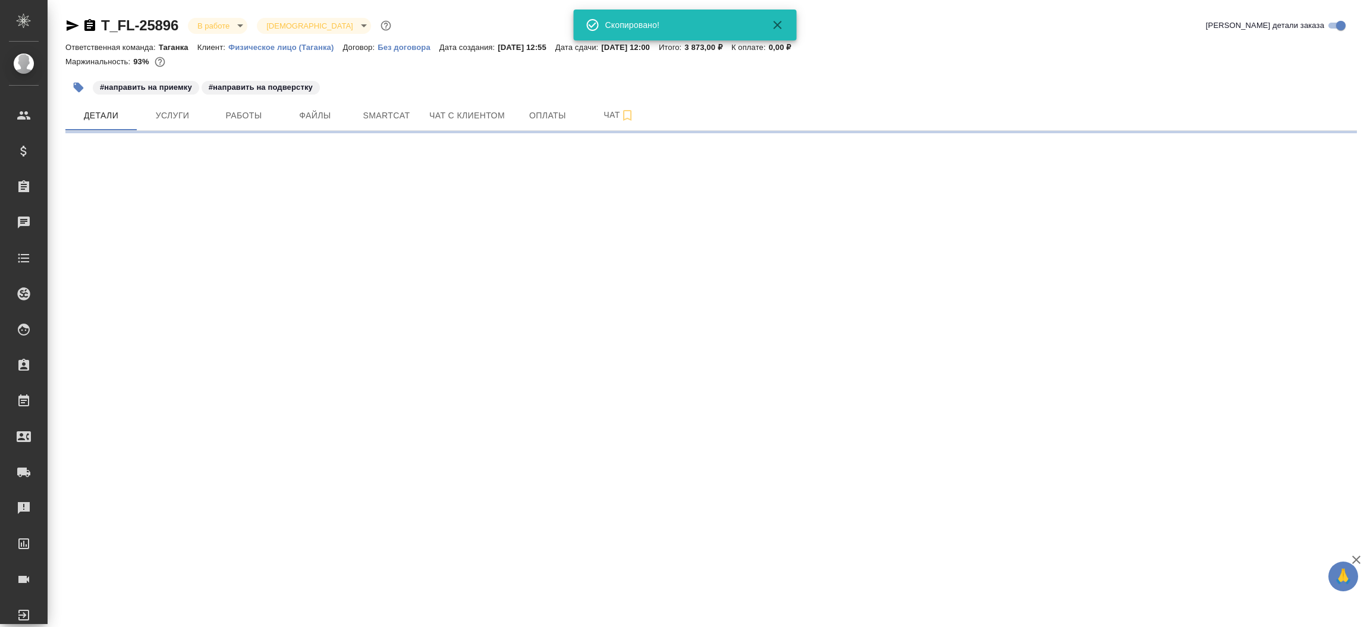
select select "RU"
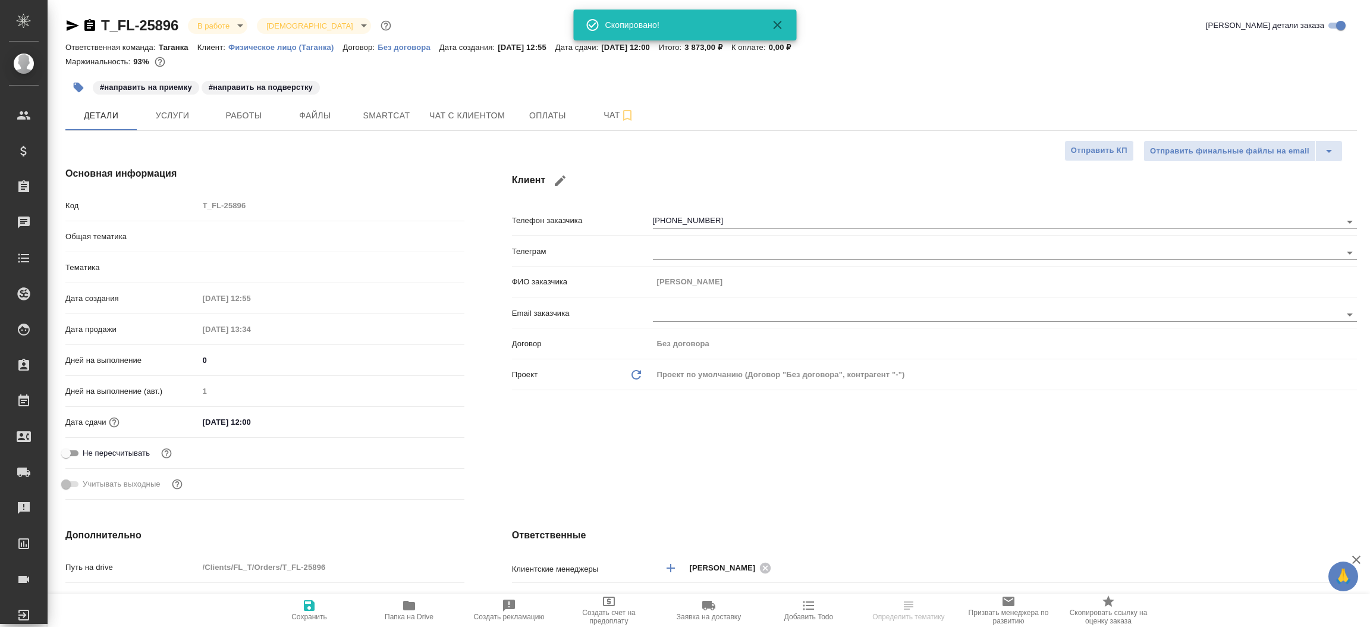
type textarea "x"
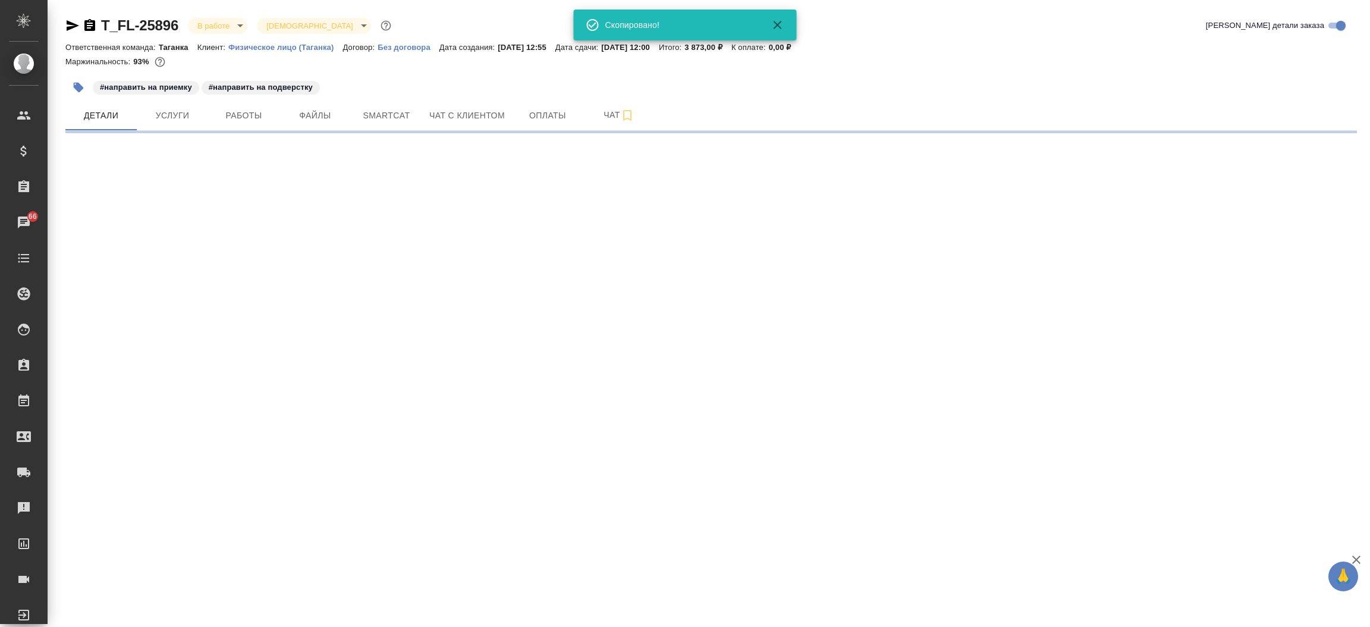
select select "RU"
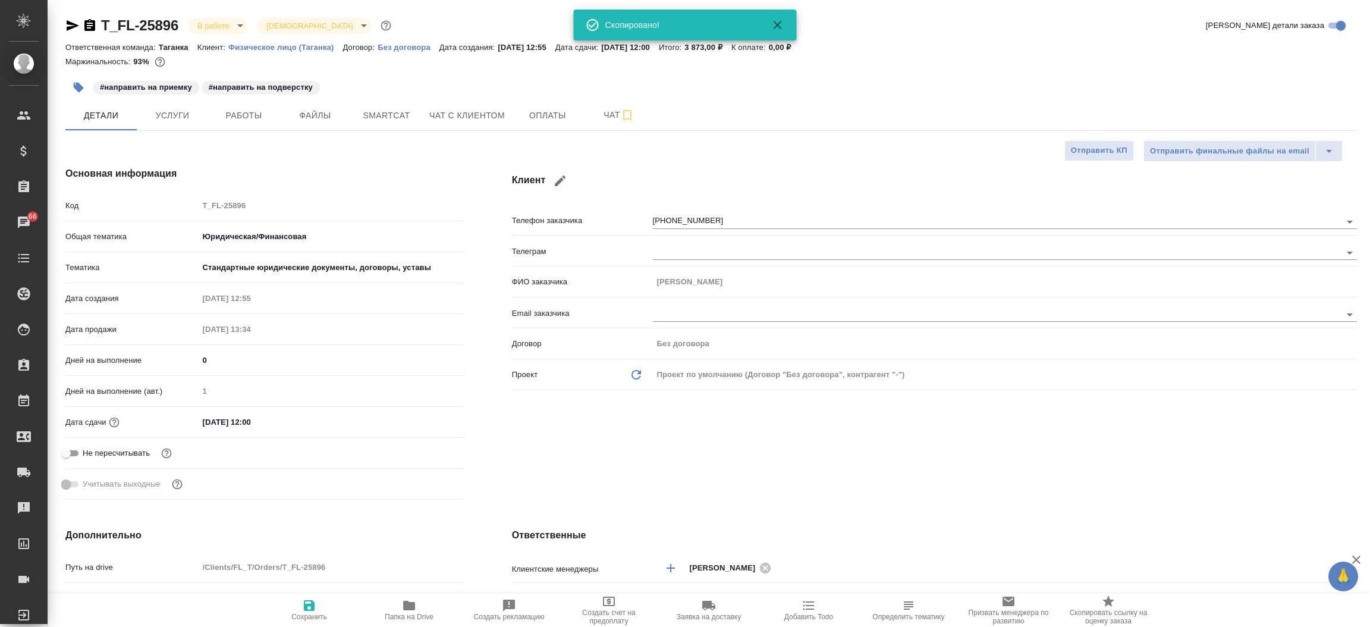
type textarea "x"
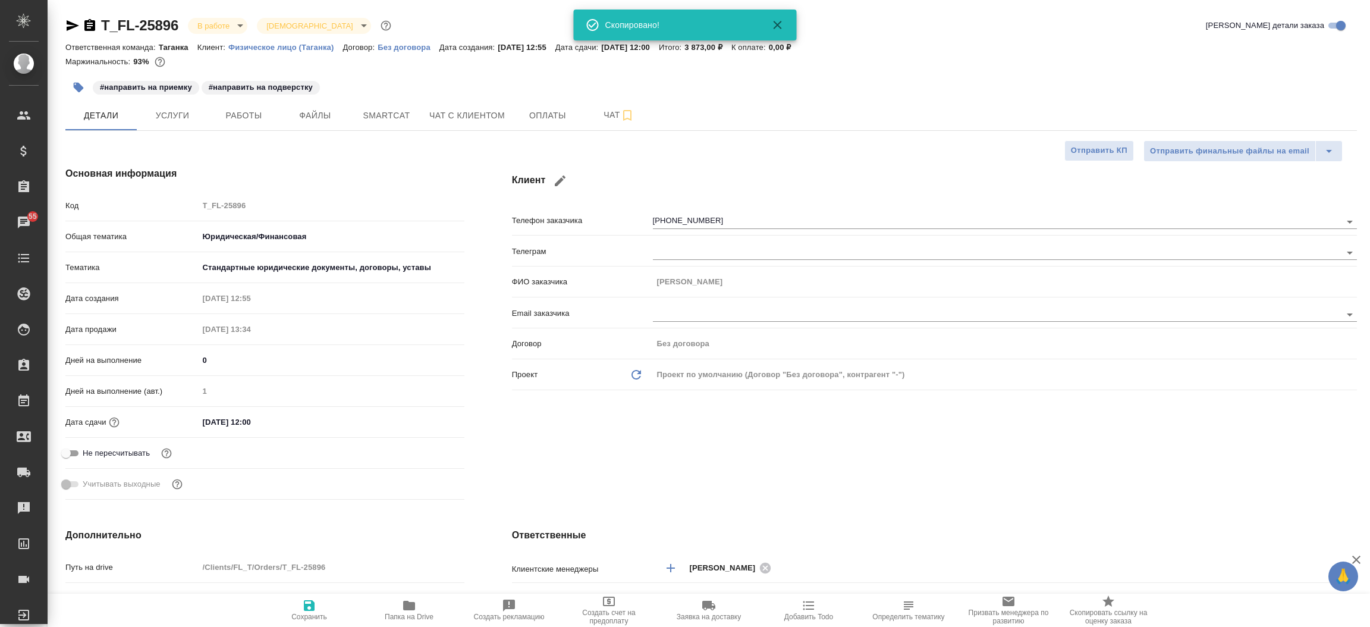
type textarea "x"
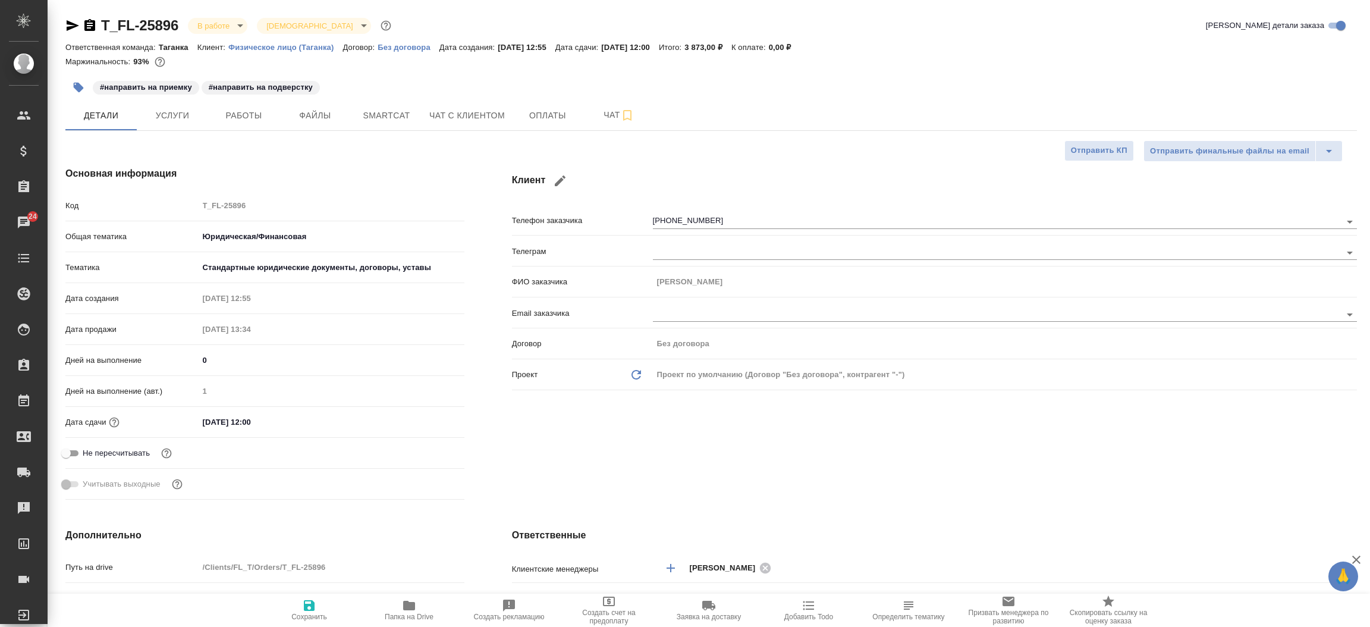
type textarea "x"
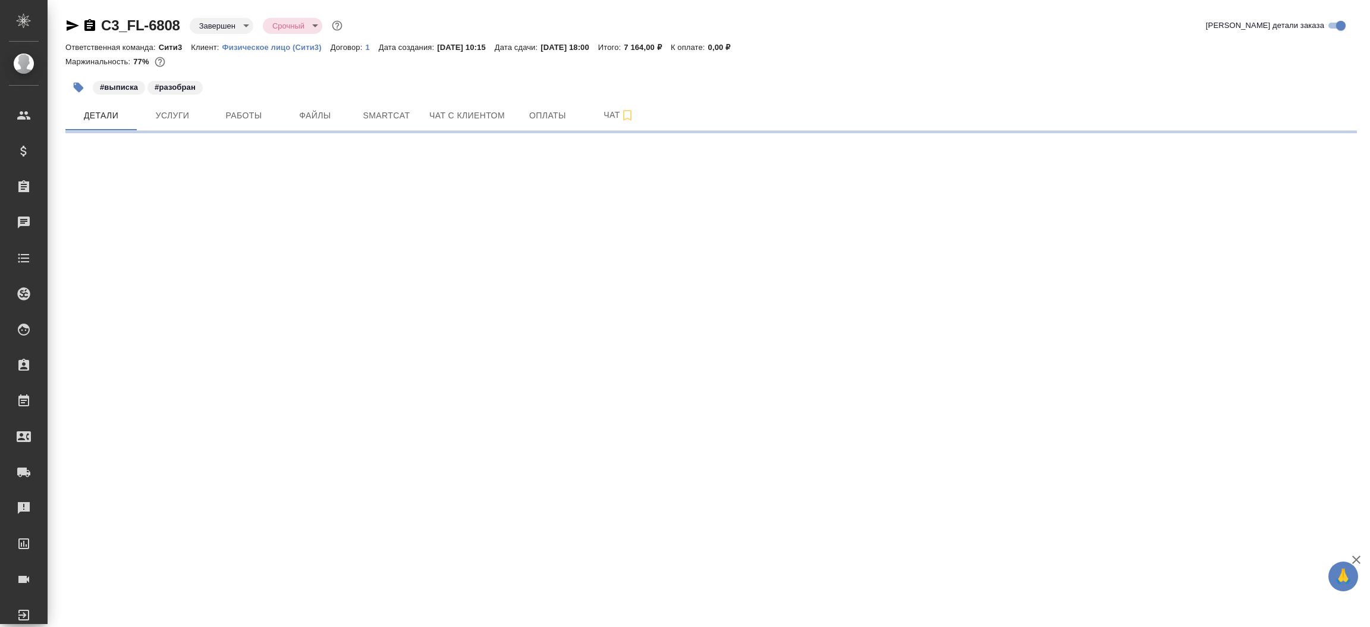
select select "RU"
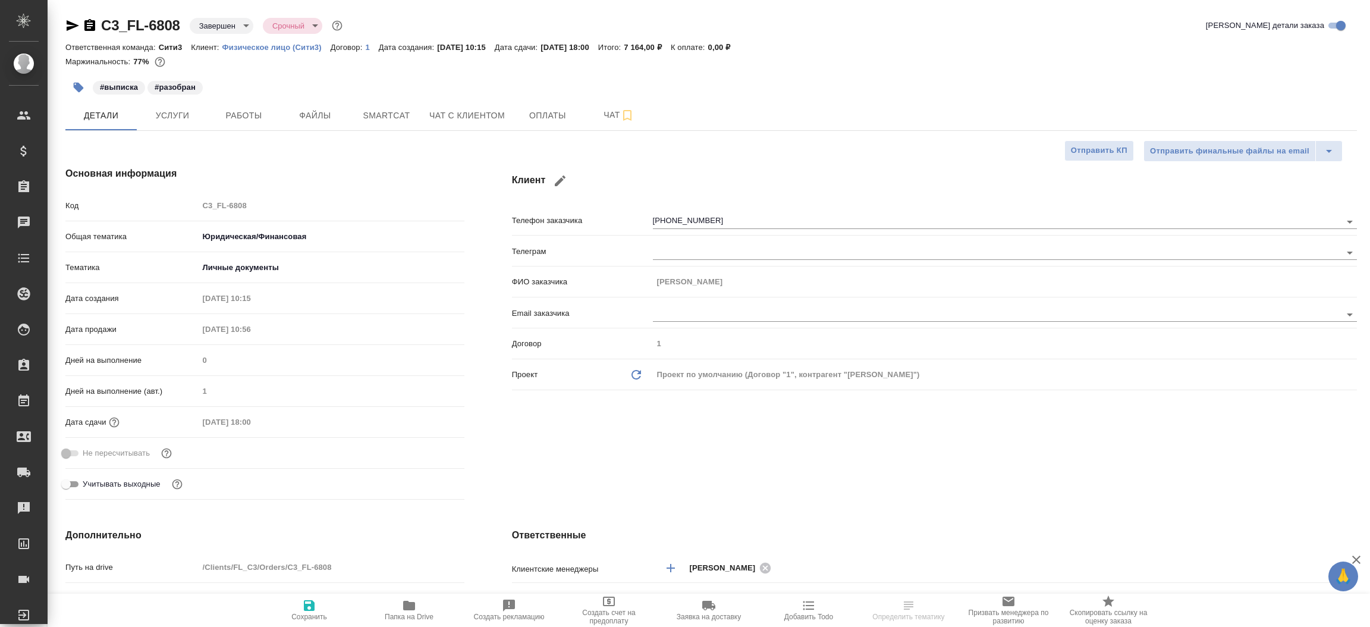
type textarea "x"
click at [71, 24] on icon "button" at bounding box center [73, 25] width 12 height 11
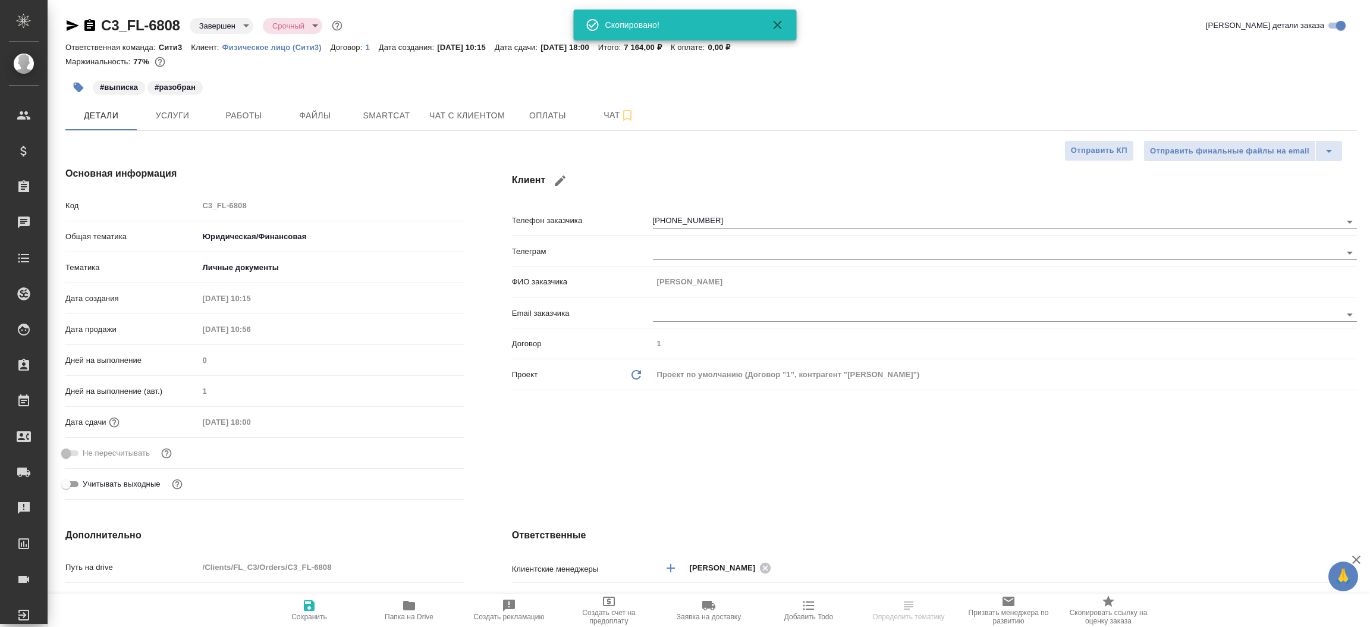
type textarea "x"
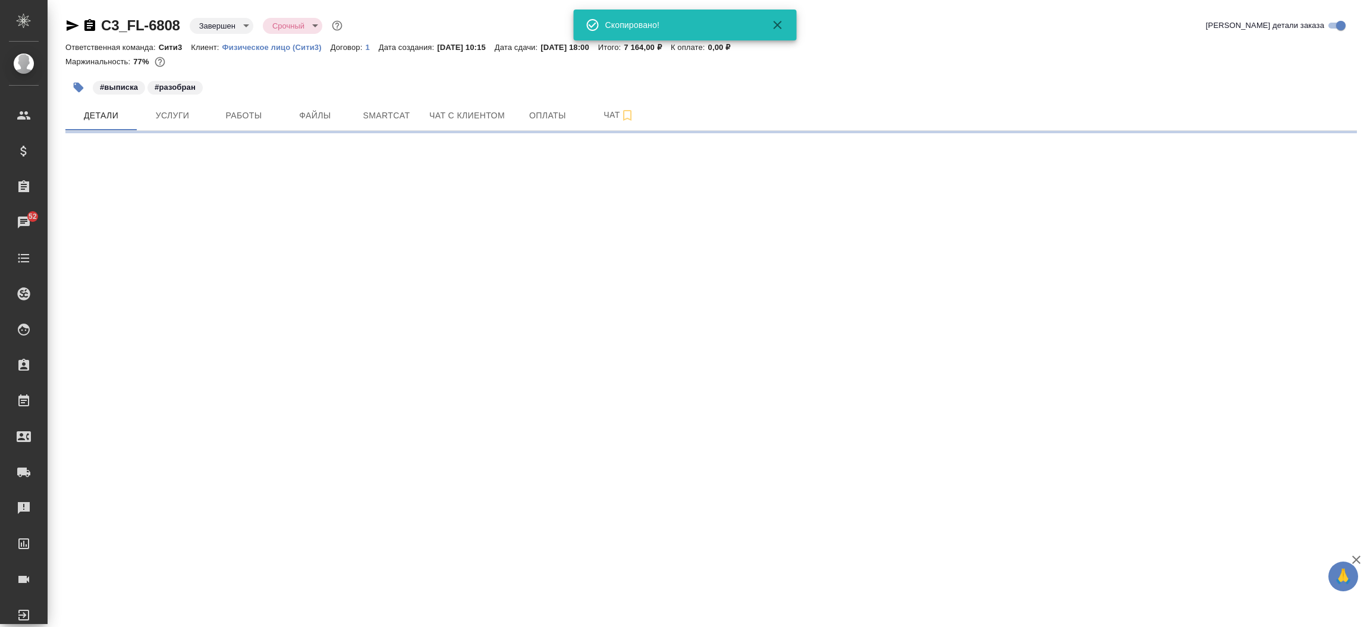
select select "RU"
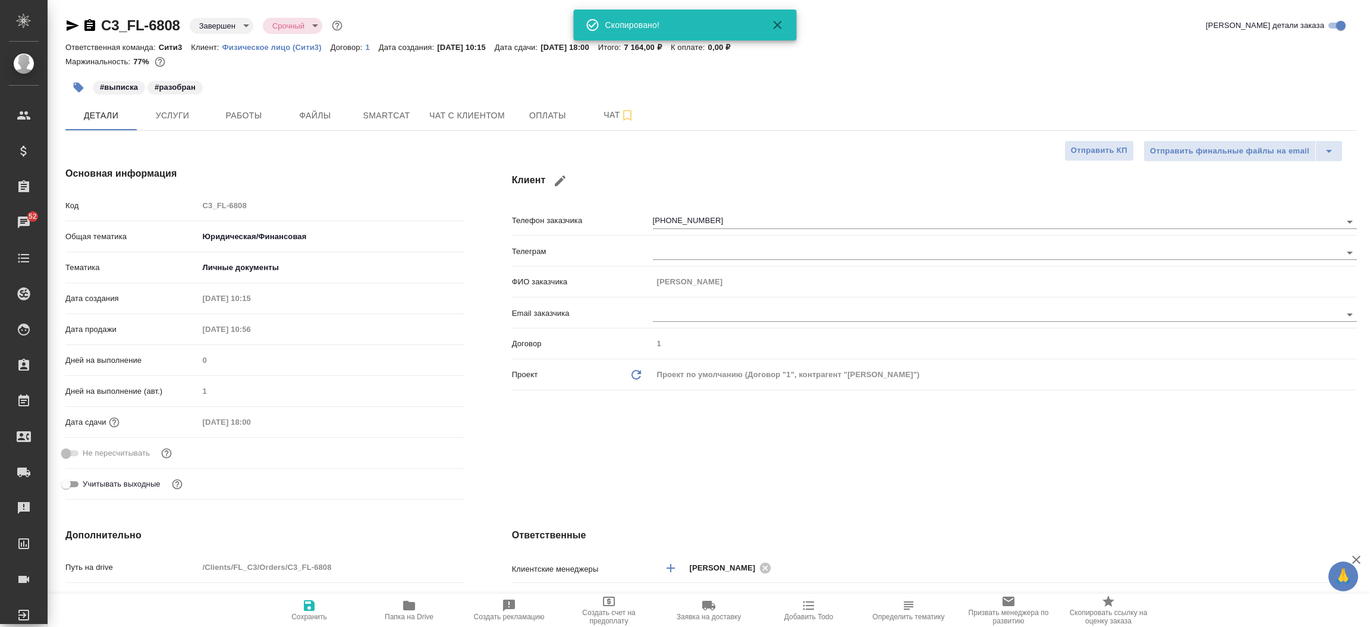
type textarea "x"
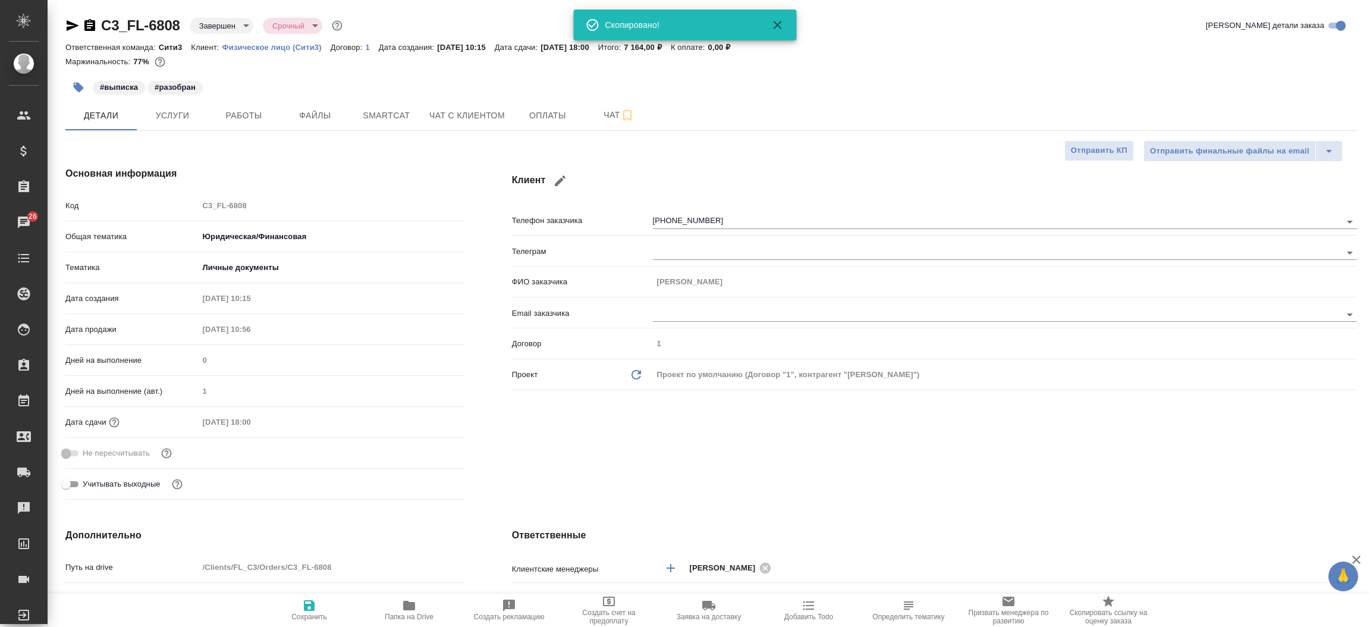
type textarea "x"
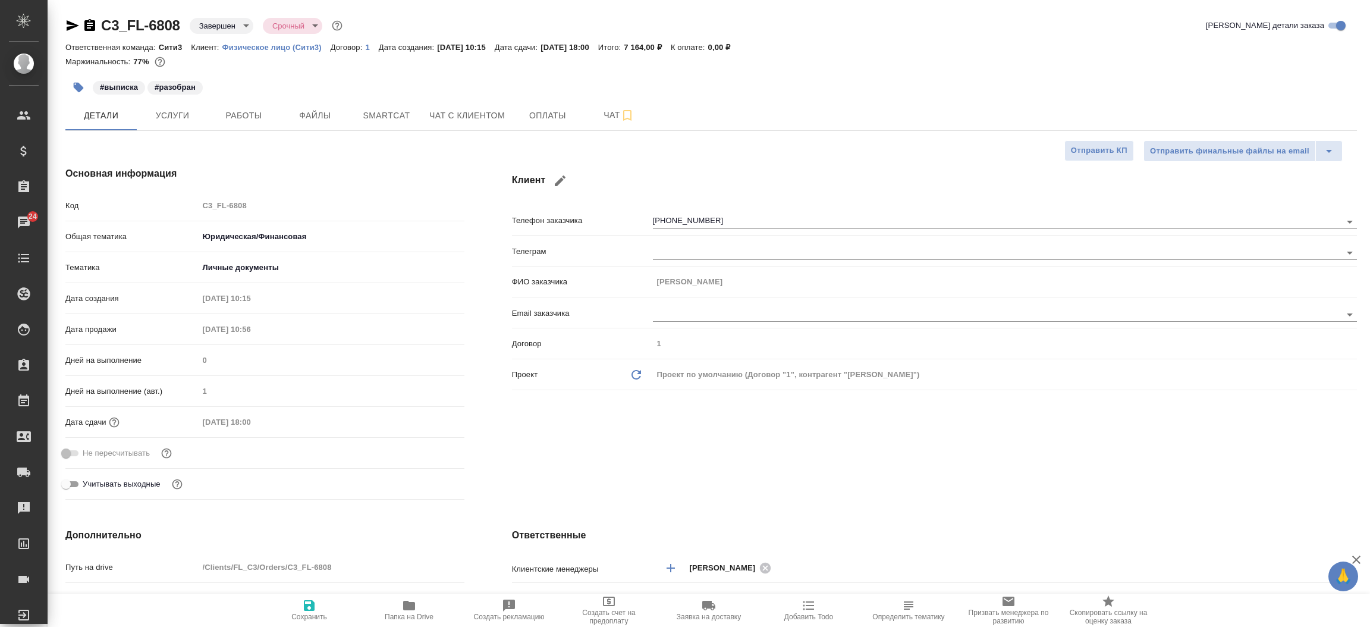
type textarea "x"
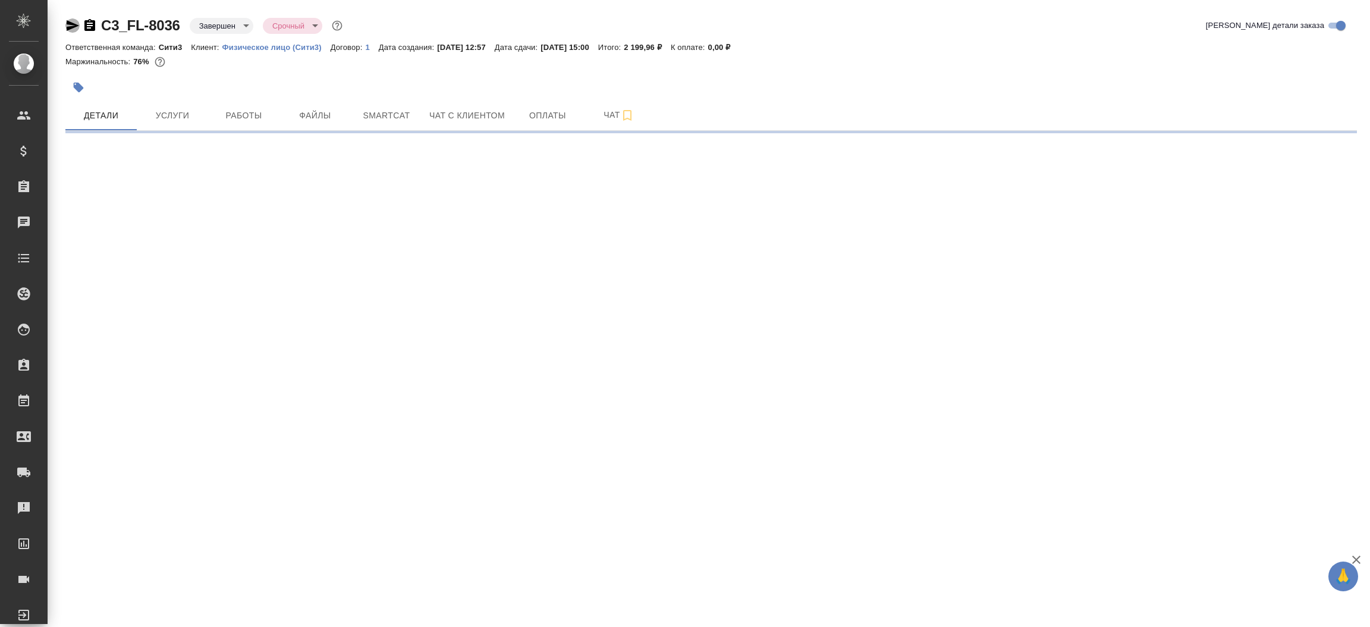
click at [76, 23] on icon "button" at bounding box center [72, 25] width 14 height 14
select select "RU"
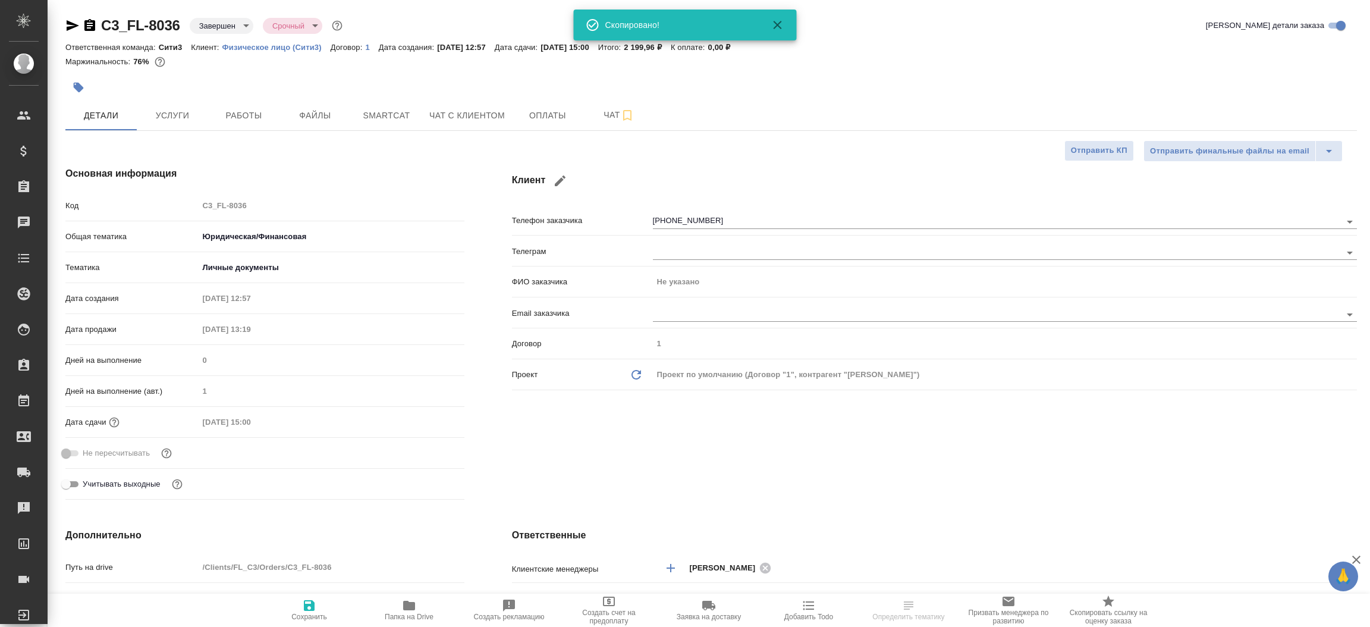
type textarea "x"
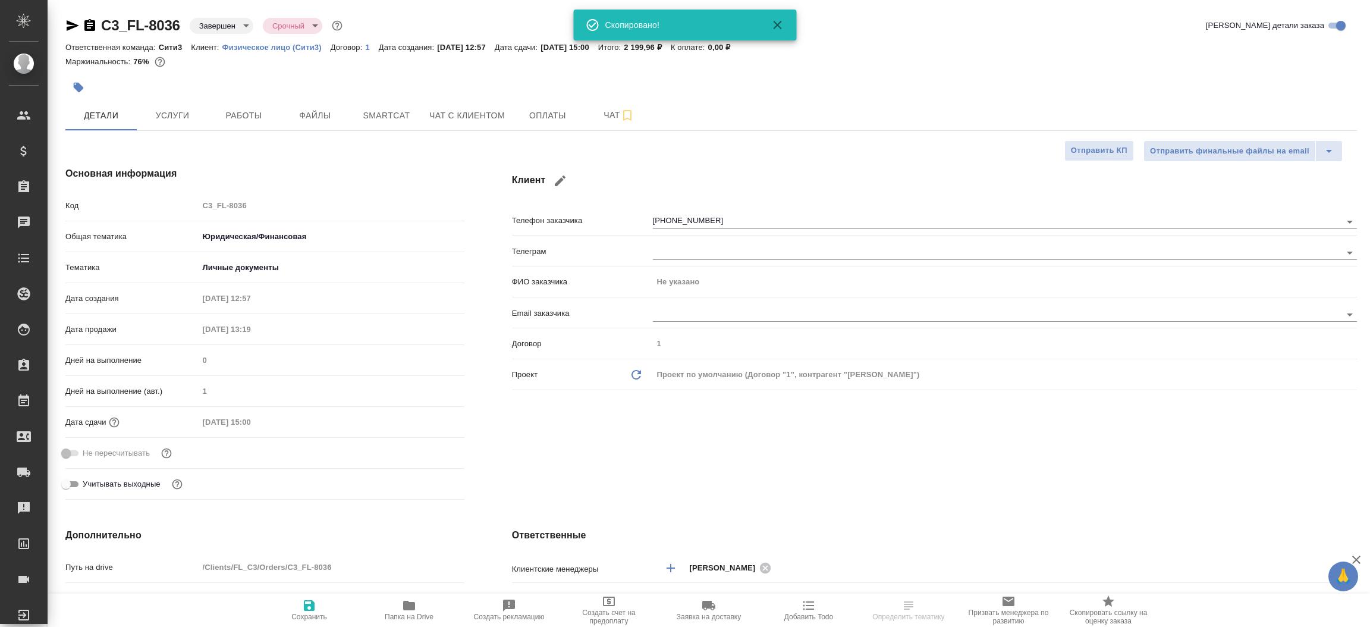
type textarea "x"
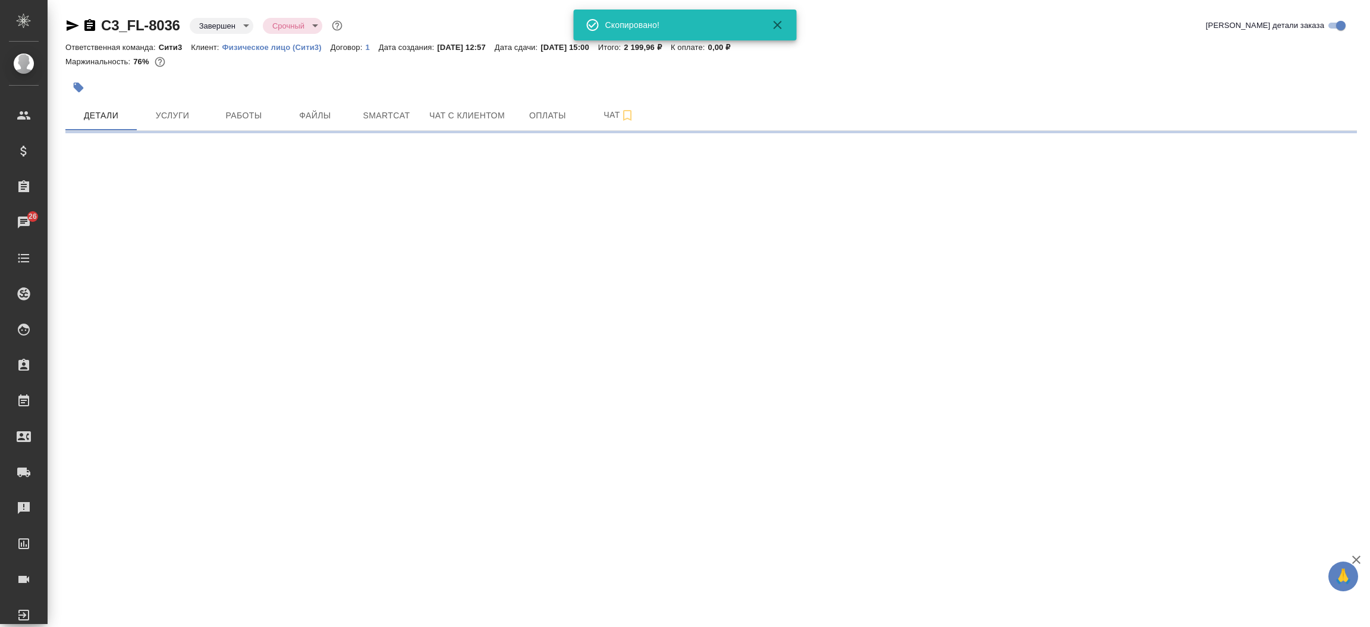
select select "RU"
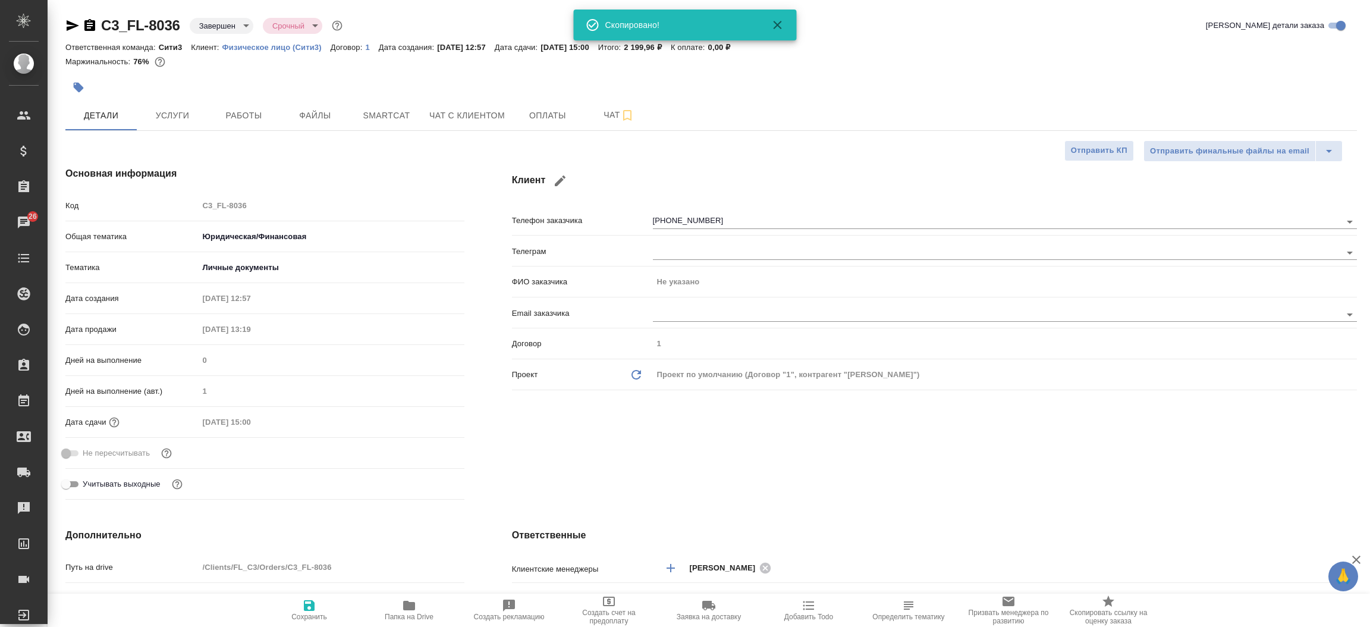
type textarea "x"
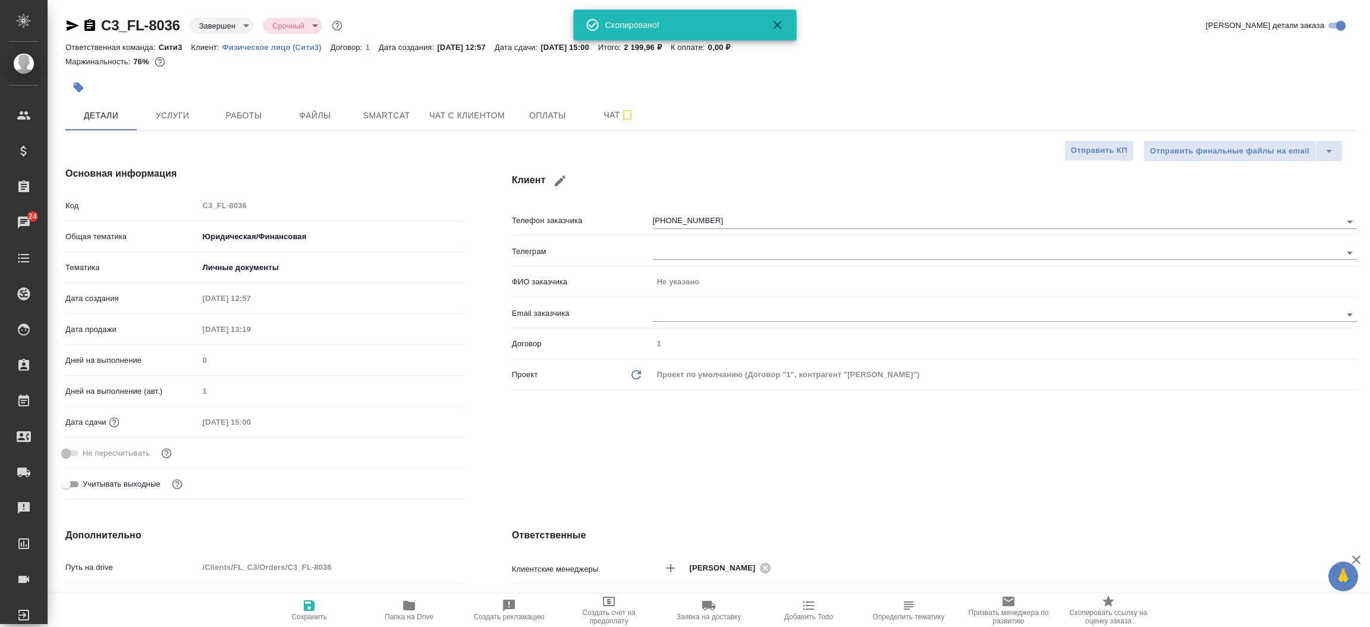
type textarea "x"
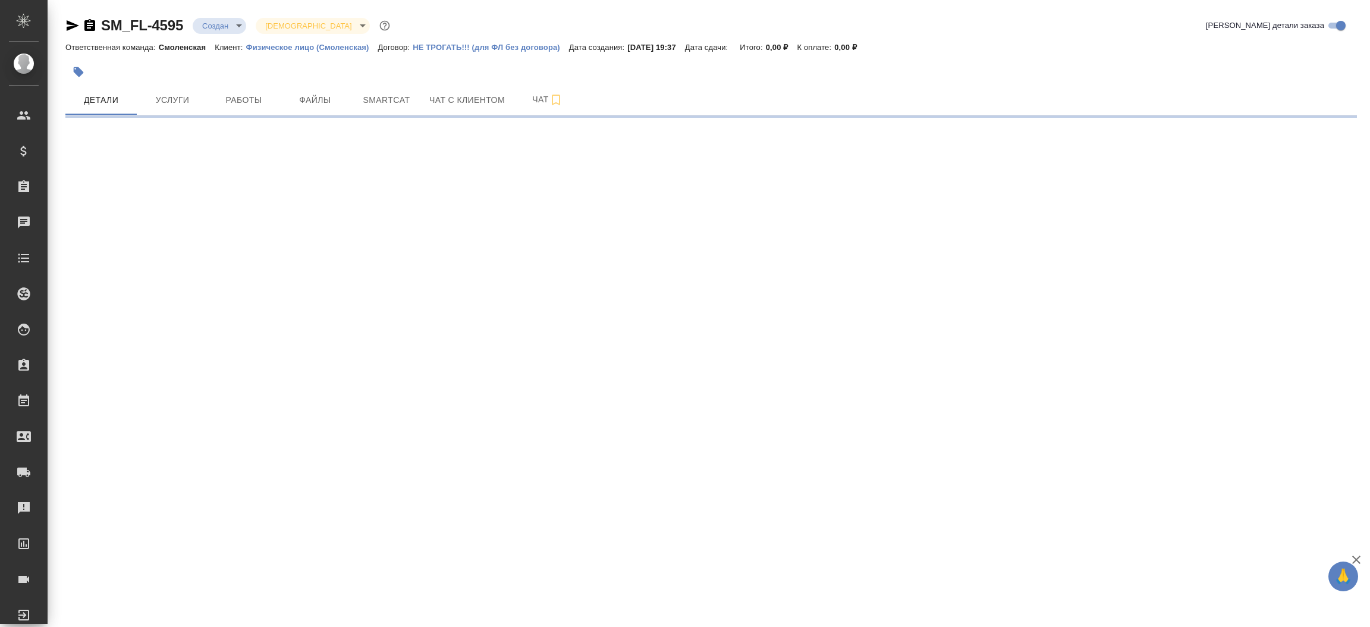
select select "RU"
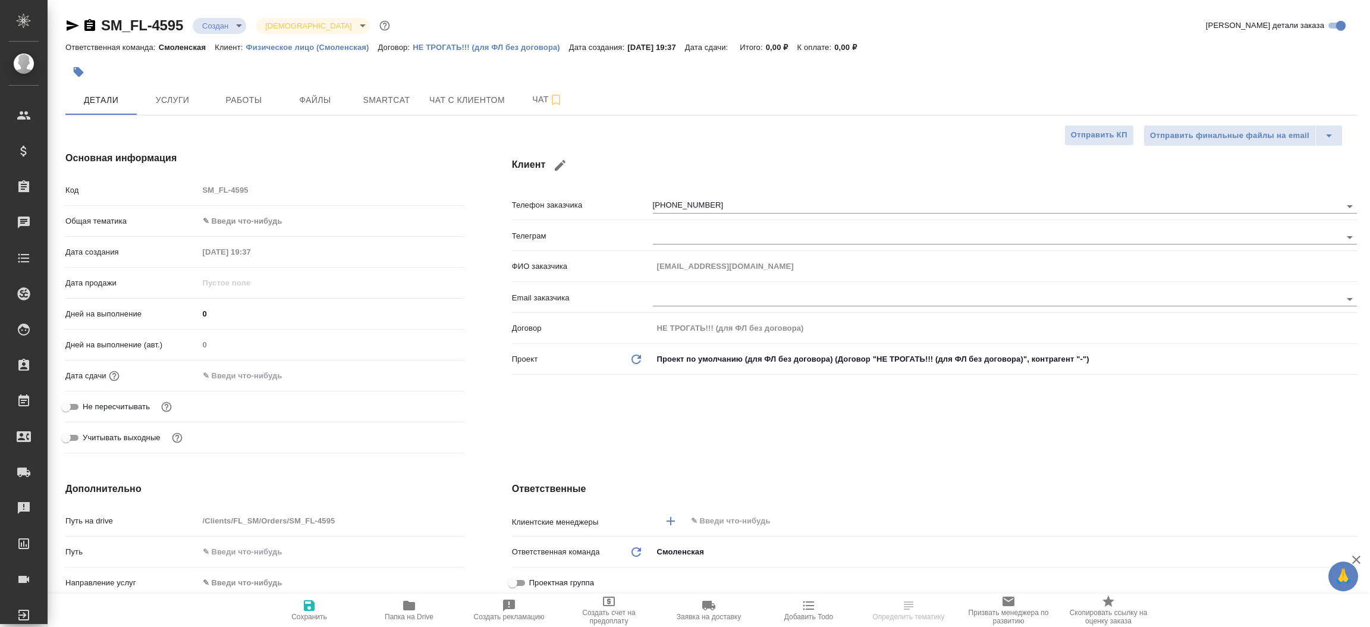
type textarea "x"
click at [73, 19] on icon "button" at bounding box center [72, 25] width 14 height 14
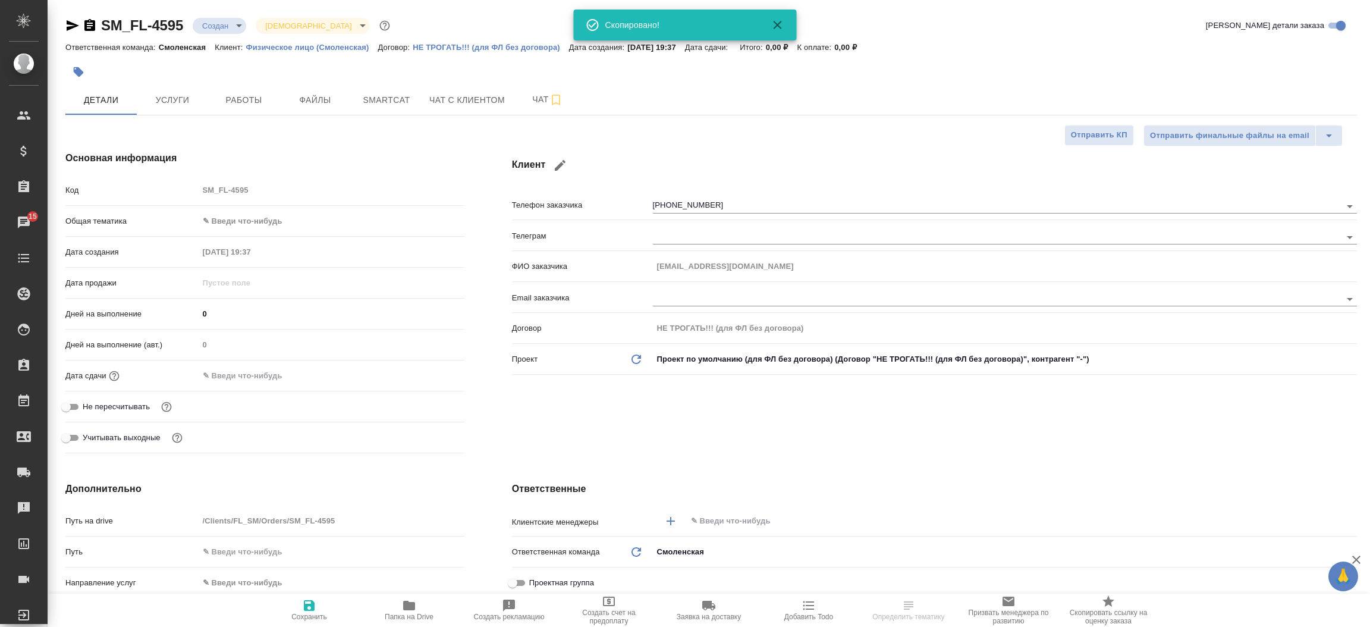
click at [495, 331] on div "Клиент Телефон заказчика +79916608025 Телеграм ФИО заказчика olgans@gmail.com E…" at bounding box center [934, 304] width 892 height 354
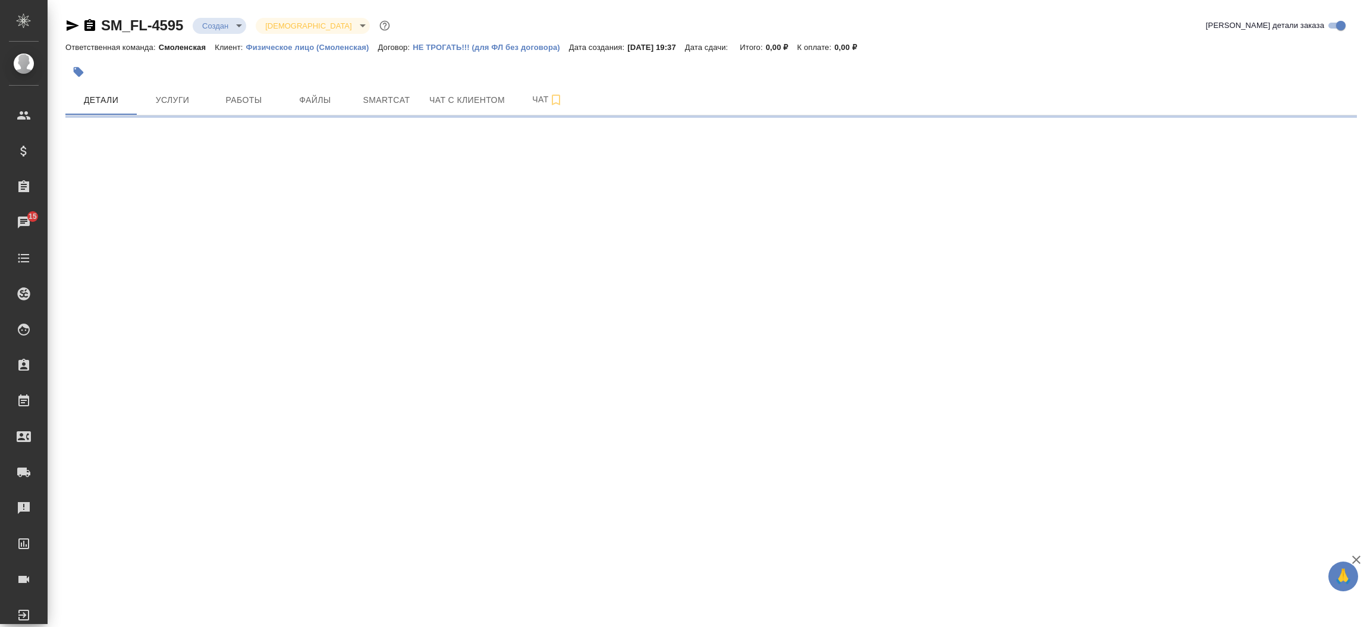
select select "RU"
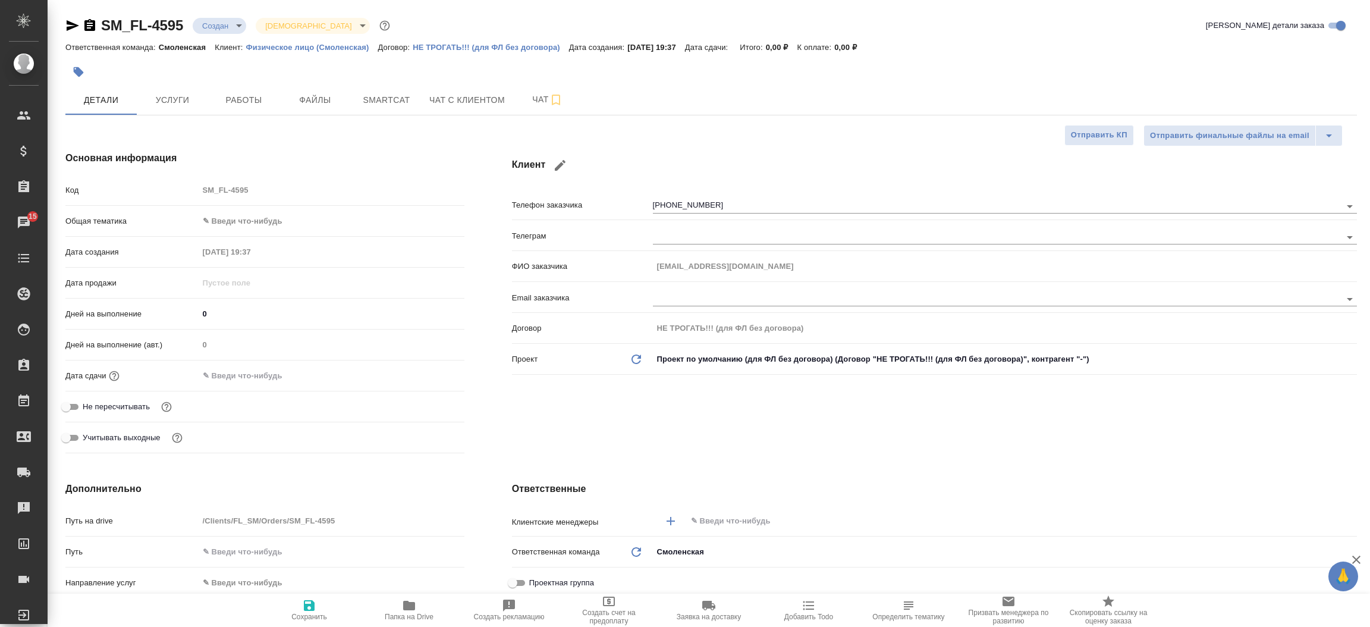
type textarea "x"
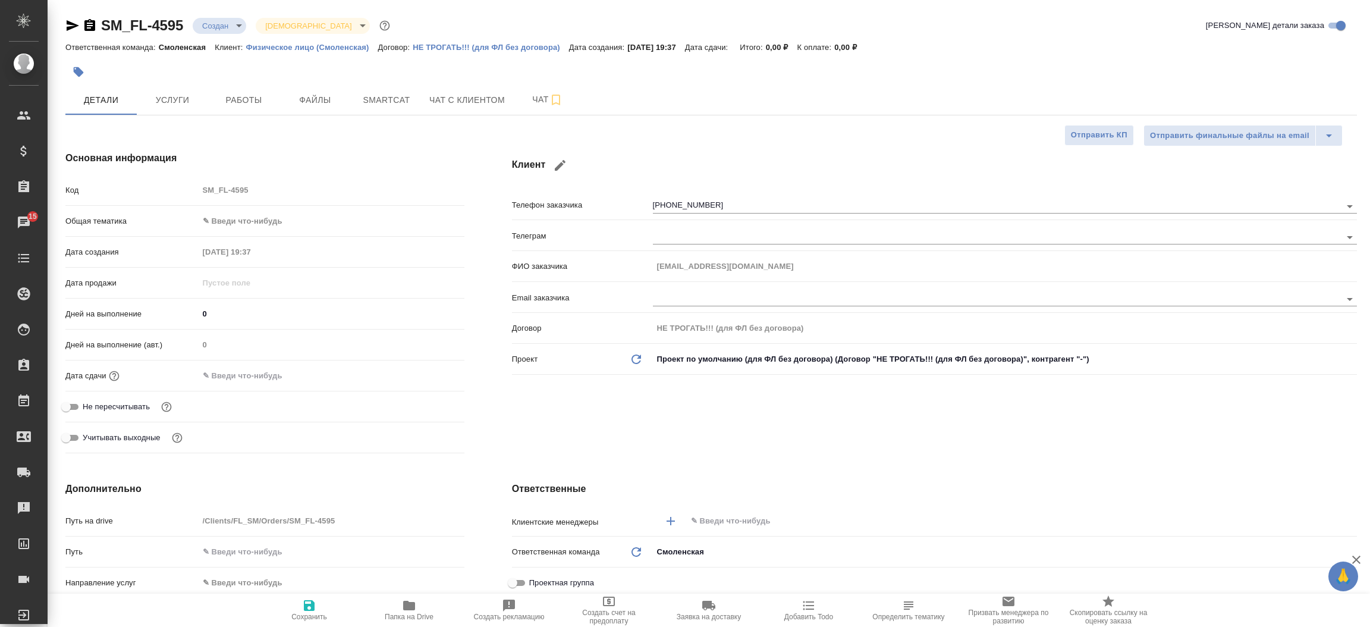
type textarea "x"
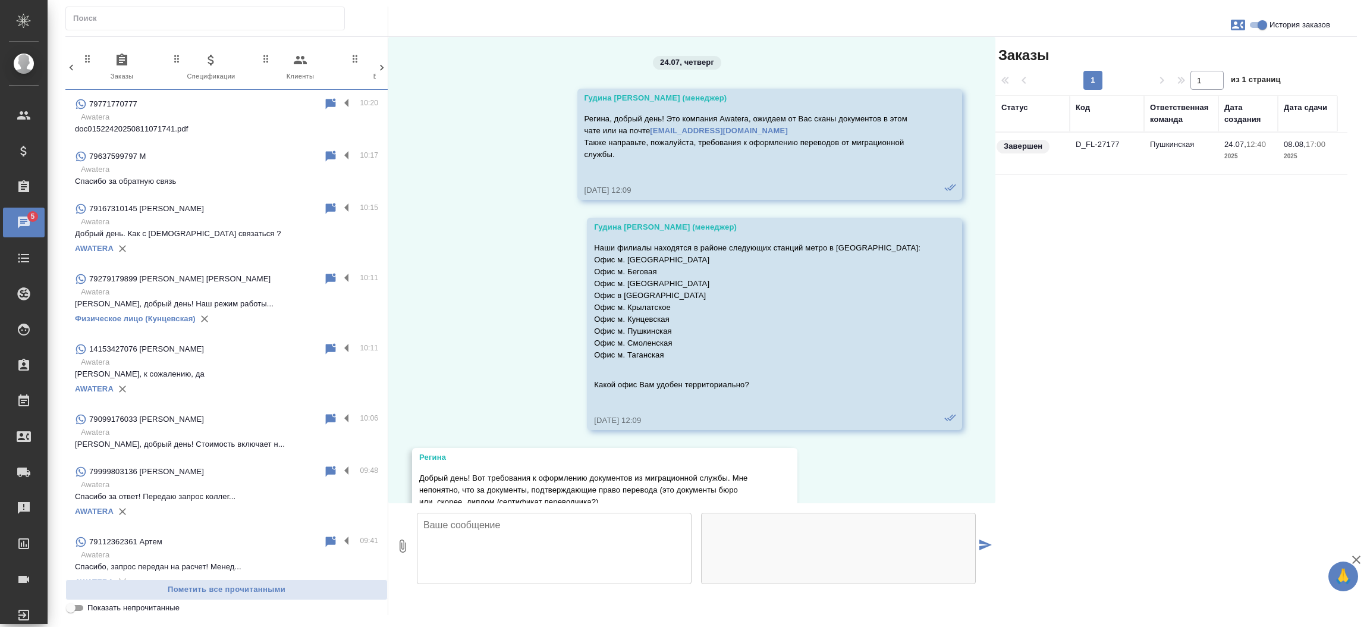
scroll to position [4721, 0]
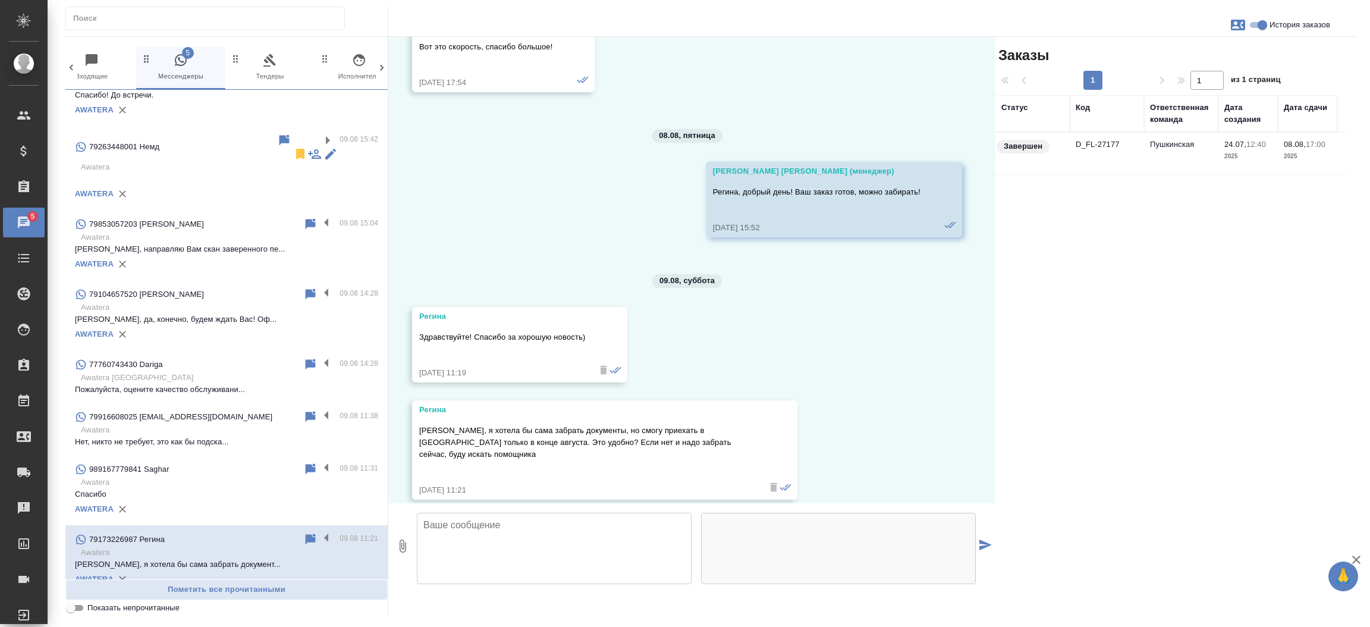
click at [1094, 141] on td "D_FL-27177" at bounding box center [1107, 154] width 74 height 42
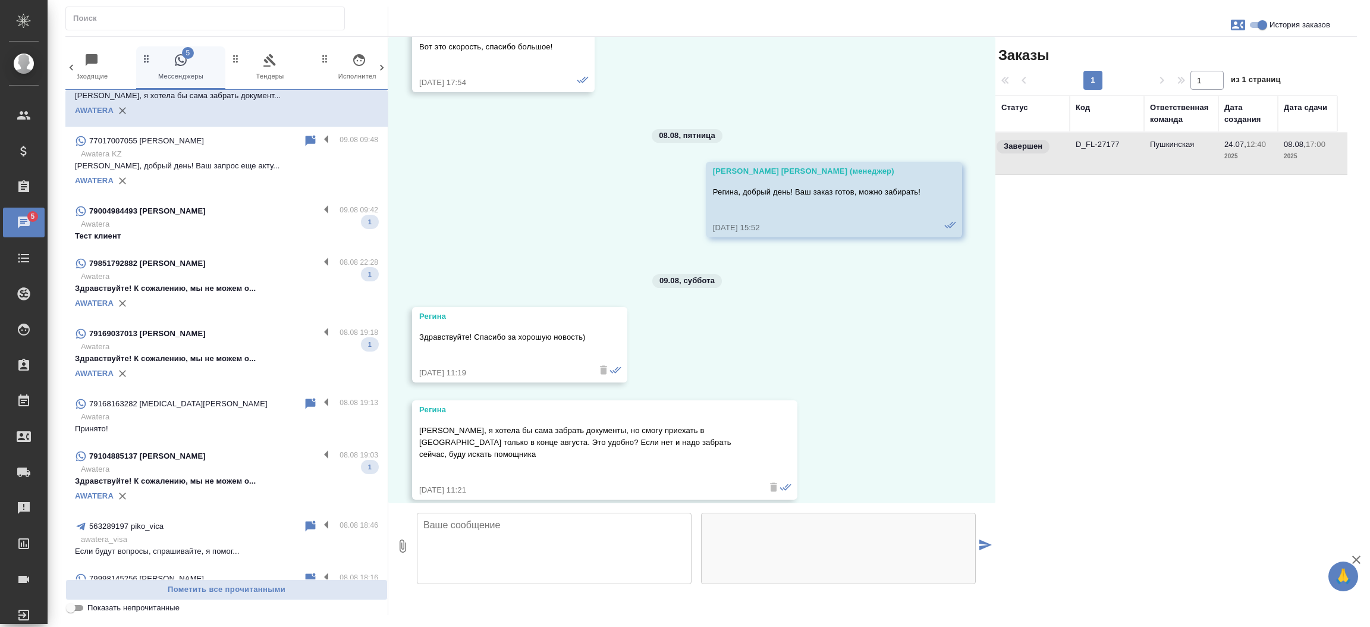
scroll to position [1621, 0]
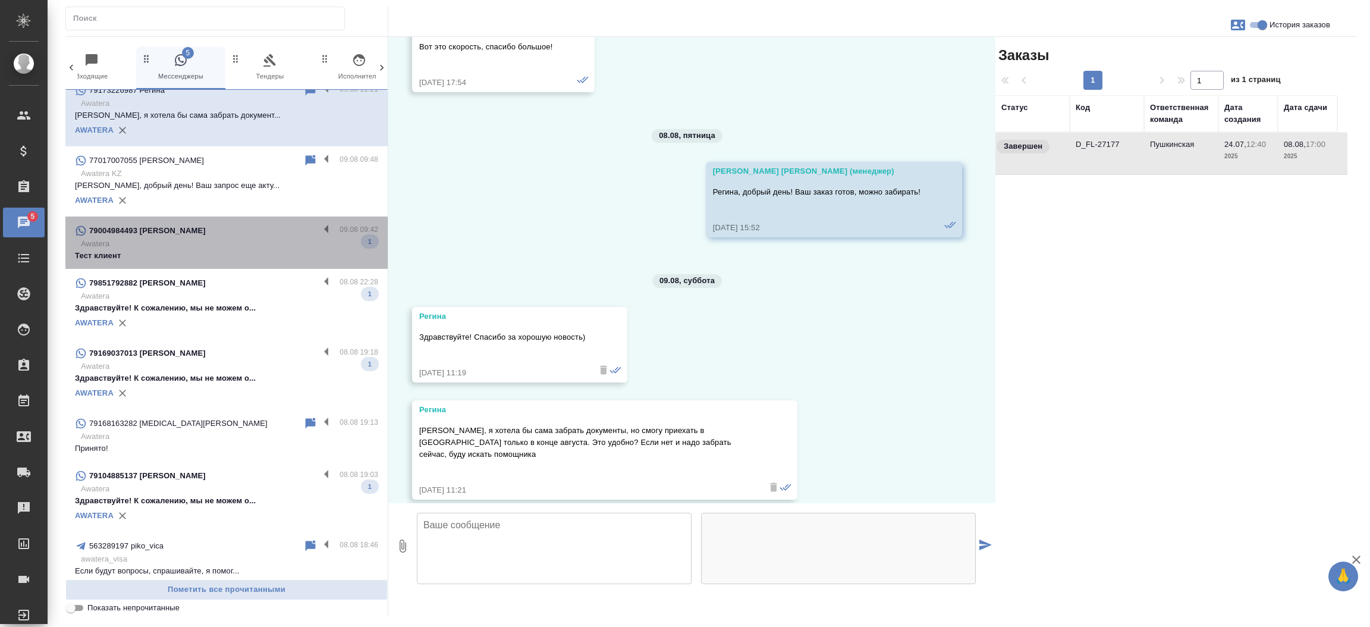
click at [234, 224] on div "79004984493 Александра" at bounding box center [197, 231] width 244 height 14
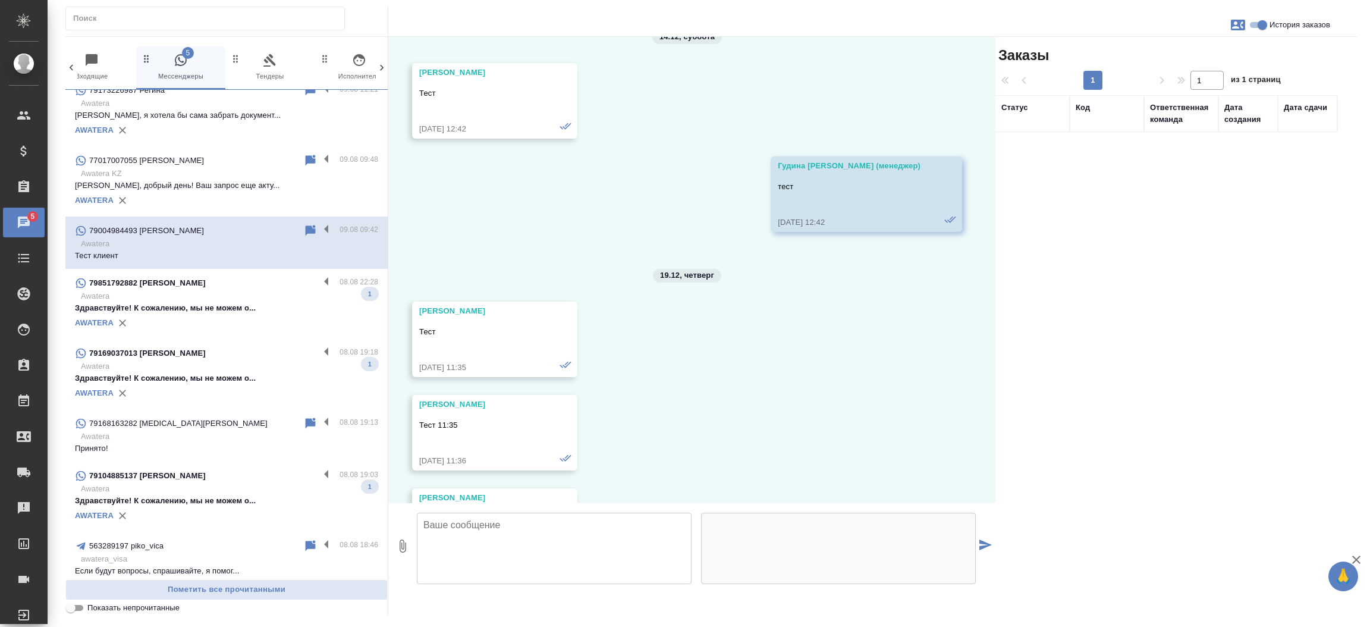
scroll to position [12816, 0]
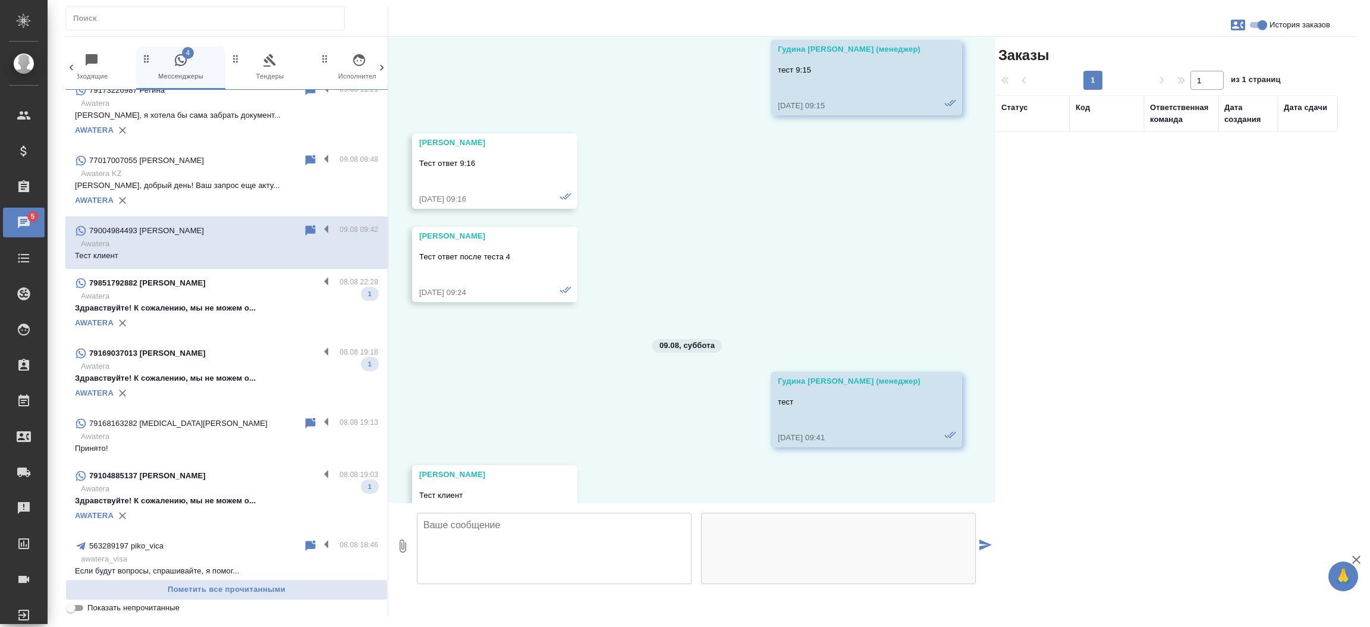
click at [237, 314] on div "AWATERA" at bounding box center [226, 323] width 303 height 18
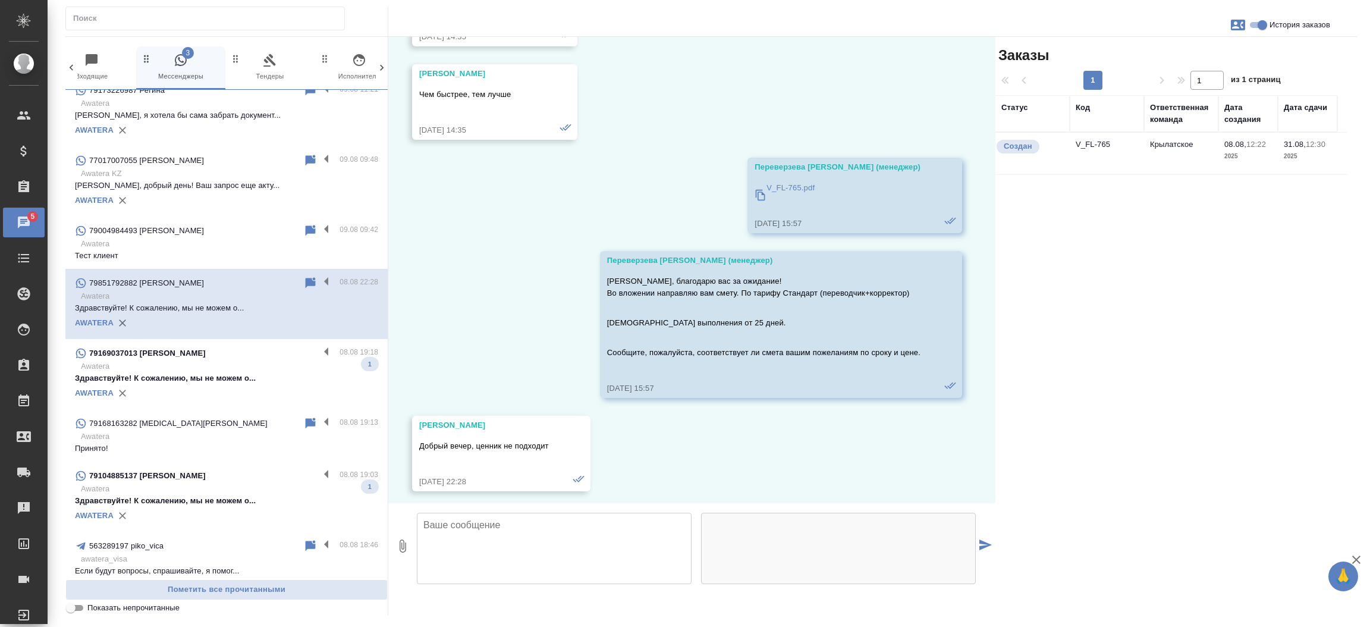
scroll to position [1232, 0]
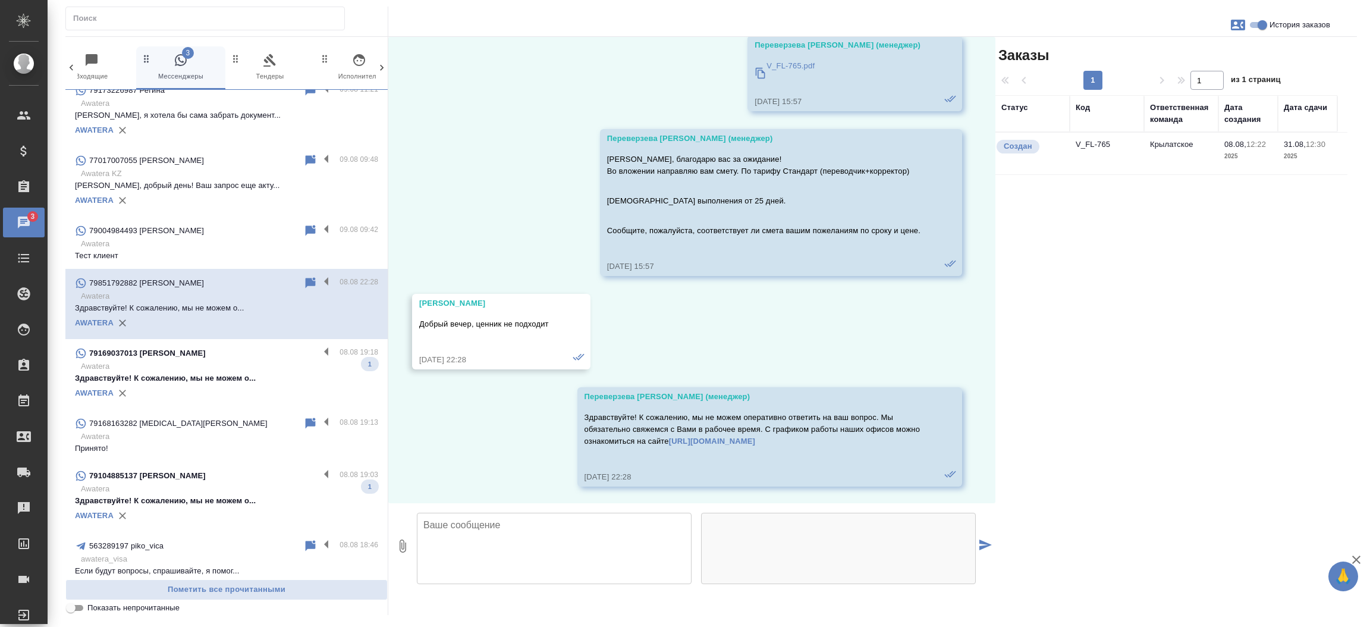
click at [1096, 146] on td "V_FL-765" at bounding box center [1107, 154] width 74 height 42
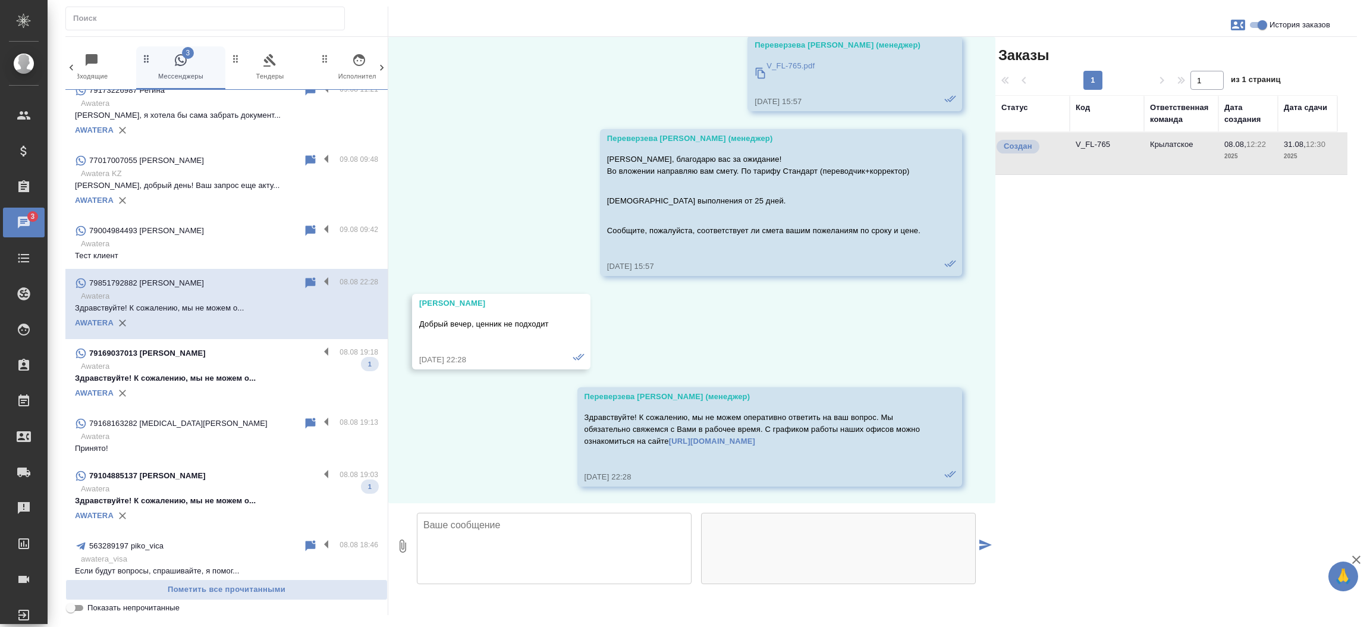
click at [1096, 146] on td "V_FL-765" at bounding box center [1107, 154] width 74 height 42
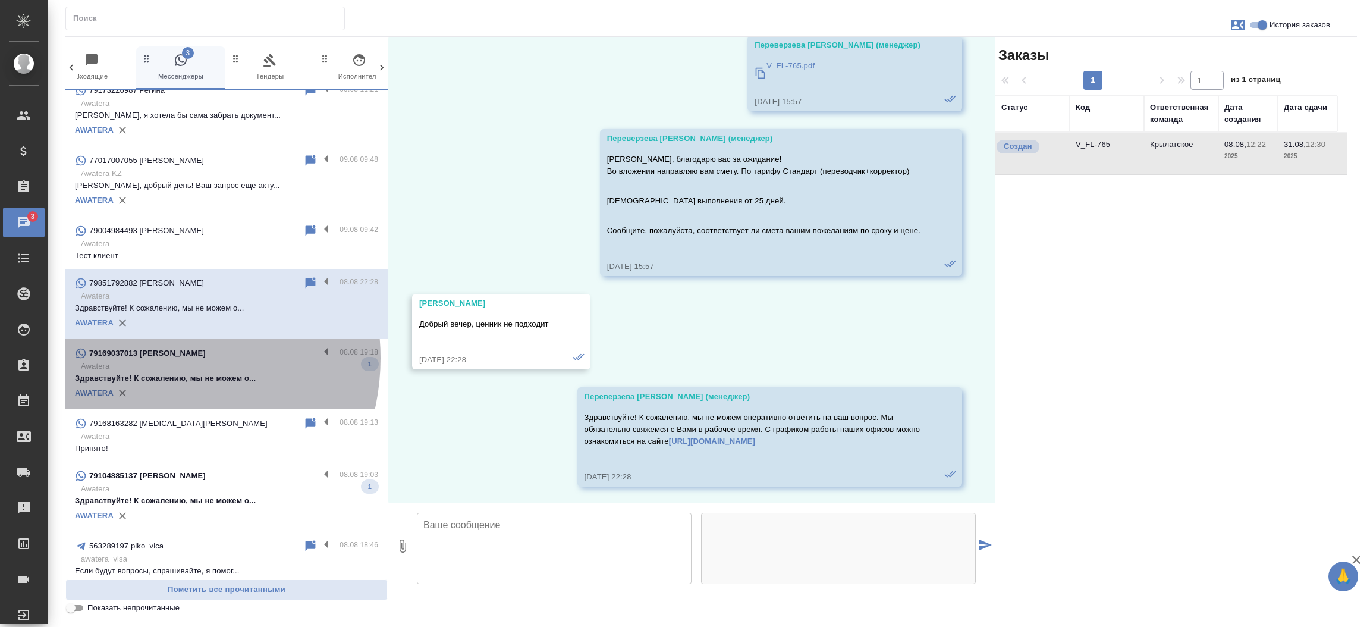
click at [148, 347] on p "79169037013 Valeriia Gabdralhmanova" at bounding box center [147, 353] width 117 height 12
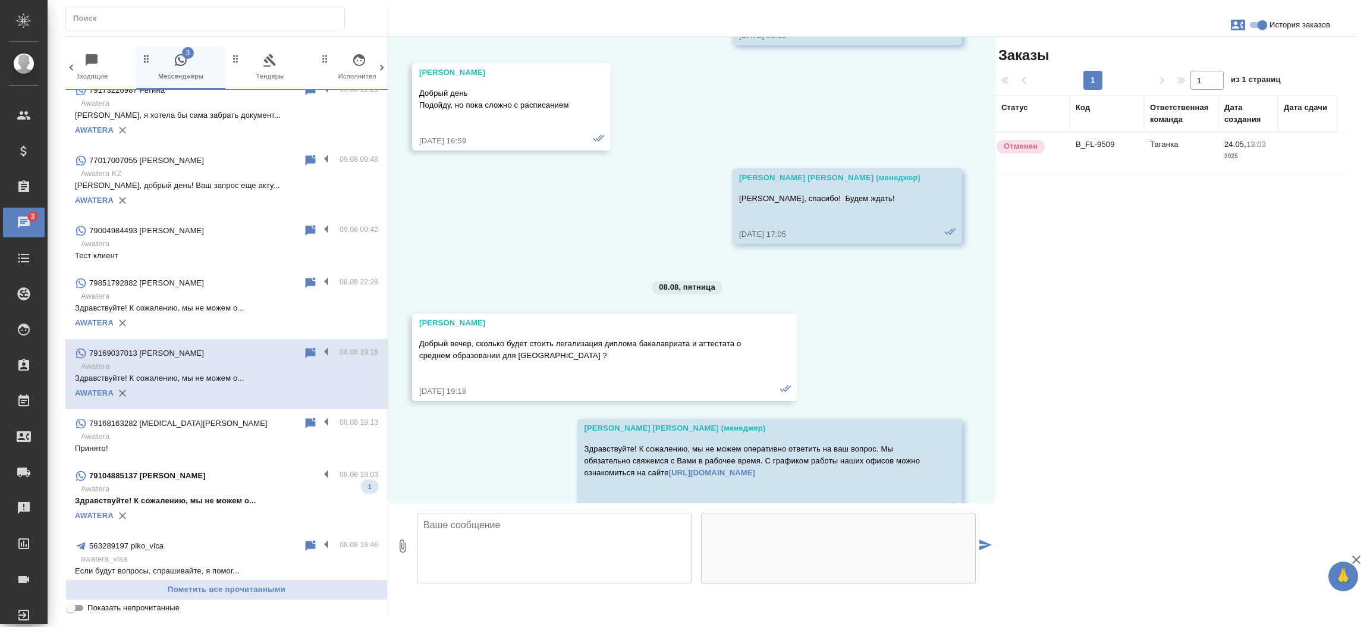
scroll to position [2792, 0]
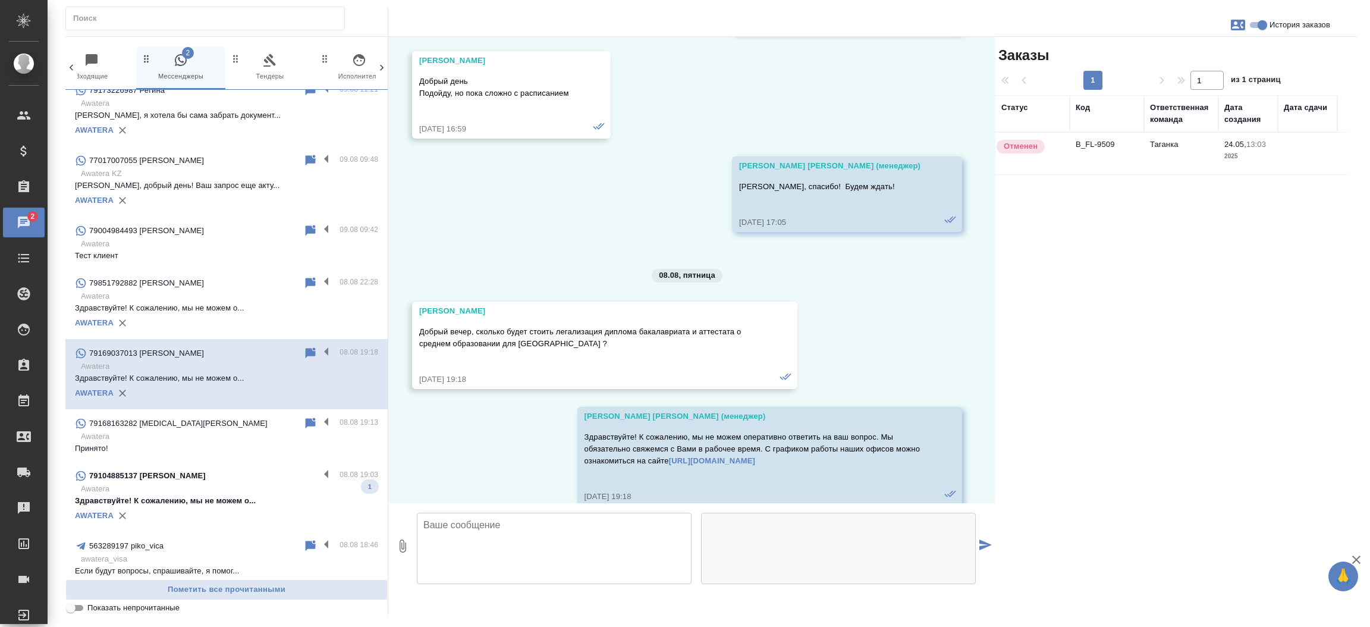
click at [1087, 150] on td "B_FL-9509" at bounding box center [1107, 154] width 74 height 42
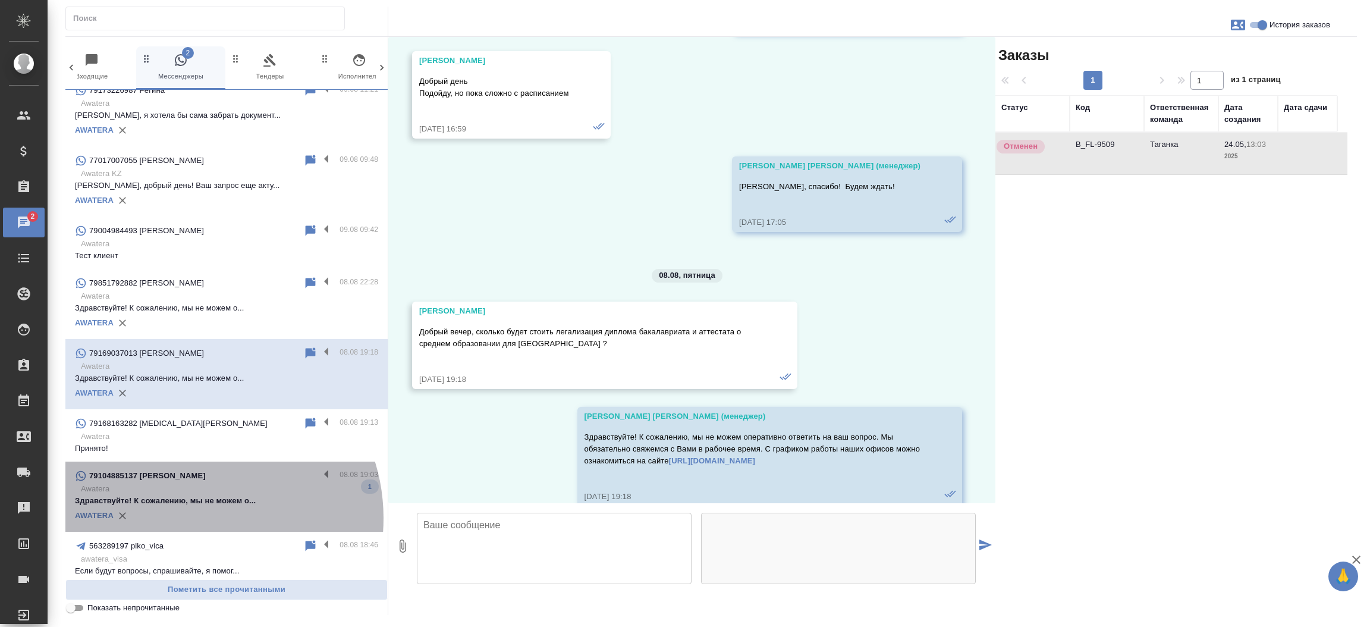
click at [193, 507] on div "AWATERA" at bounding box center [226, 516] width 303 height 18
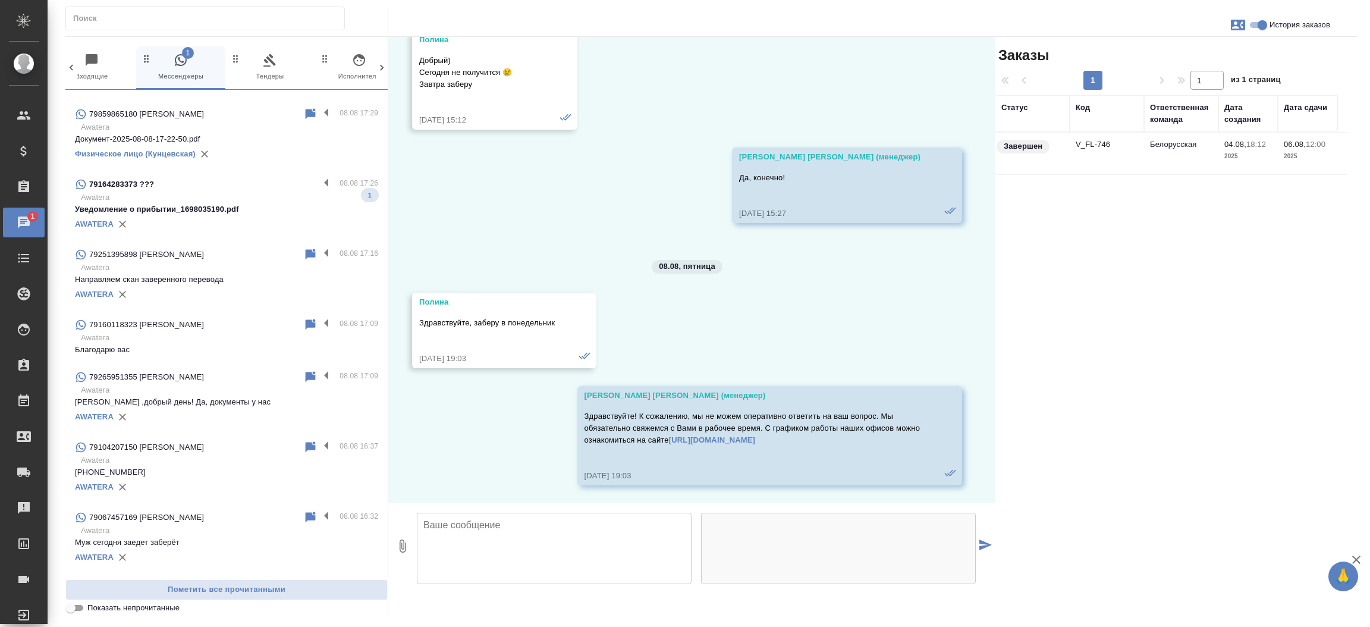
scroll to position [2492, 0]
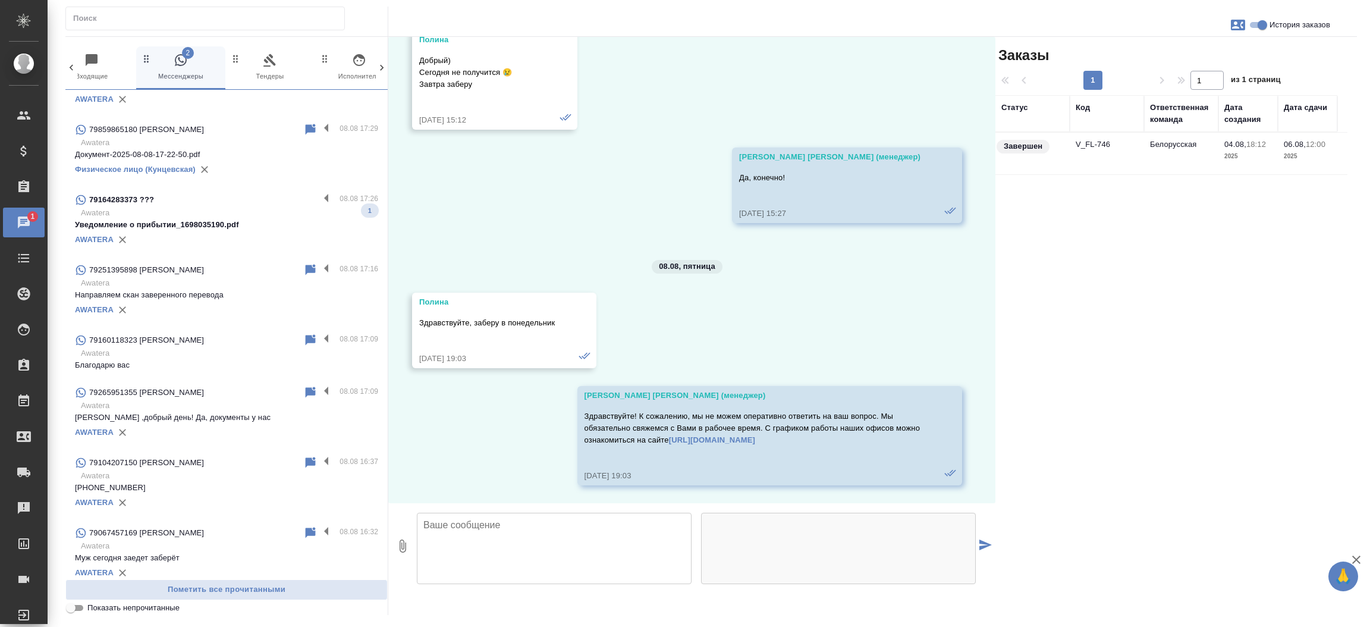
click at [218, 231] on div "AWATERA" at bounding box center [226, 240] width 303 height 18
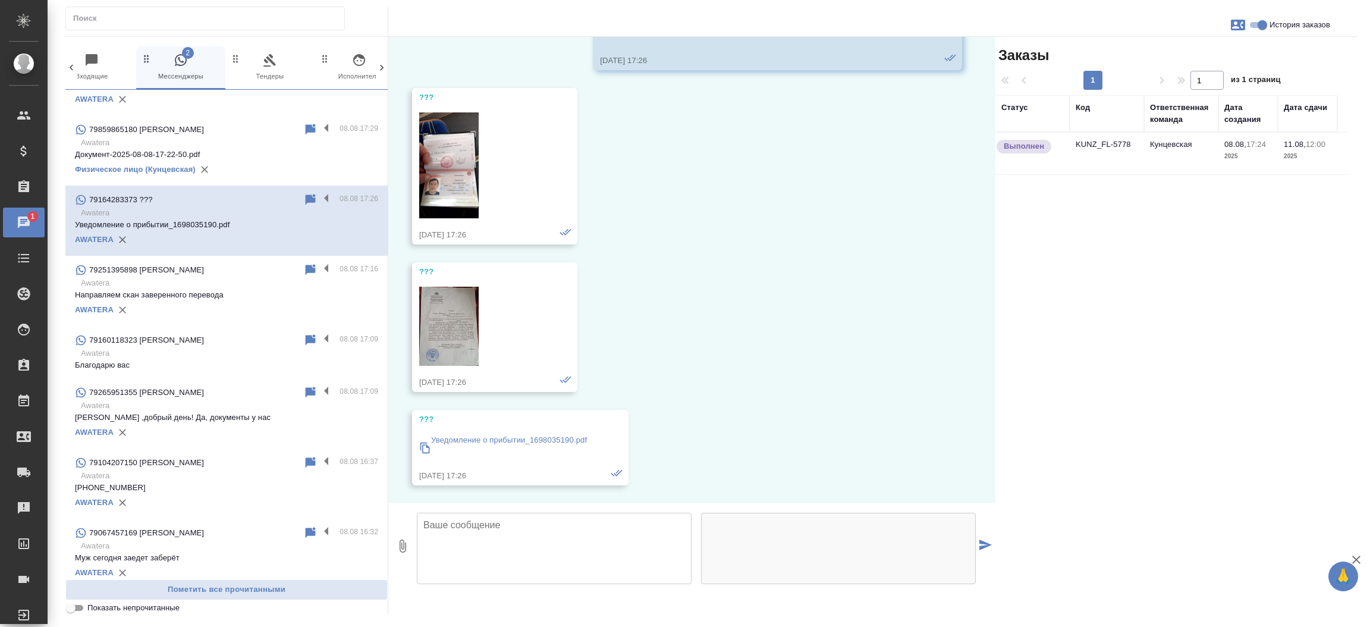
scroll to position [0, 0]
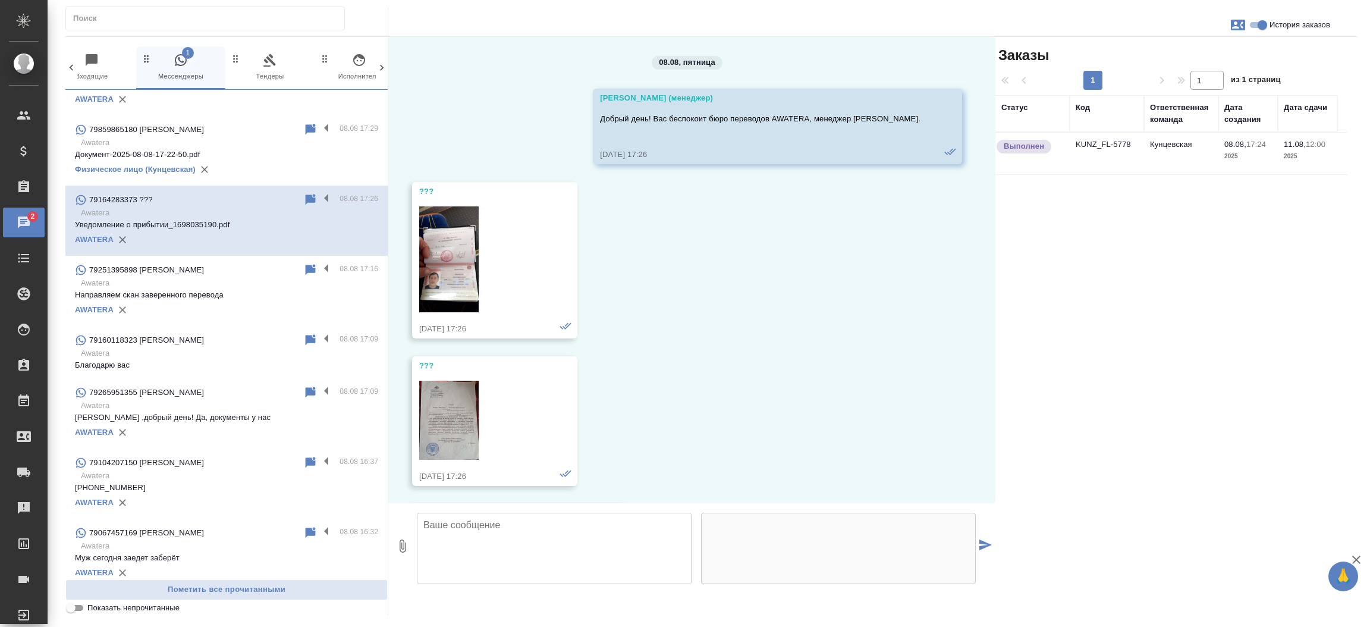
click at [1081, 142] on td "KUNZ_FL-5778" at bounding box center [1107, 154] width 74 height 42
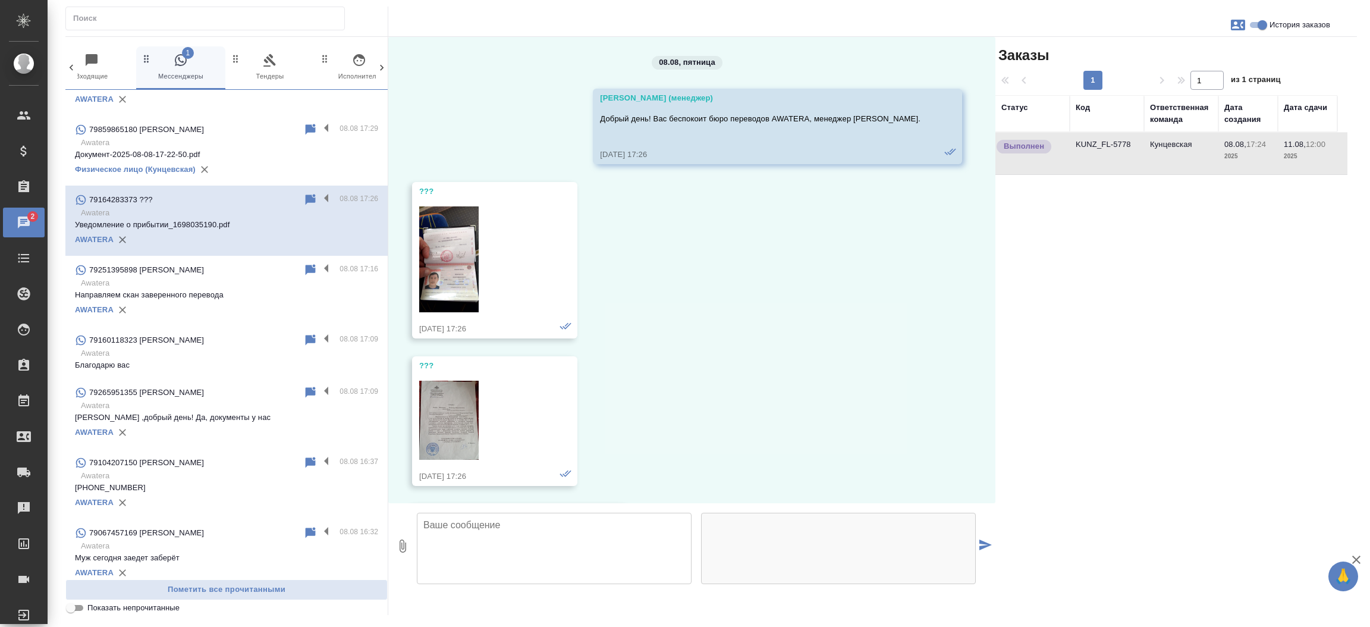
click at [1081, 142] on td "KUNZ_FL-5778" at bounding box center [1107, 154] width 74 height 42
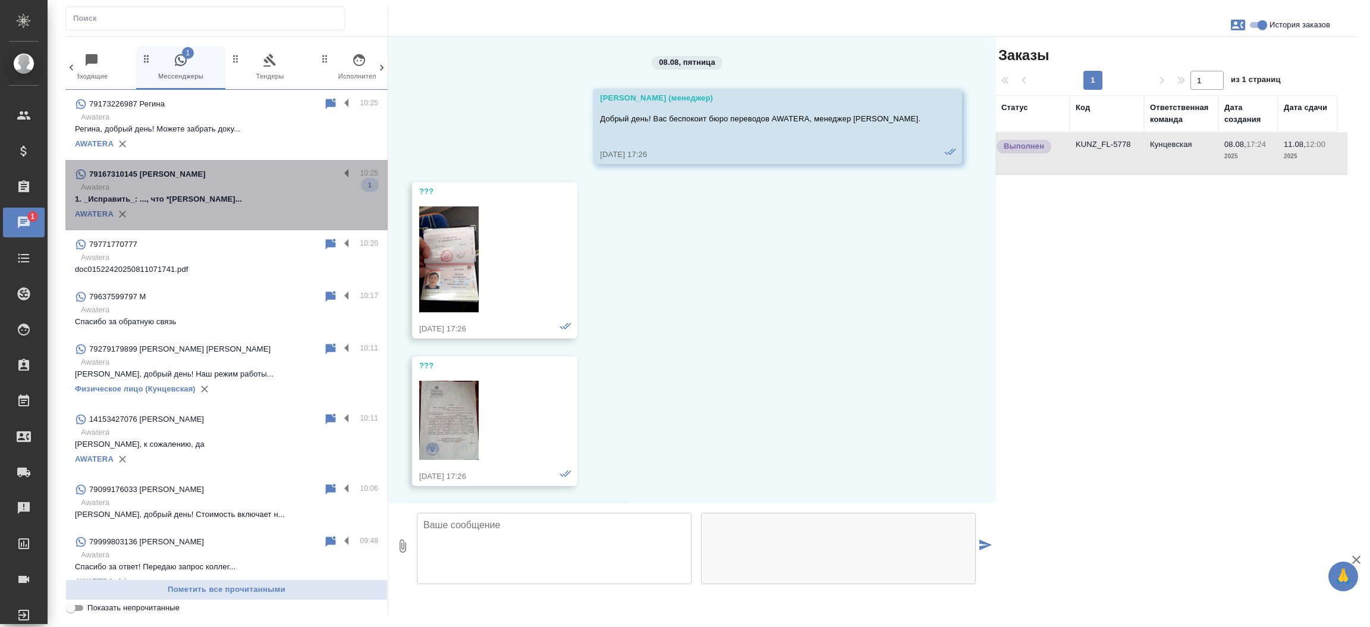
click at [256, 196] on p "1. _Исправить_: ..., что *Тигран Сергеев..." at bounding box center [226, 199] width 303 height 12
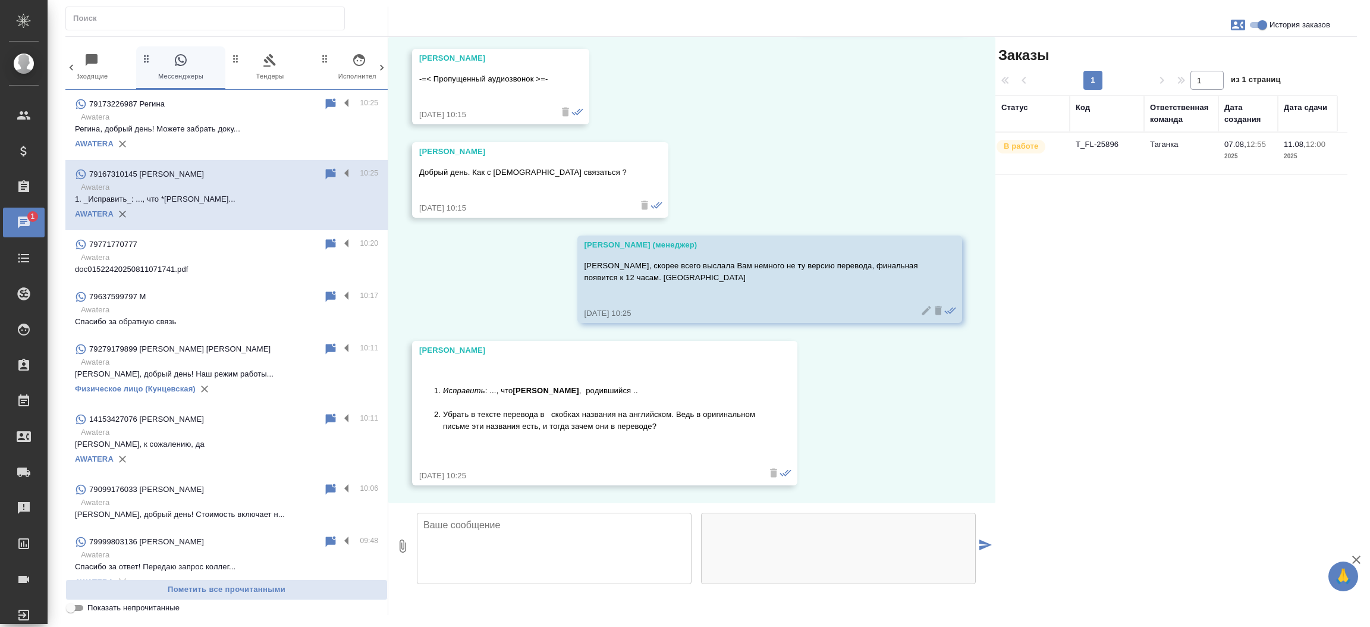
scroll to position [1401, 0]
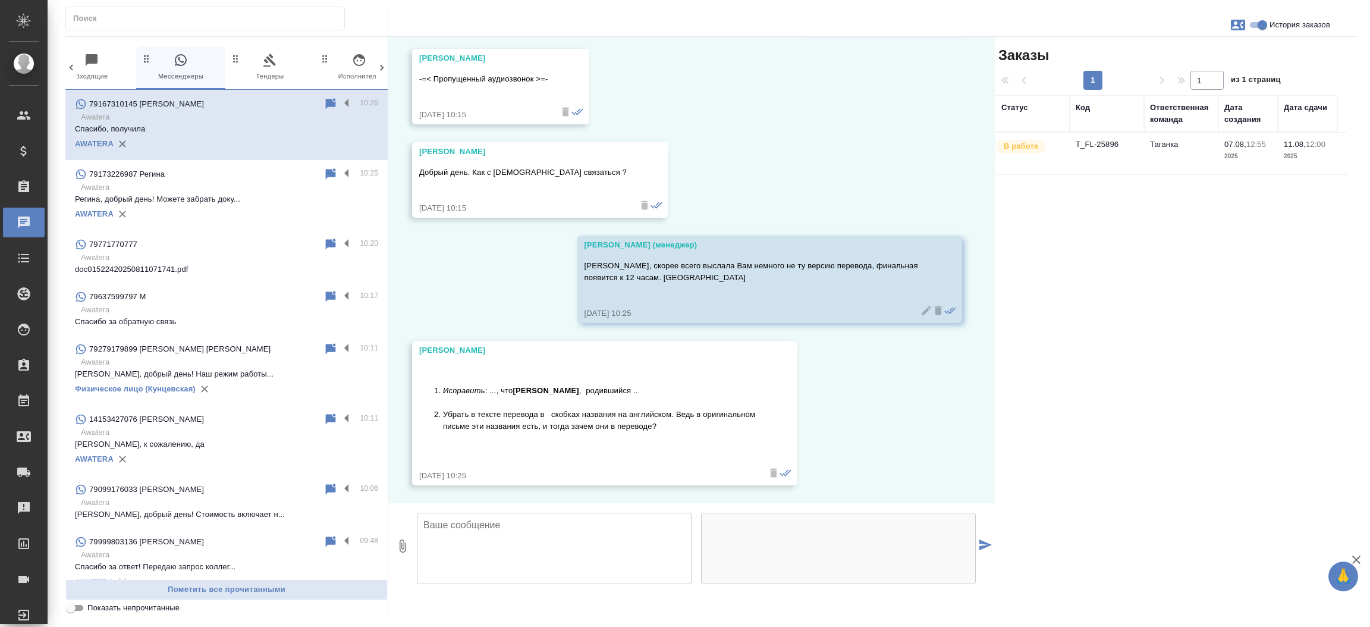
click at [1087, 145] on td "T_FL-25896" at bounding box center [1107, 154] width 74 height 42
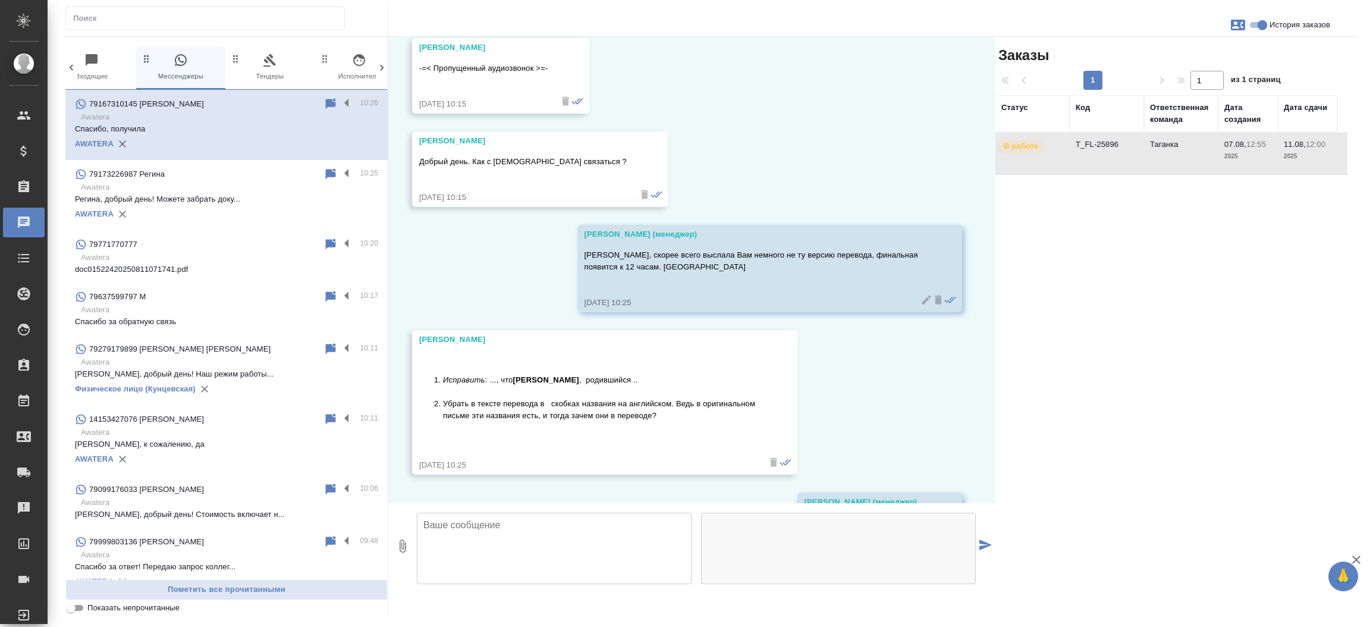
scroll to position [1488, 0]
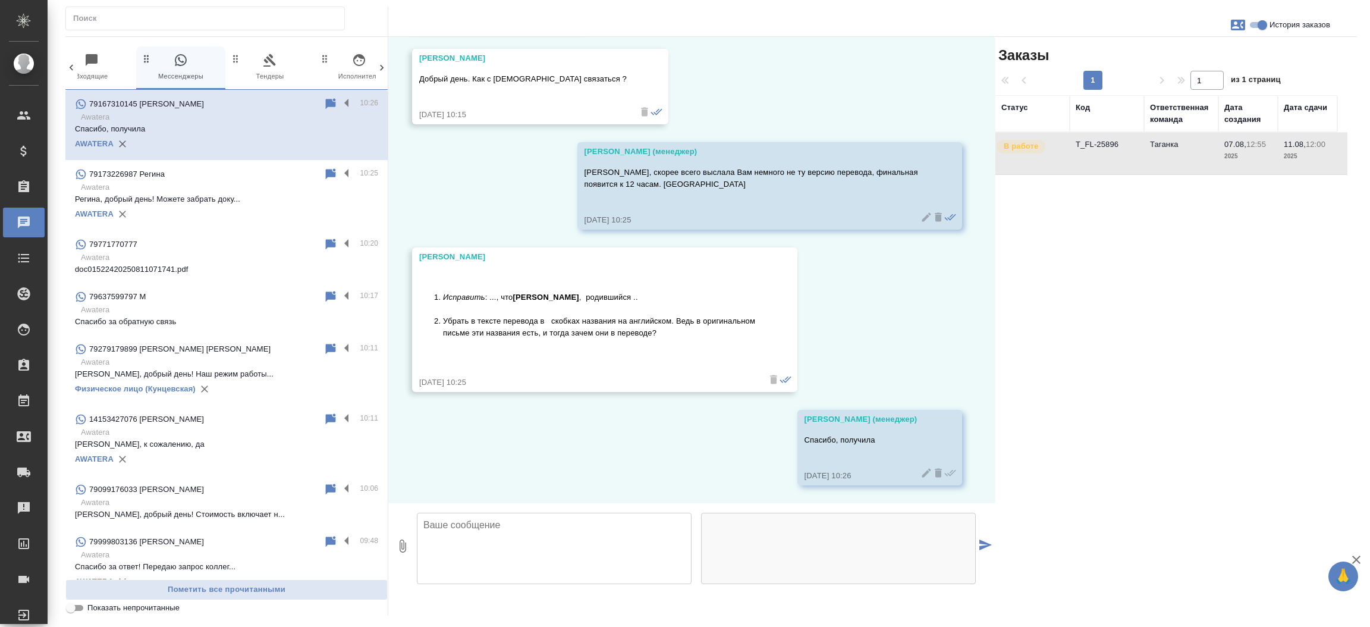
click at [1087, 145] on td "T_FL-25896" at bounding box center [1107, 154] width 74 height 42
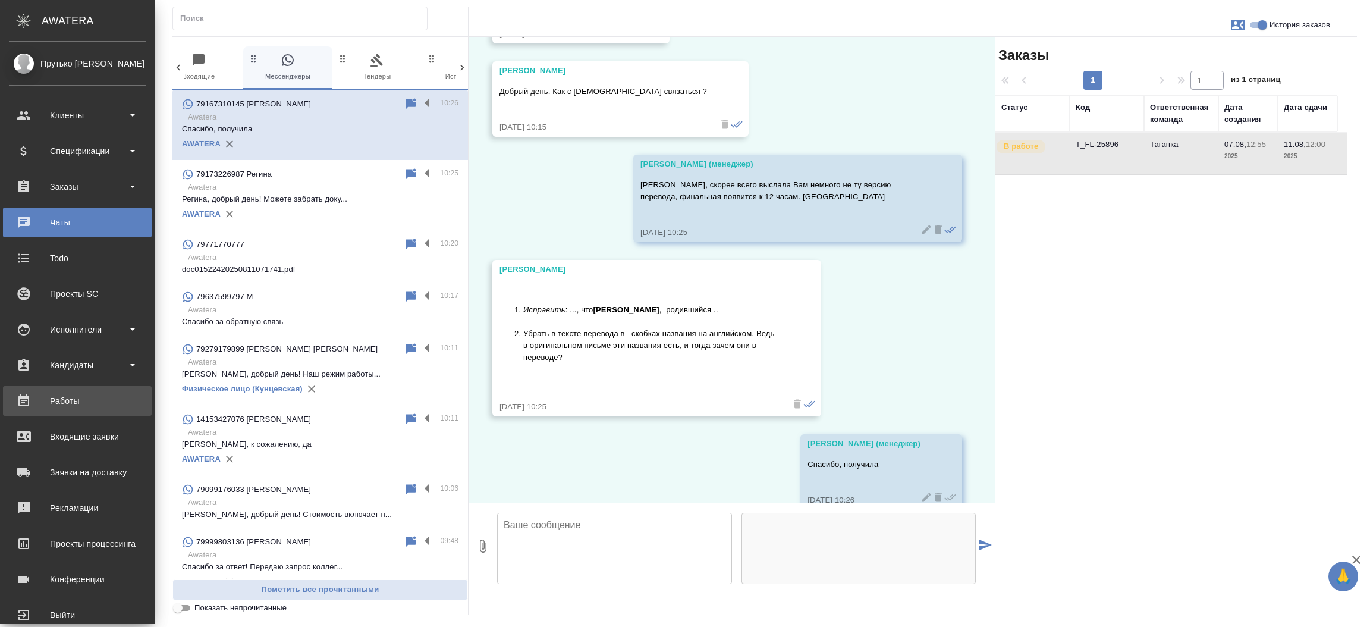
scroll to position [1518, 0]
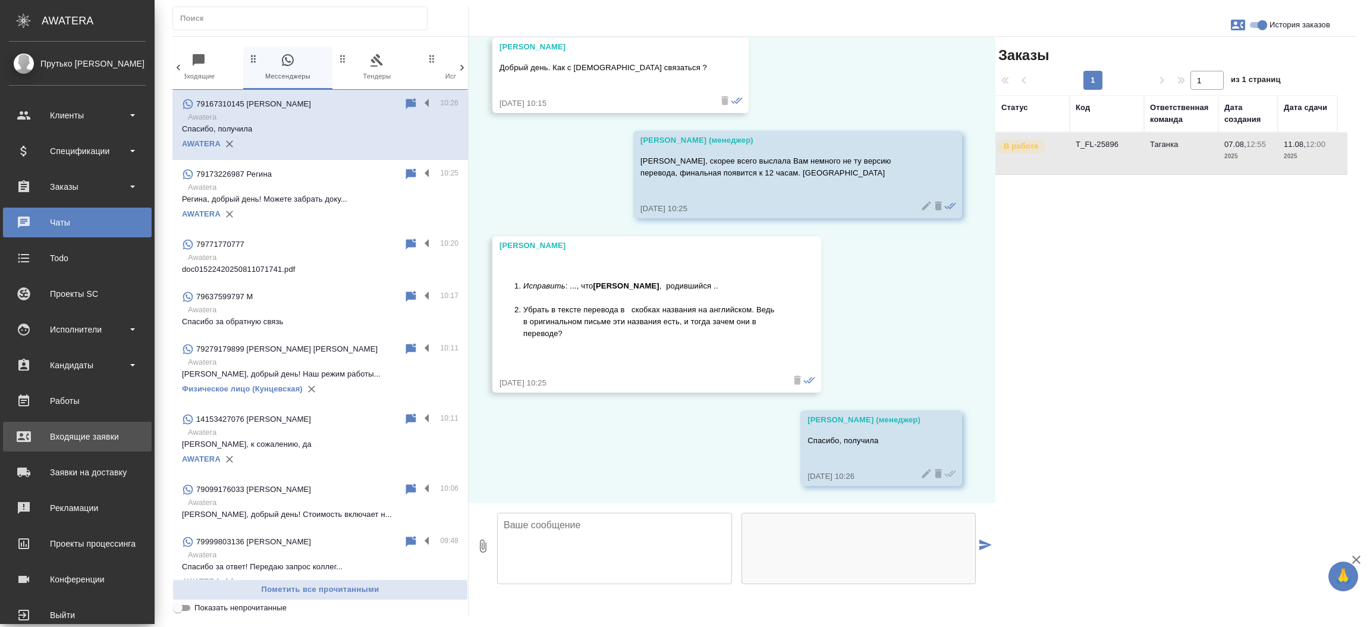
click at [47, 432] on div "Входящие заявки" at bounding box center [77, 436] width 137 height 18
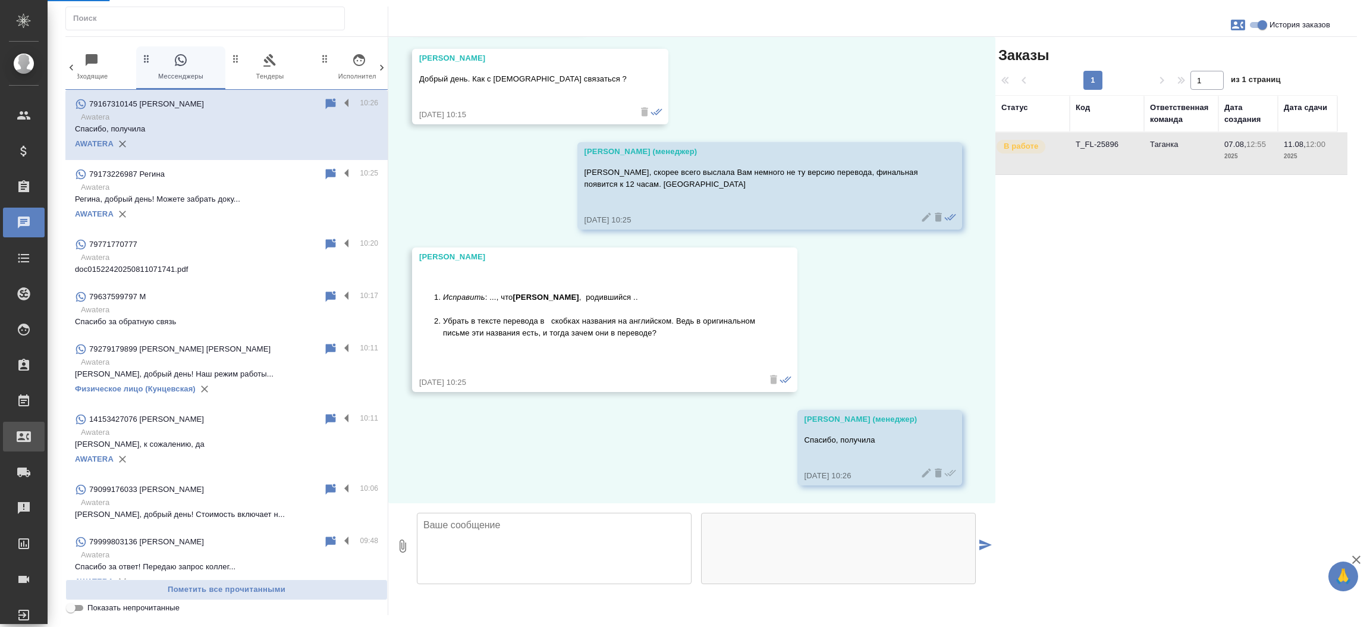
click at [24, 432] on div "Входящие заявки" at bounding box center [9, 436] width 30 height 18
select select "RU"
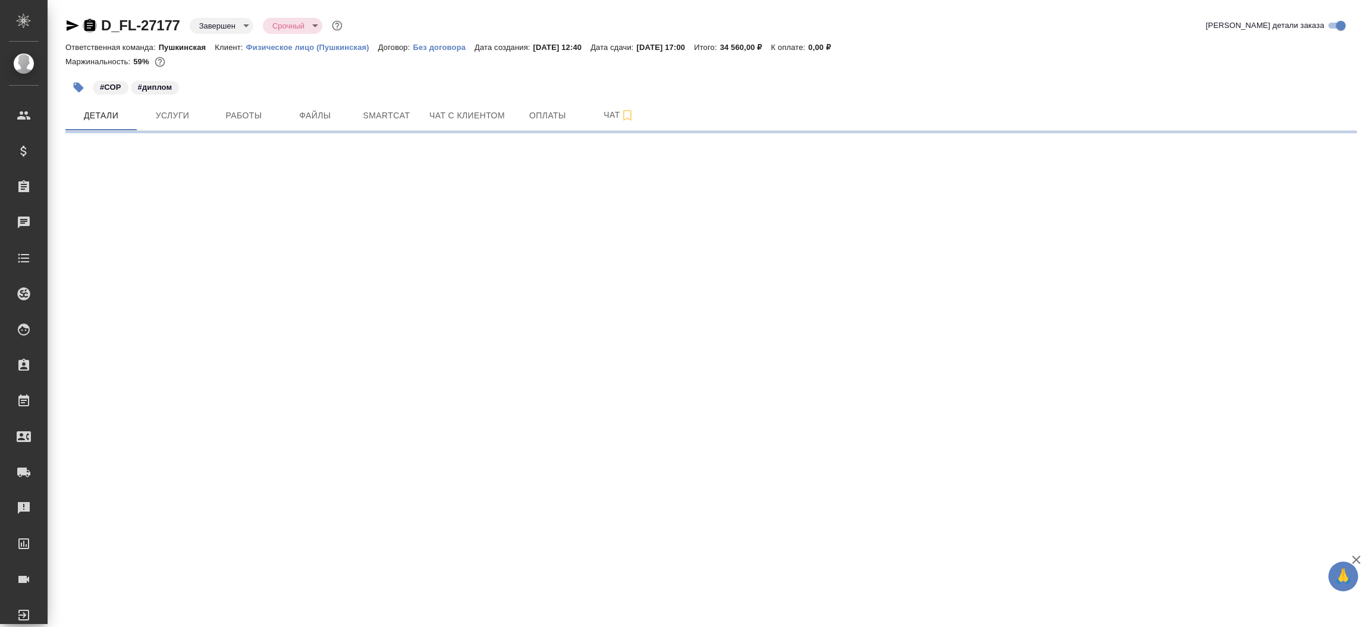
click at [92, 24] on icon "button" at bounding box center [89, 25] width 11 height 12
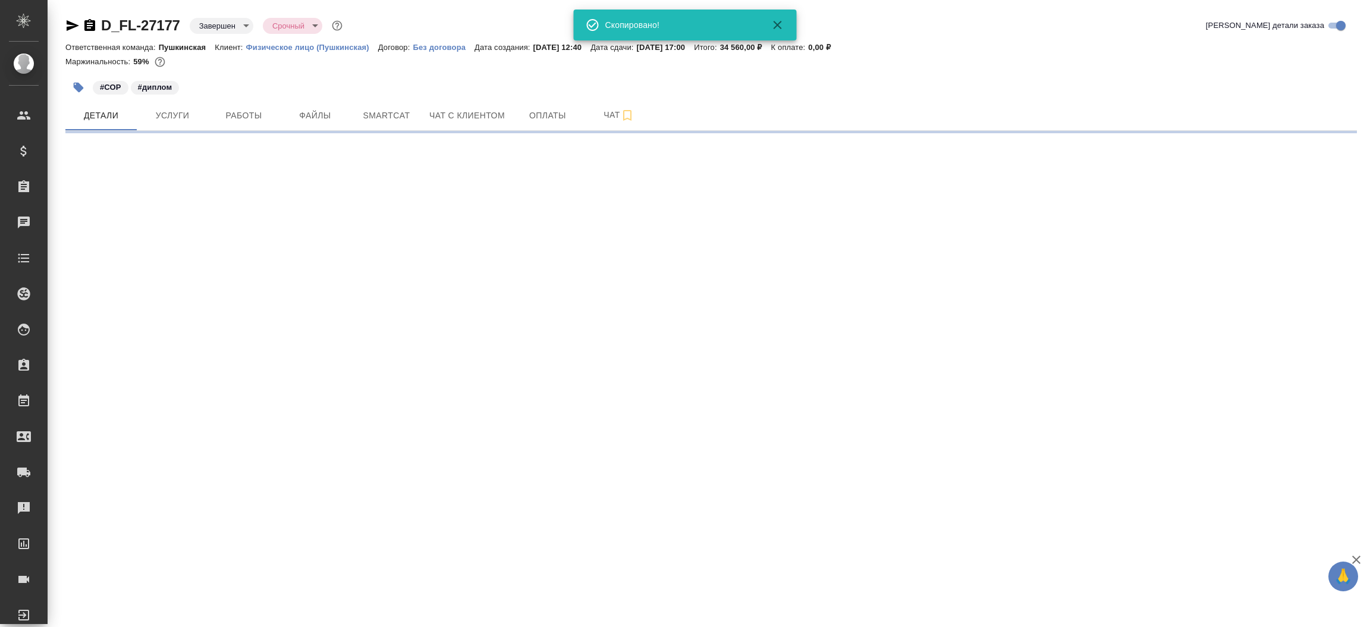
select select "RU"
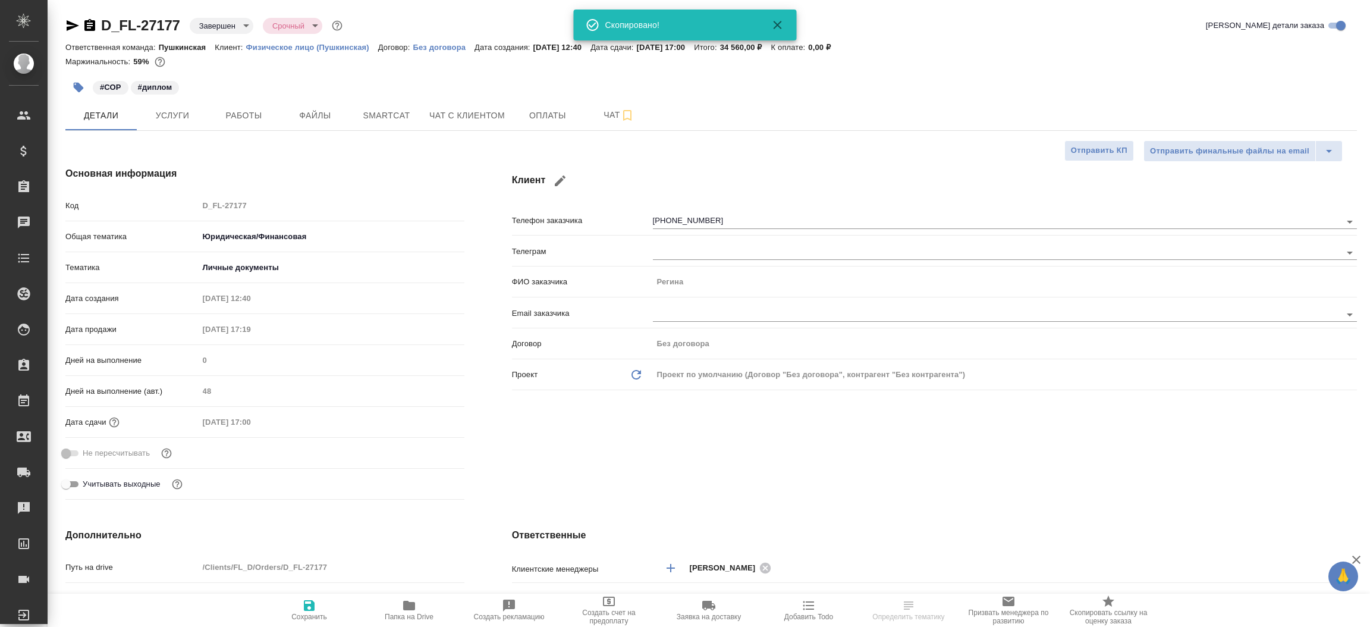
type textarea "x"
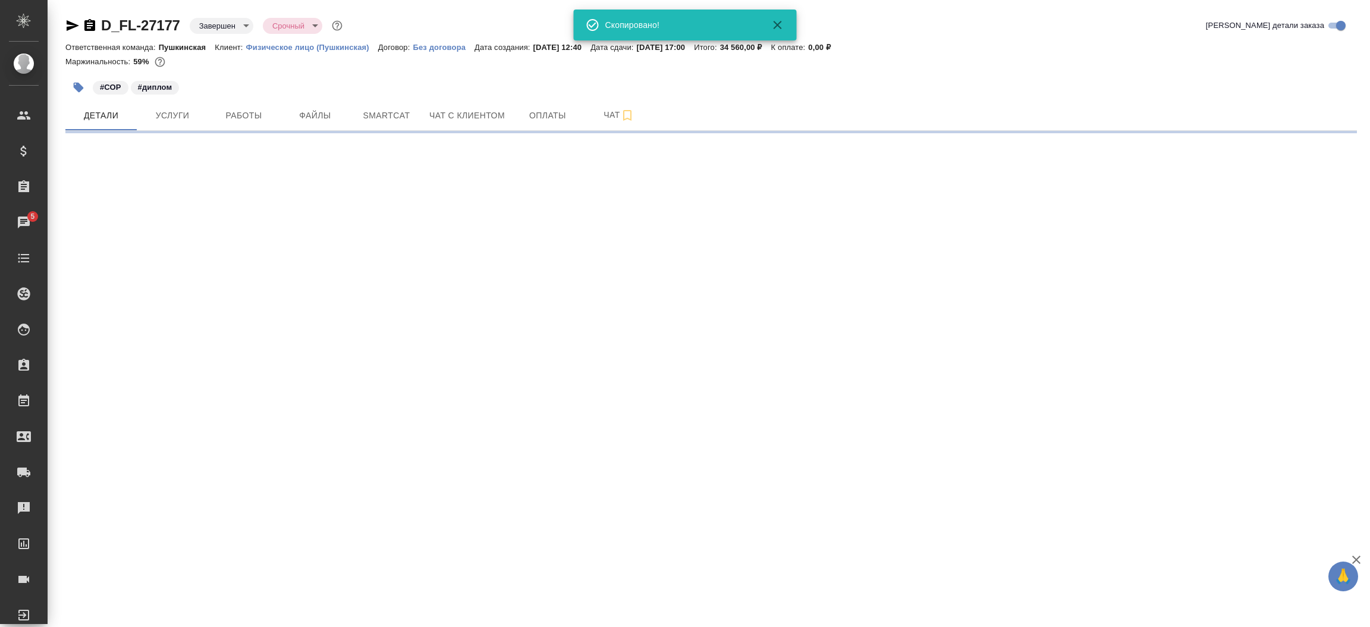
select select "RU"
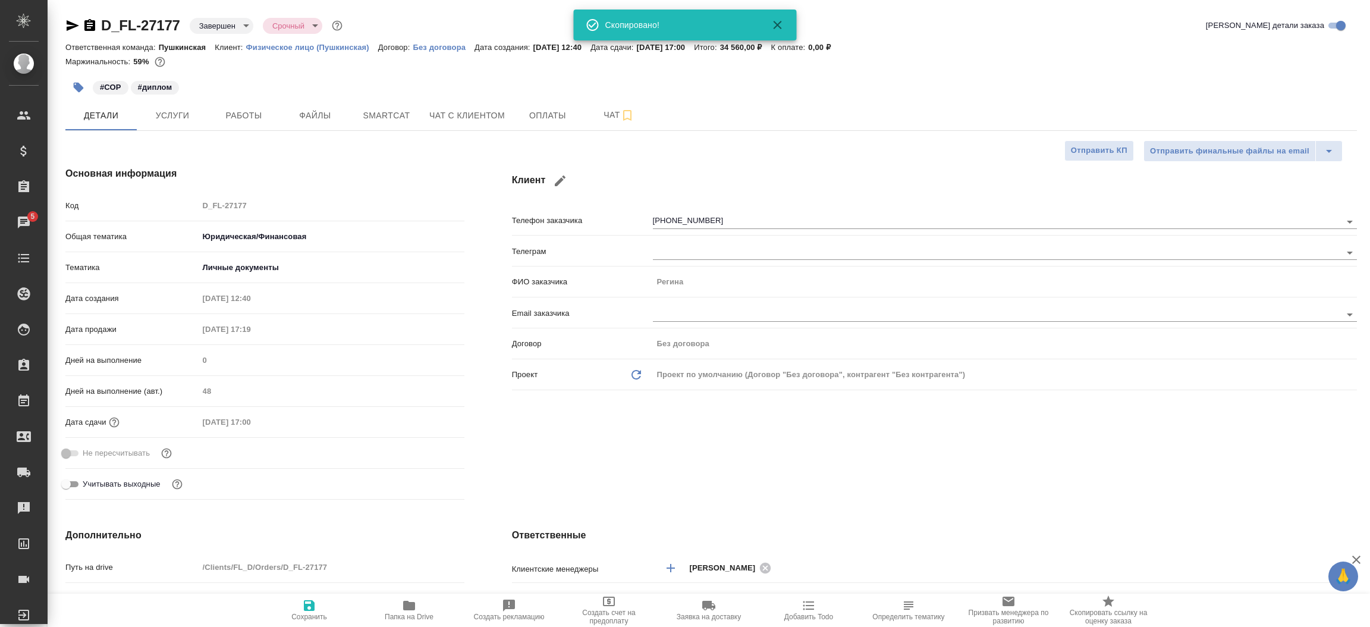
type textarea "x"
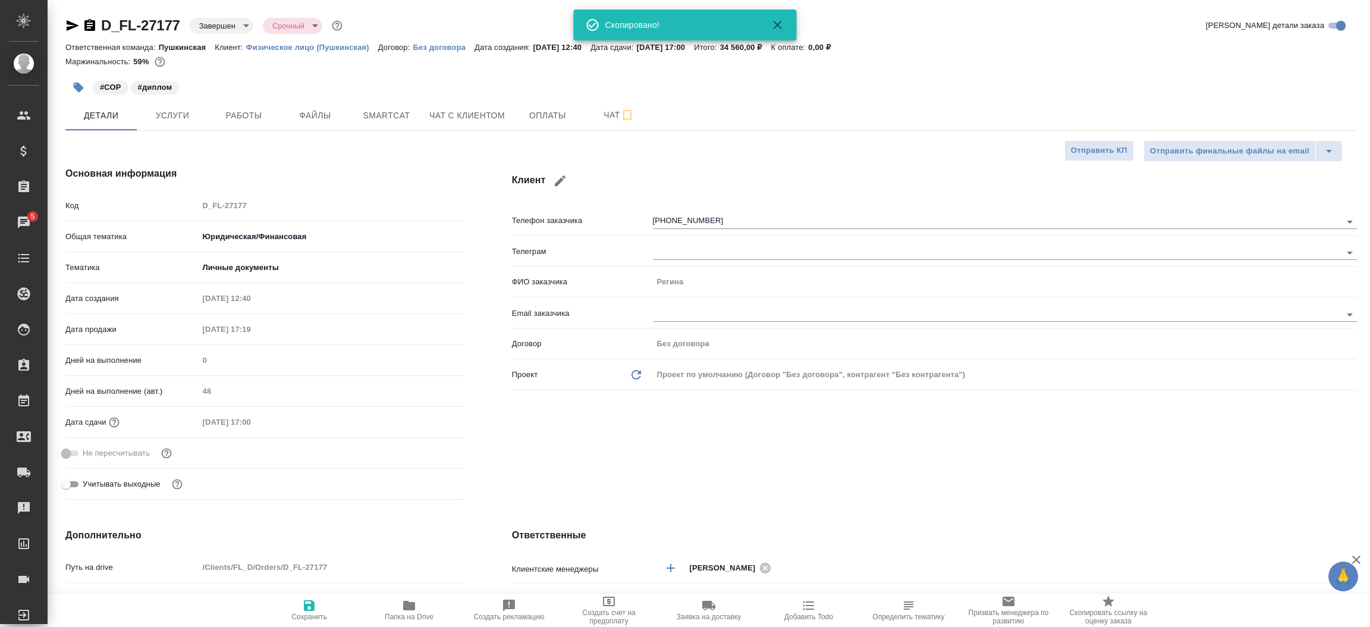
type textarea "x"
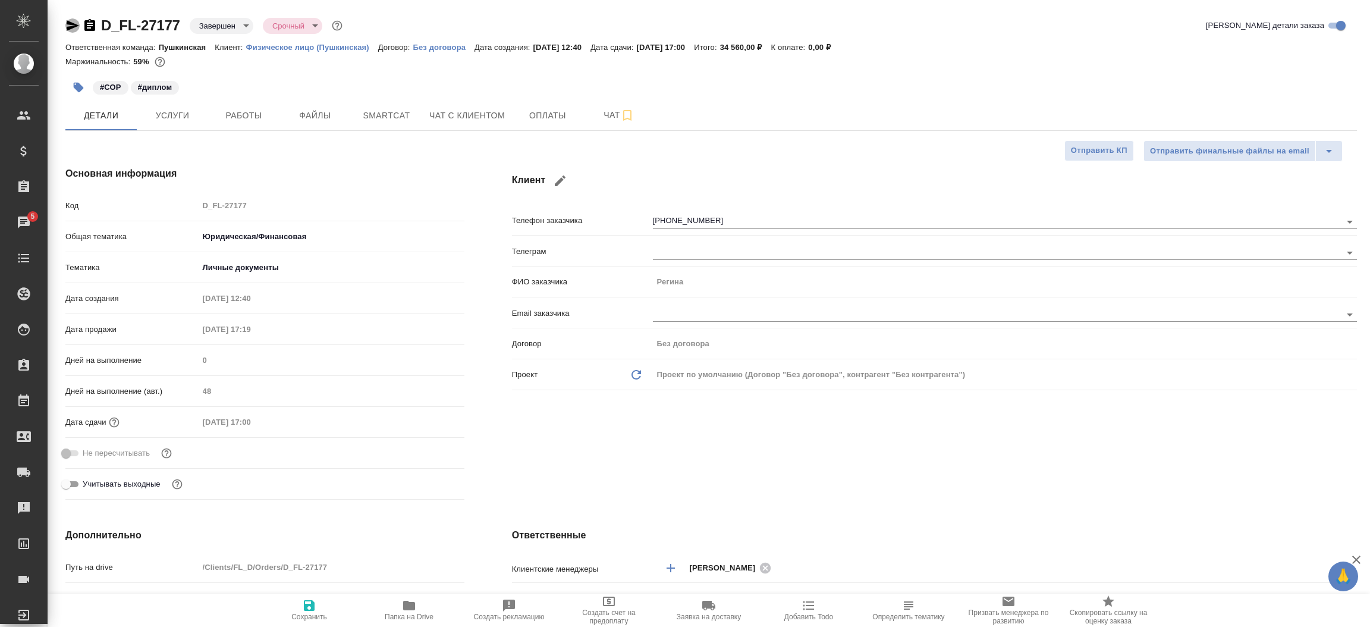
click at [71, 20] on icon "button" at bounding box center [72, 25] width 14 height 14
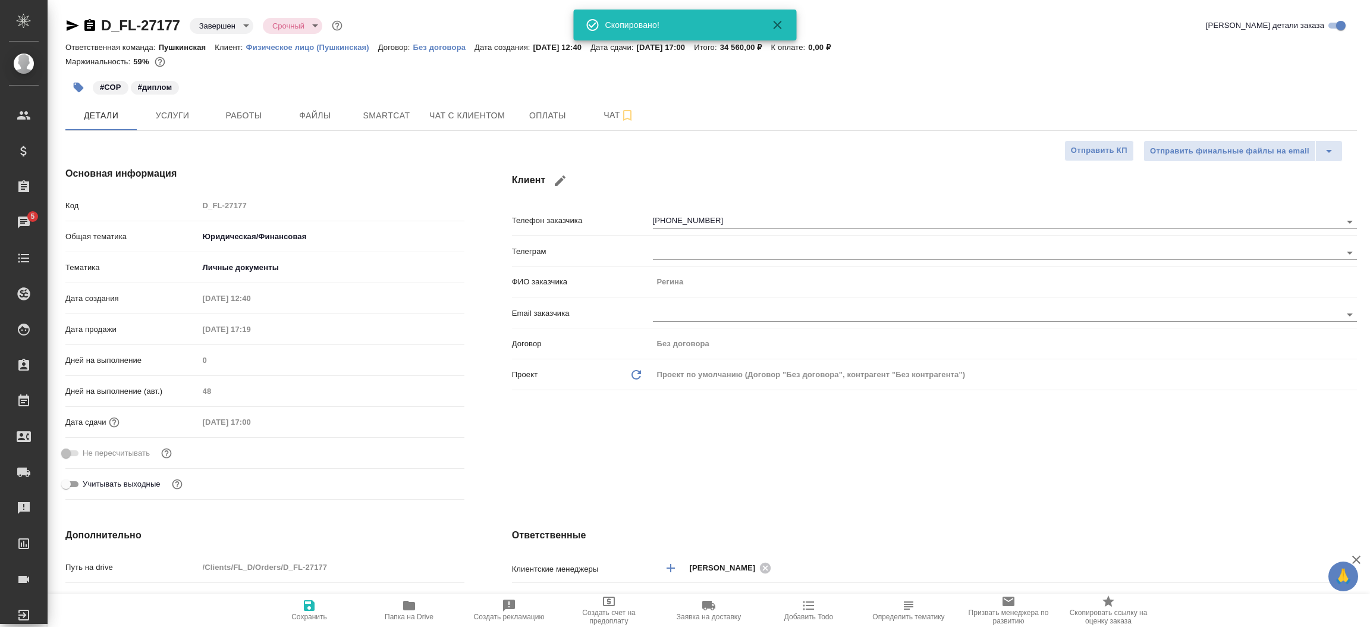
type textarea "x"
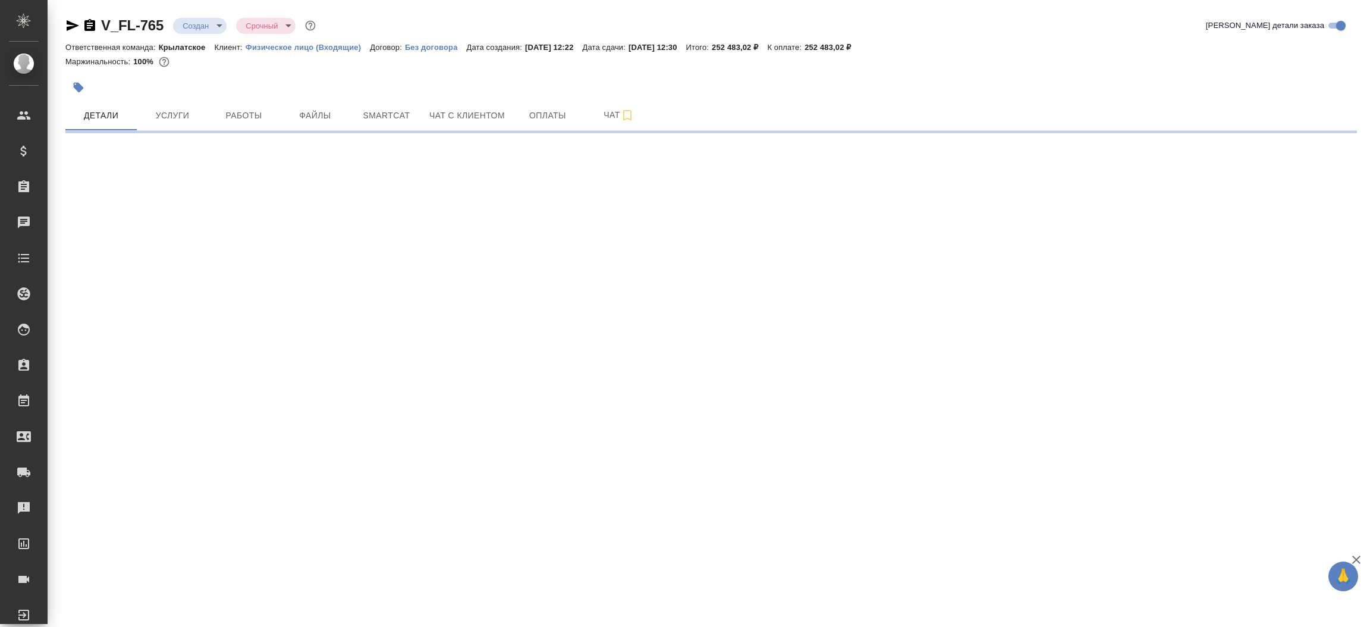
select select "RU"
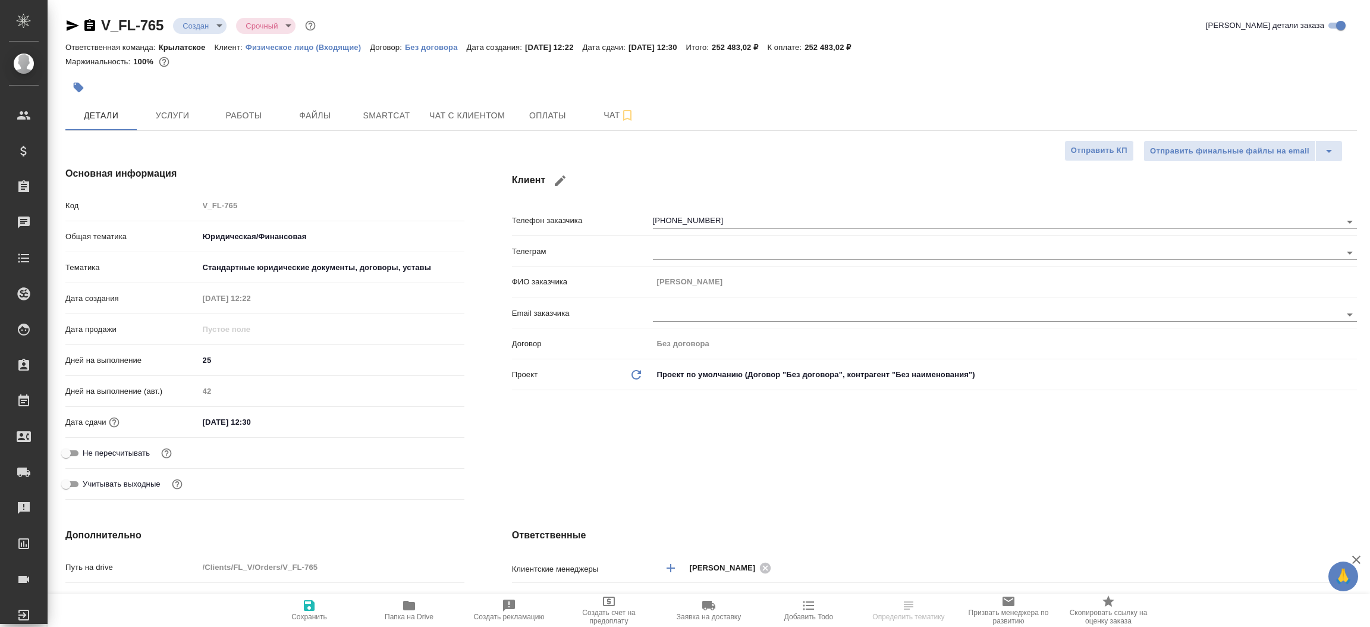
type textarea "x"
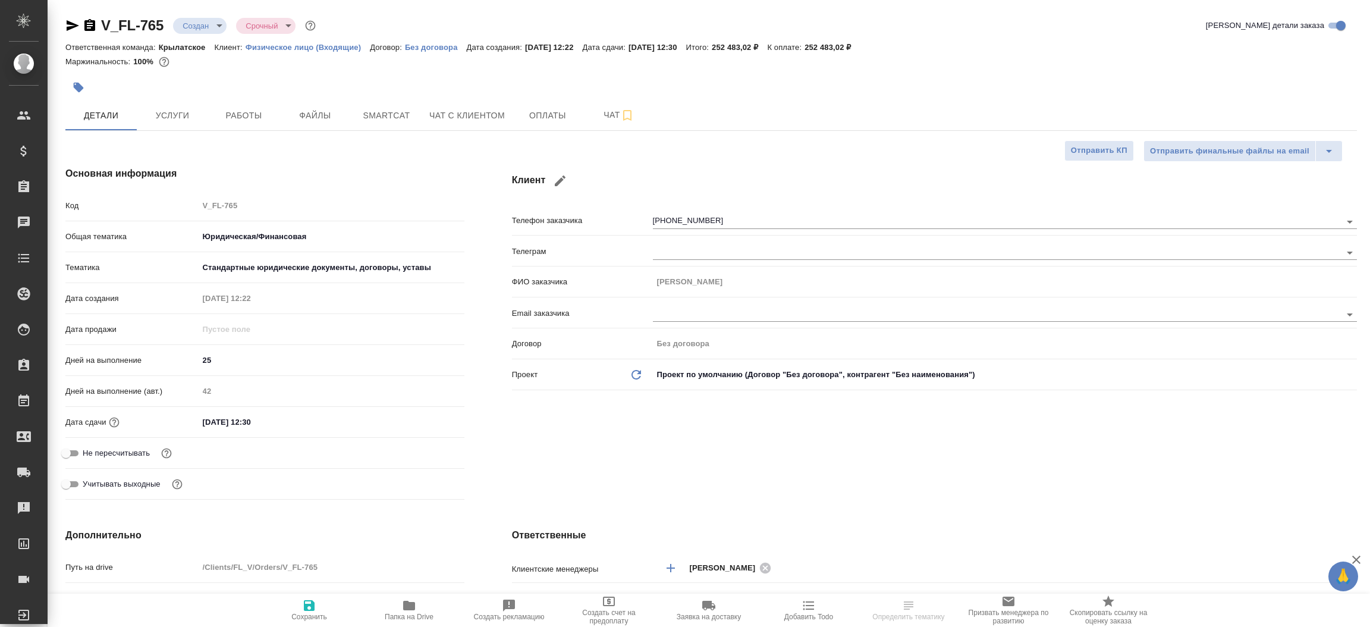
type textarea "x"
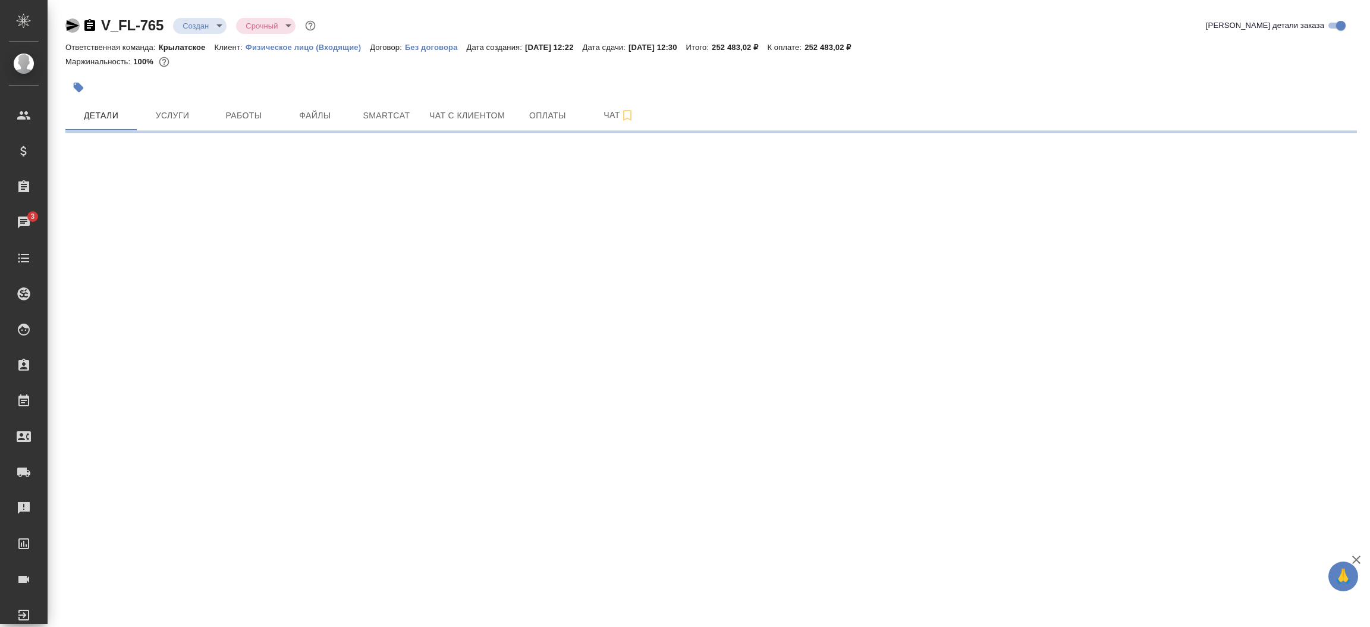
click at [70, 23] on icon "button" at bounding box center [73, 25] width 12 height 11
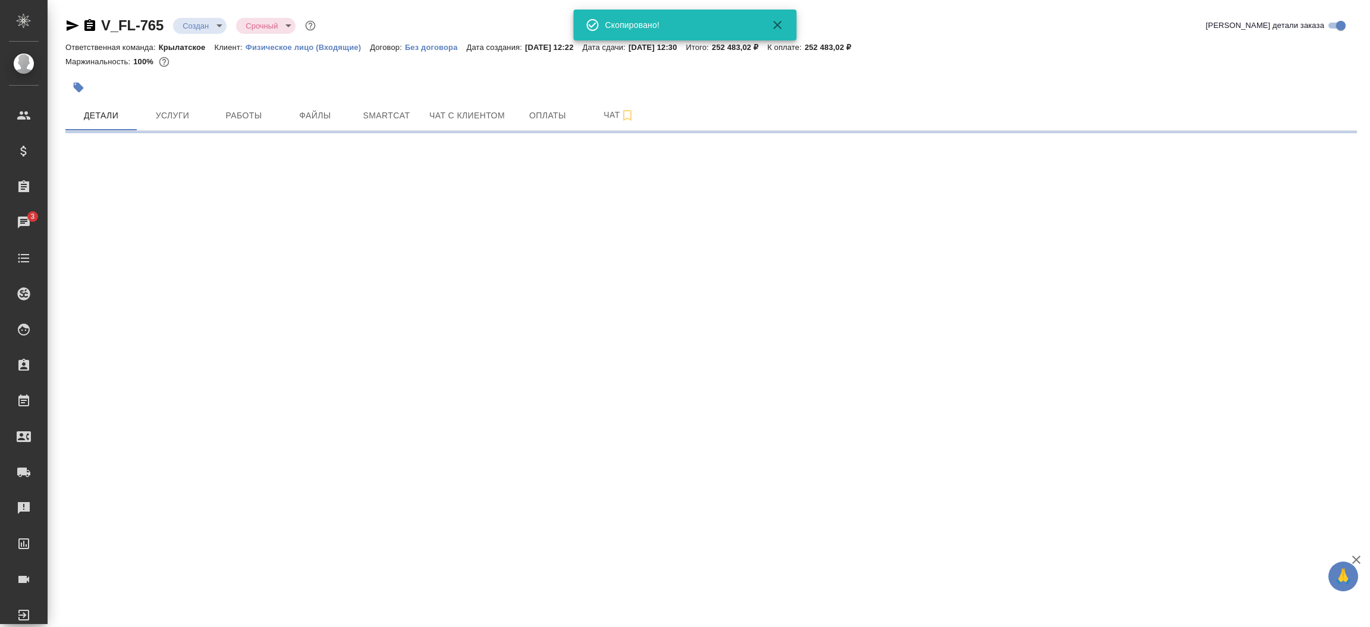
select select "RU"
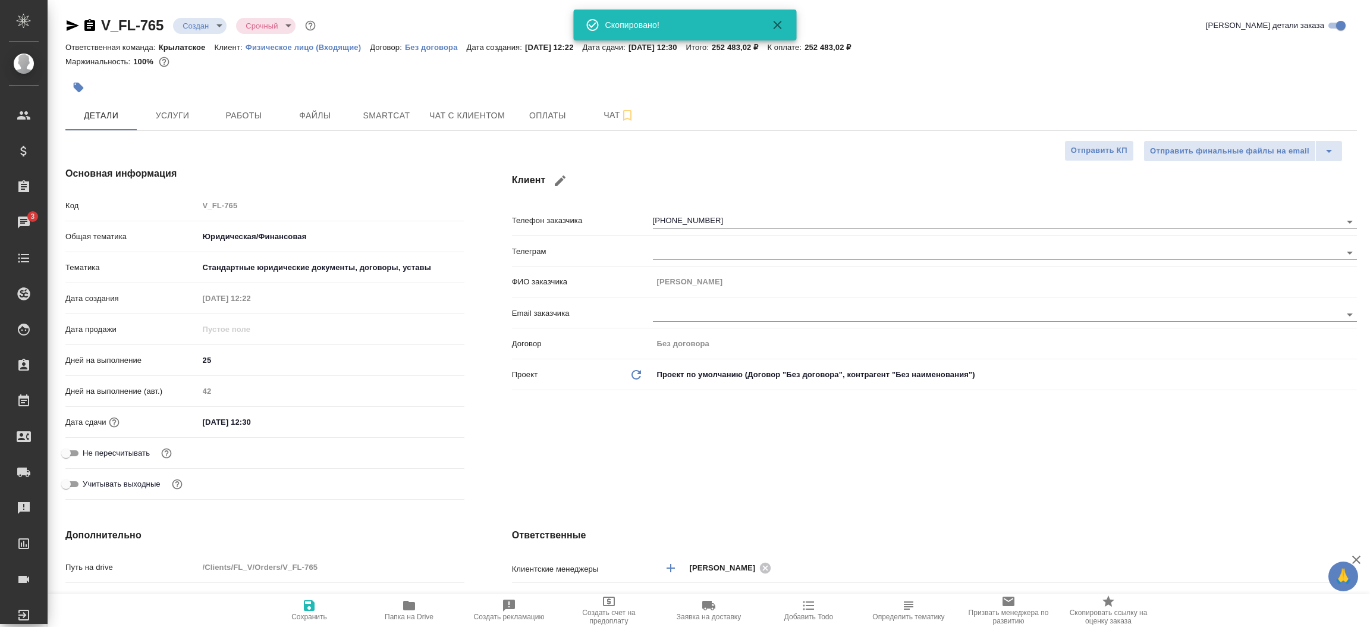
type textarea "x"
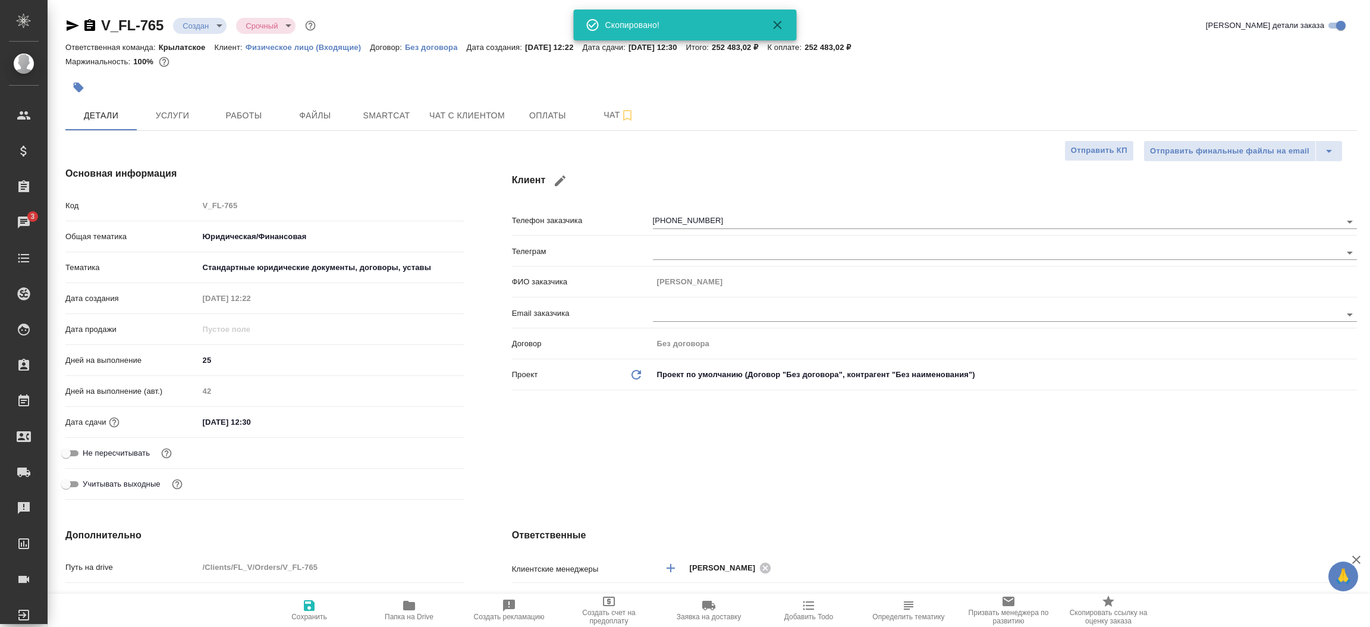
type textarea "x"
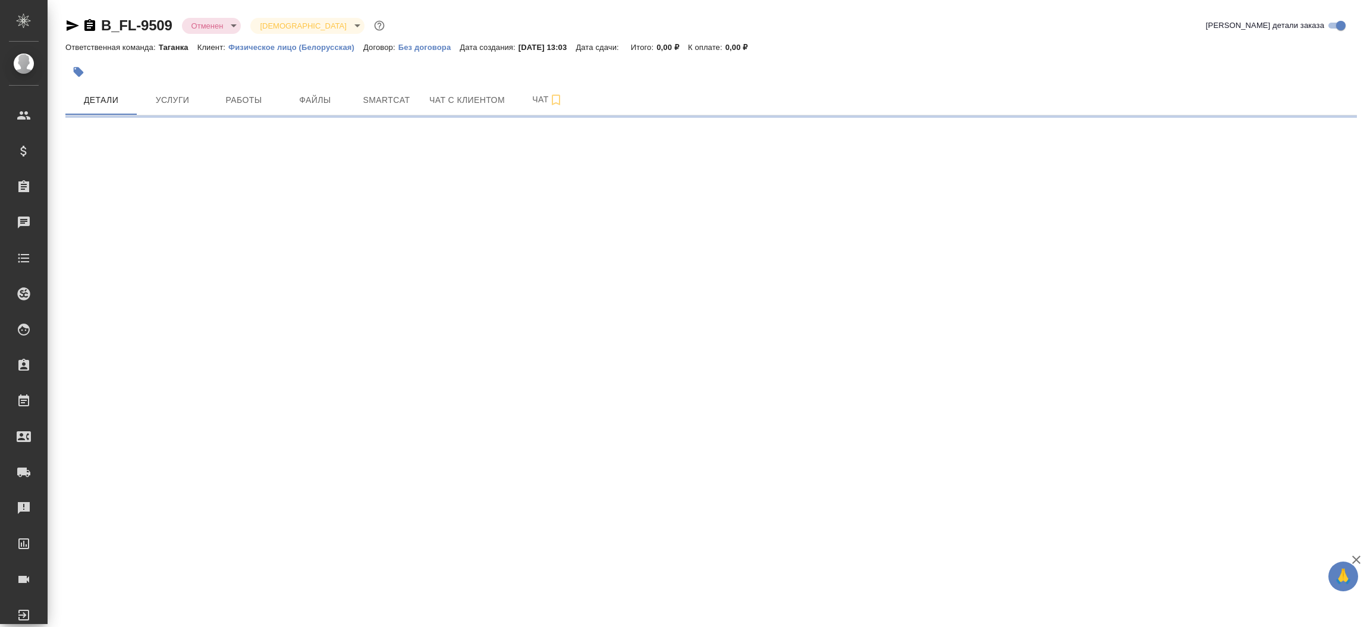
select select "RU"
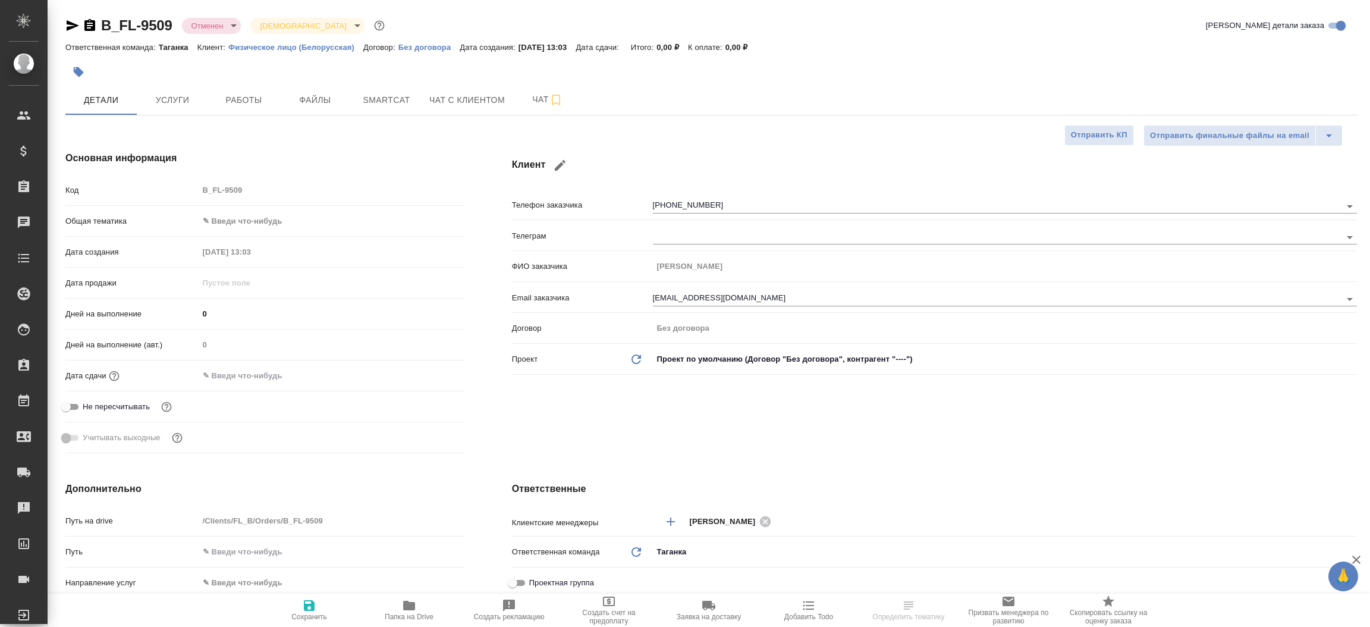
type textarea "x"
click at [72, 24] on icon "button" at bounding box center [73, 25] width 12 height 11
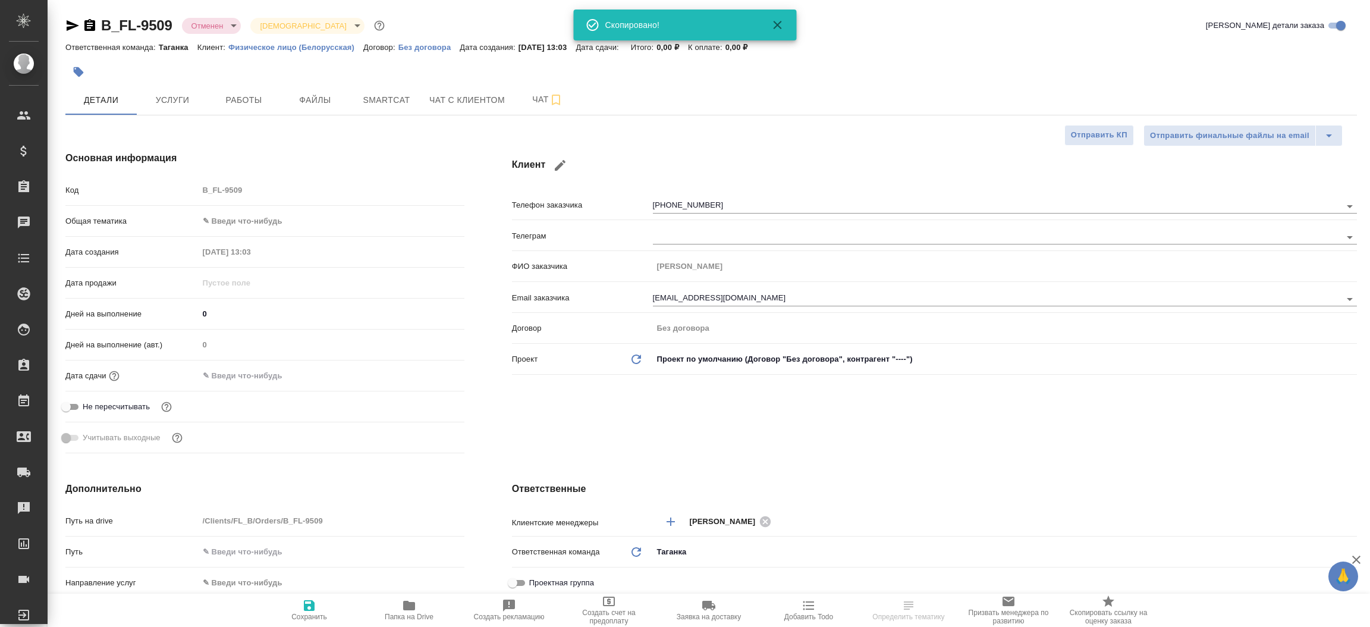
type textarea "x"
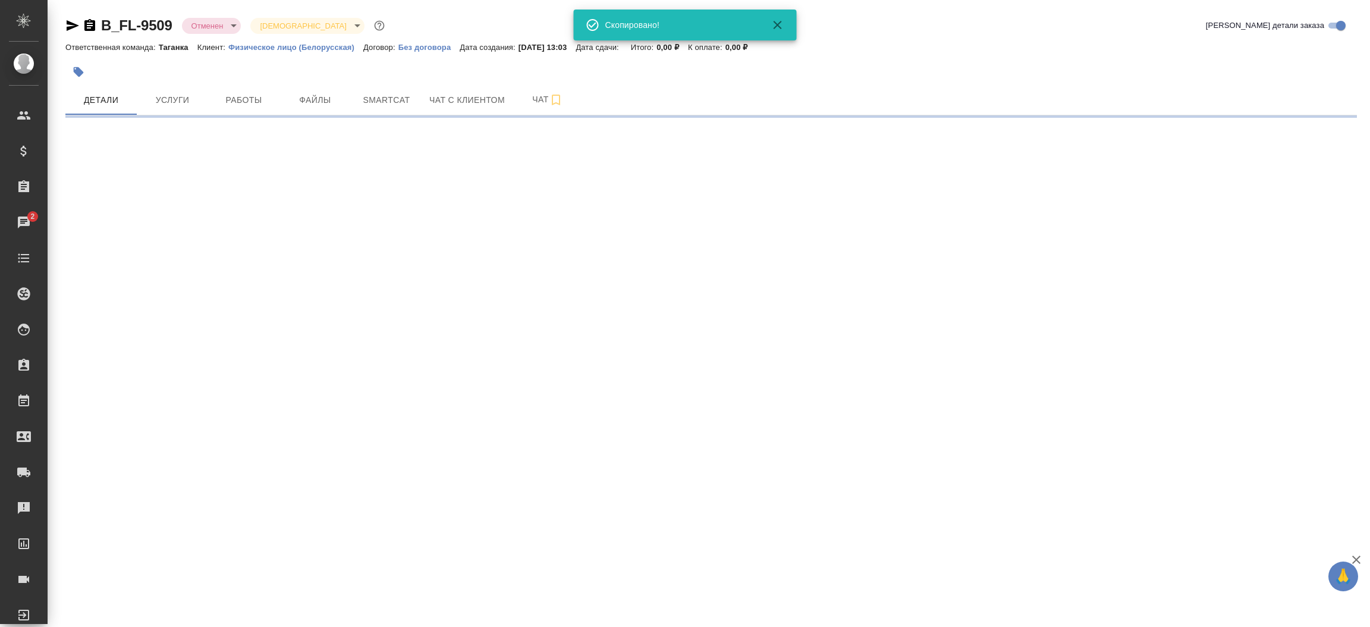
select select "RU"
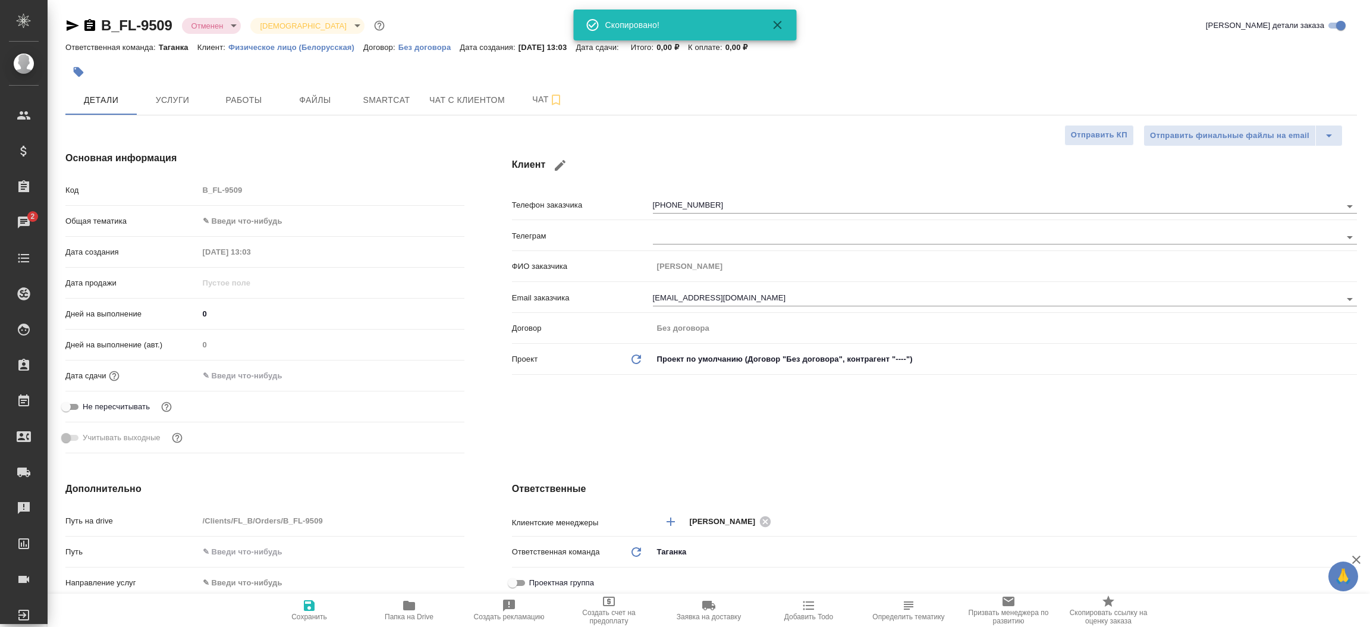
type textarea "x"
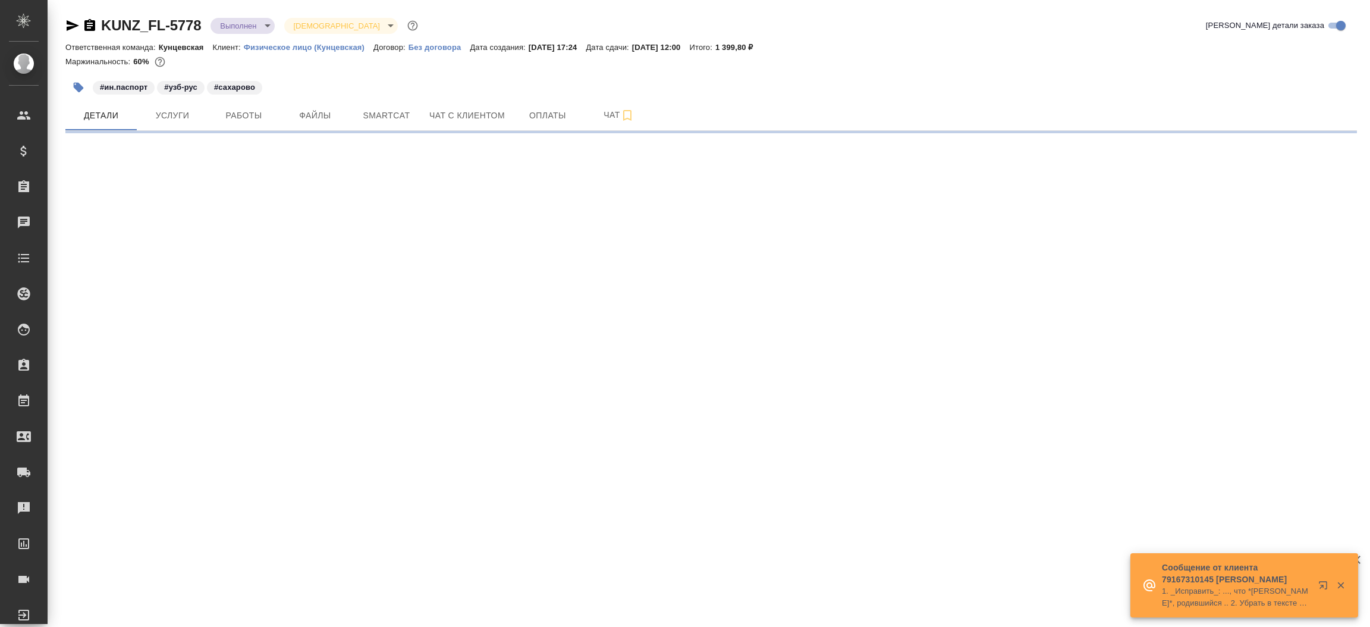
click at [69, 29] on icon "button" at bounding box center [73, 25] width 12 height 11
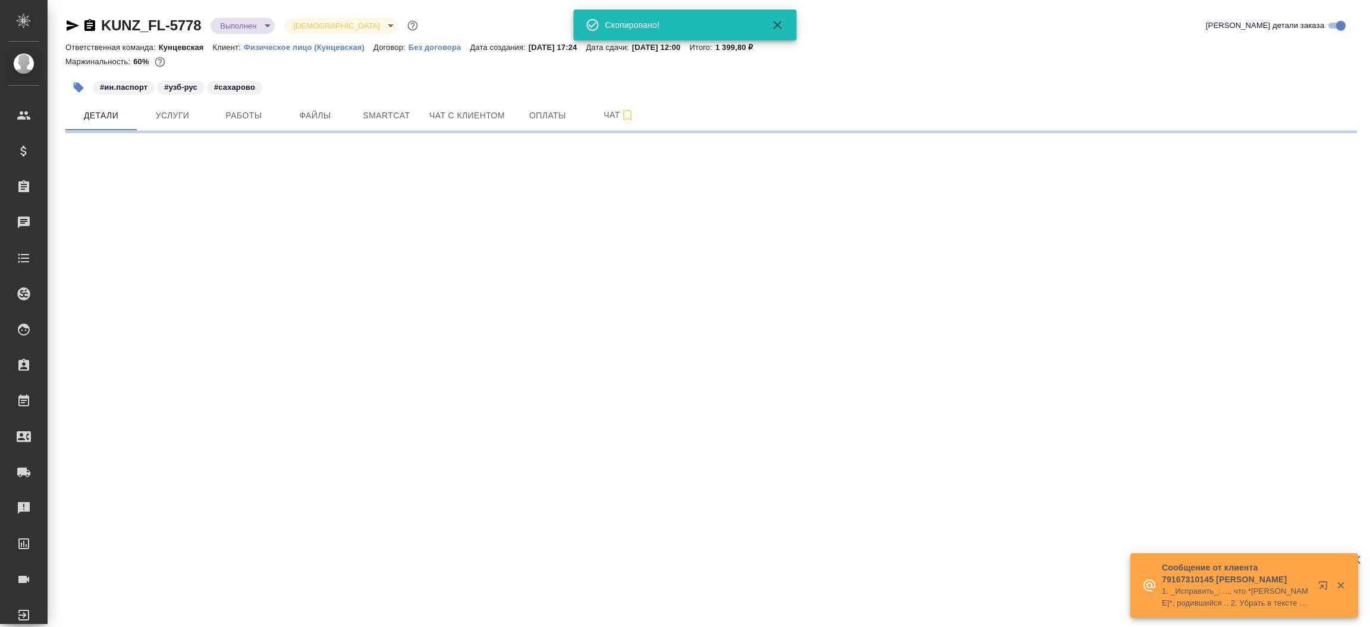
select select "RU"
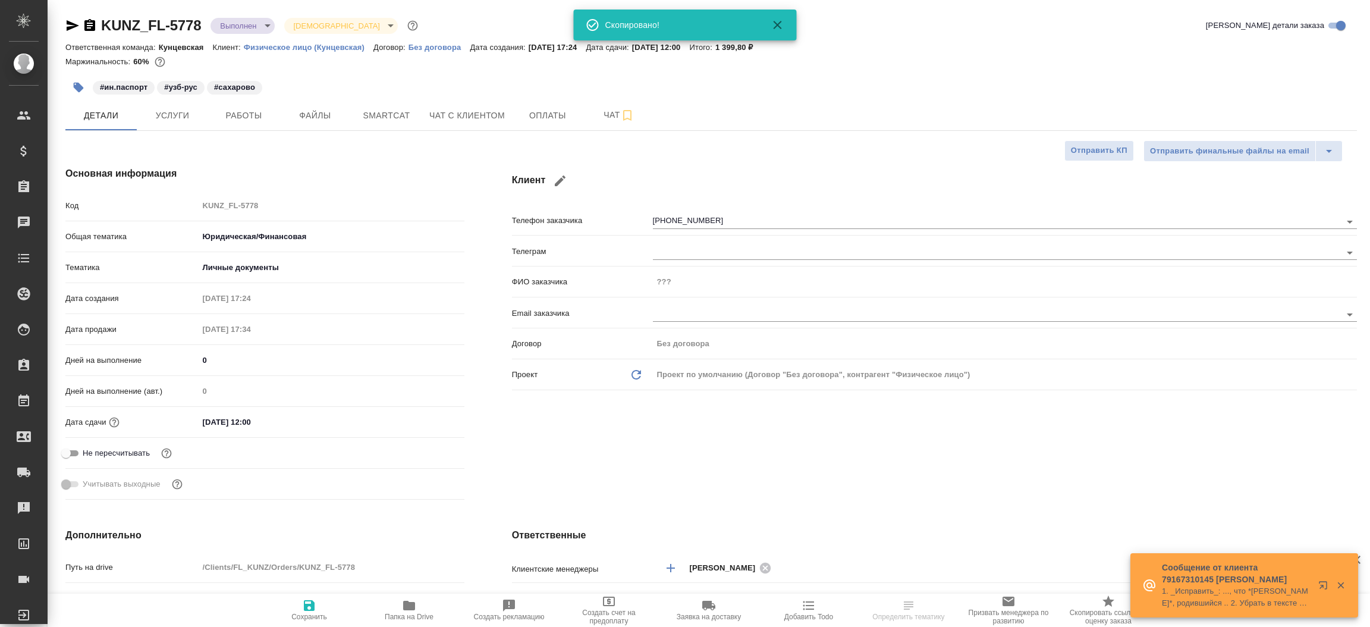
type textarea "x"
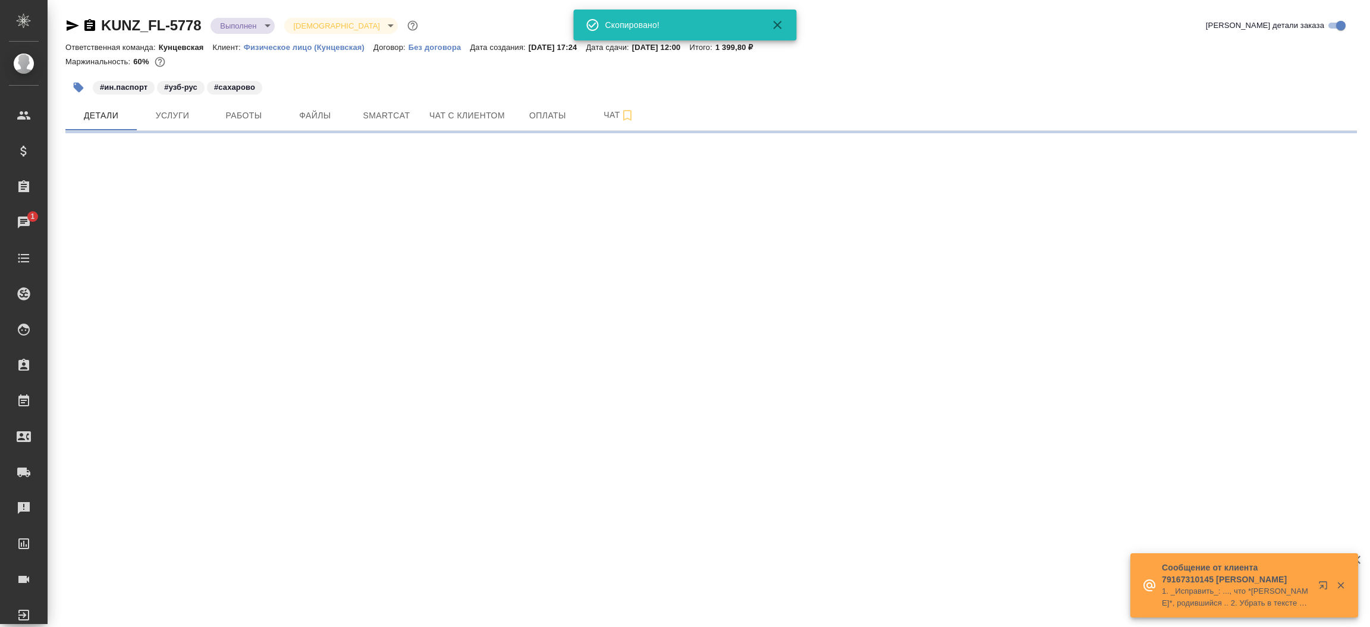
select select "RU"
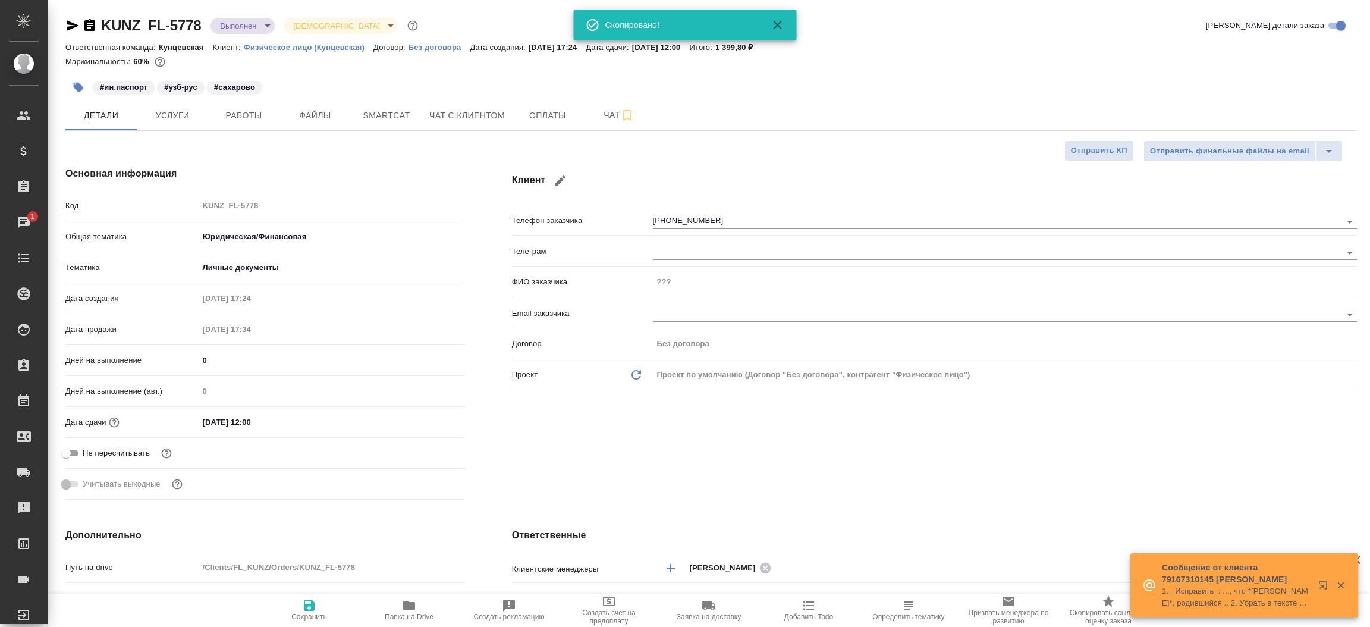
type textarea "x"
